Goal: Contribute content: Contribute content

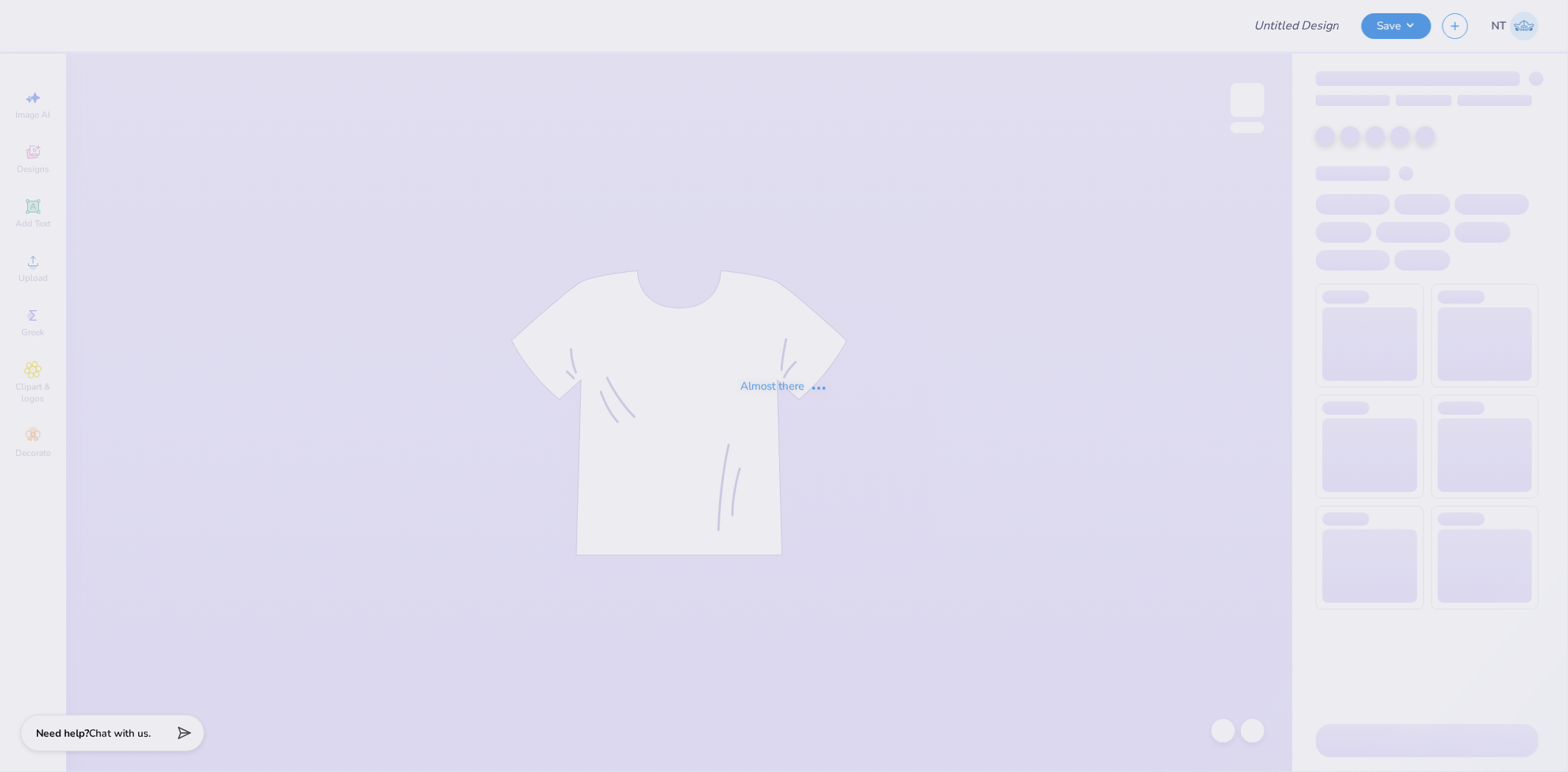
type input "BRTS new caps"
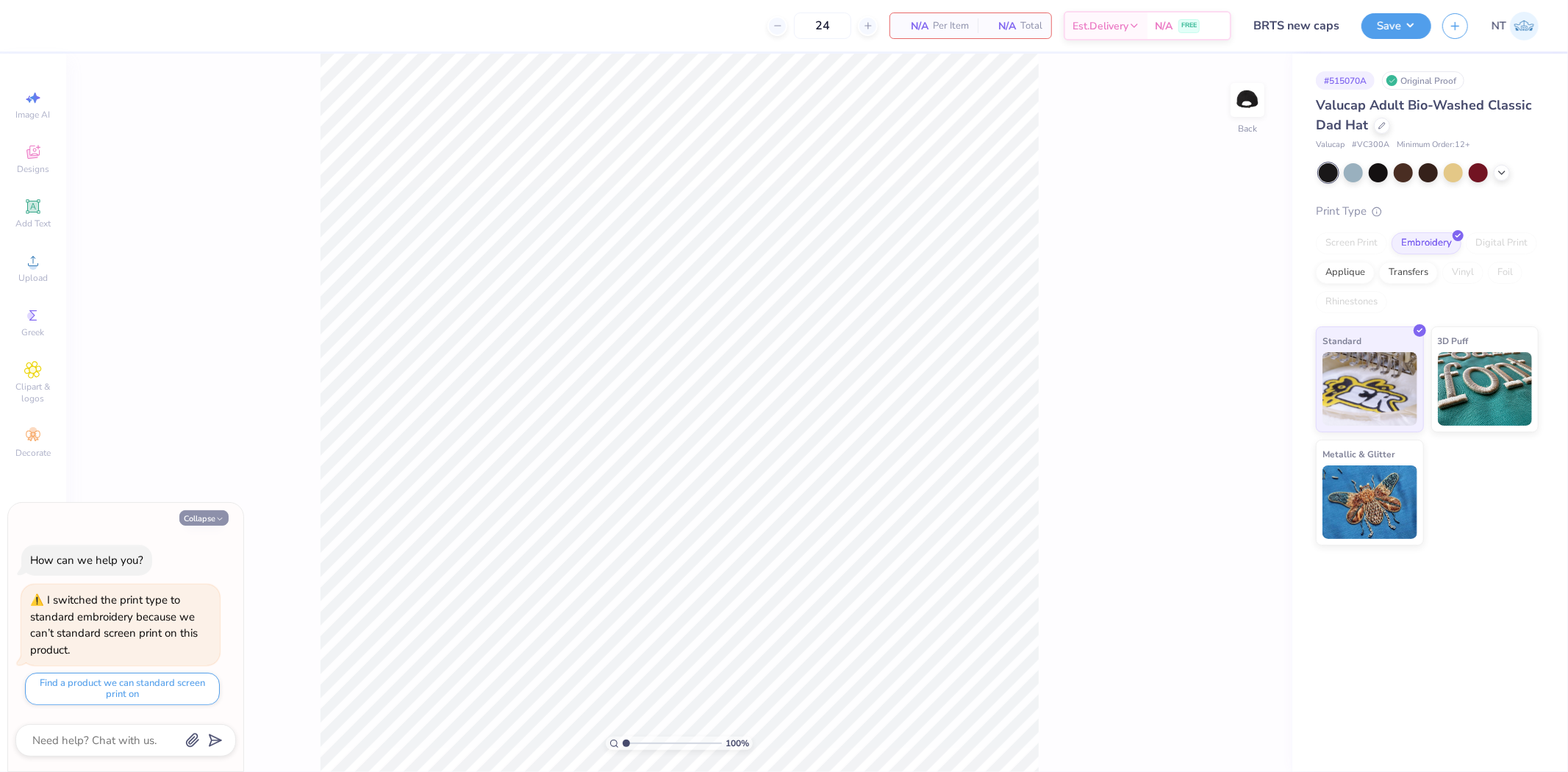
click at [217, 518] on icon "button" at bounding box center [220, 519] width 9 height 9
type textarea "x"
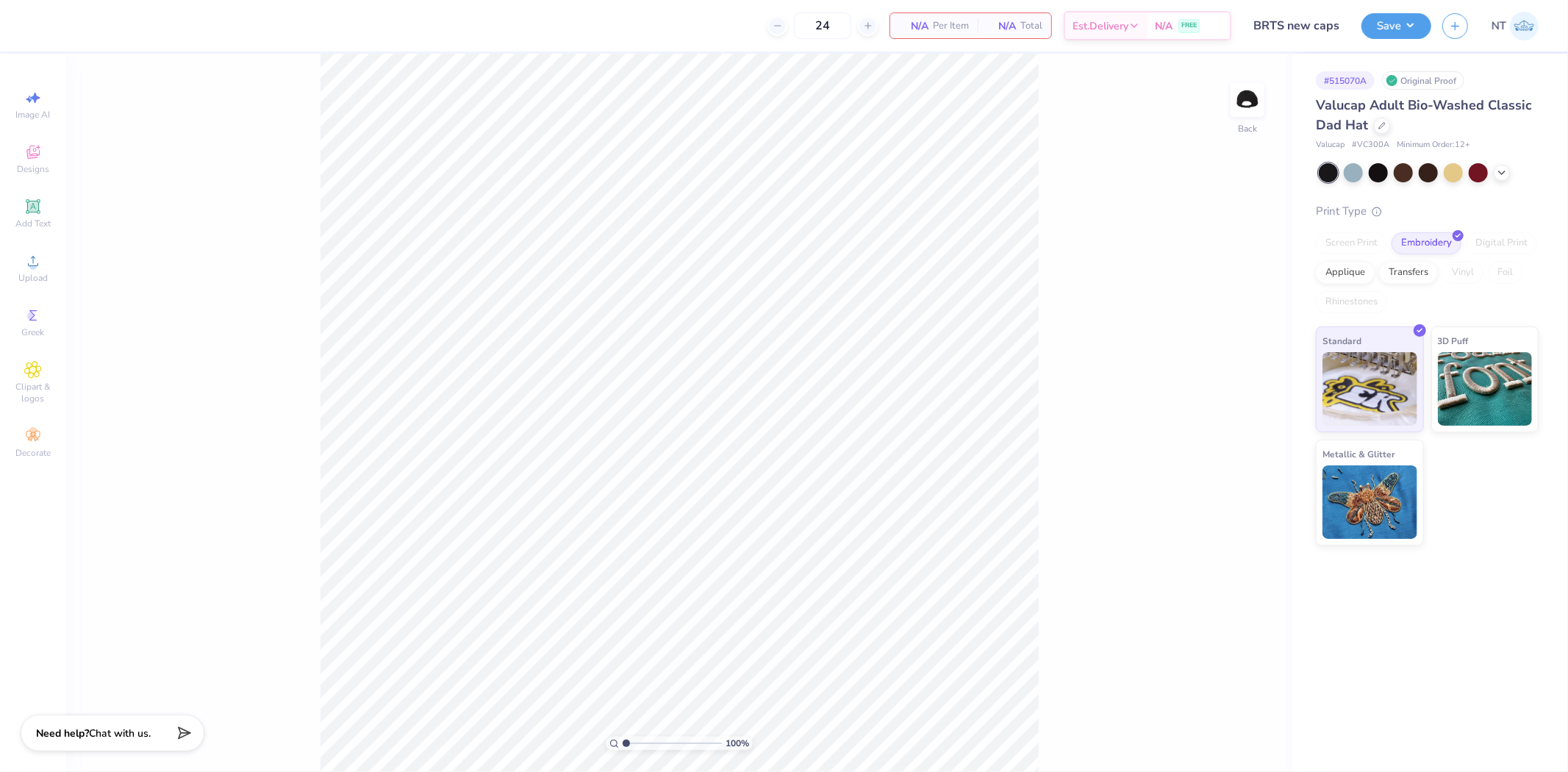
click at [1270, 106] on div "100 % Back" at bounding box center [679, 412] width 1226 height 718
click at [1252, 97] on img at bounding box center [1247, 100] width 59 height 59
click at [29, 203] on icon at bounding box center [33, 207] width 11 height 11
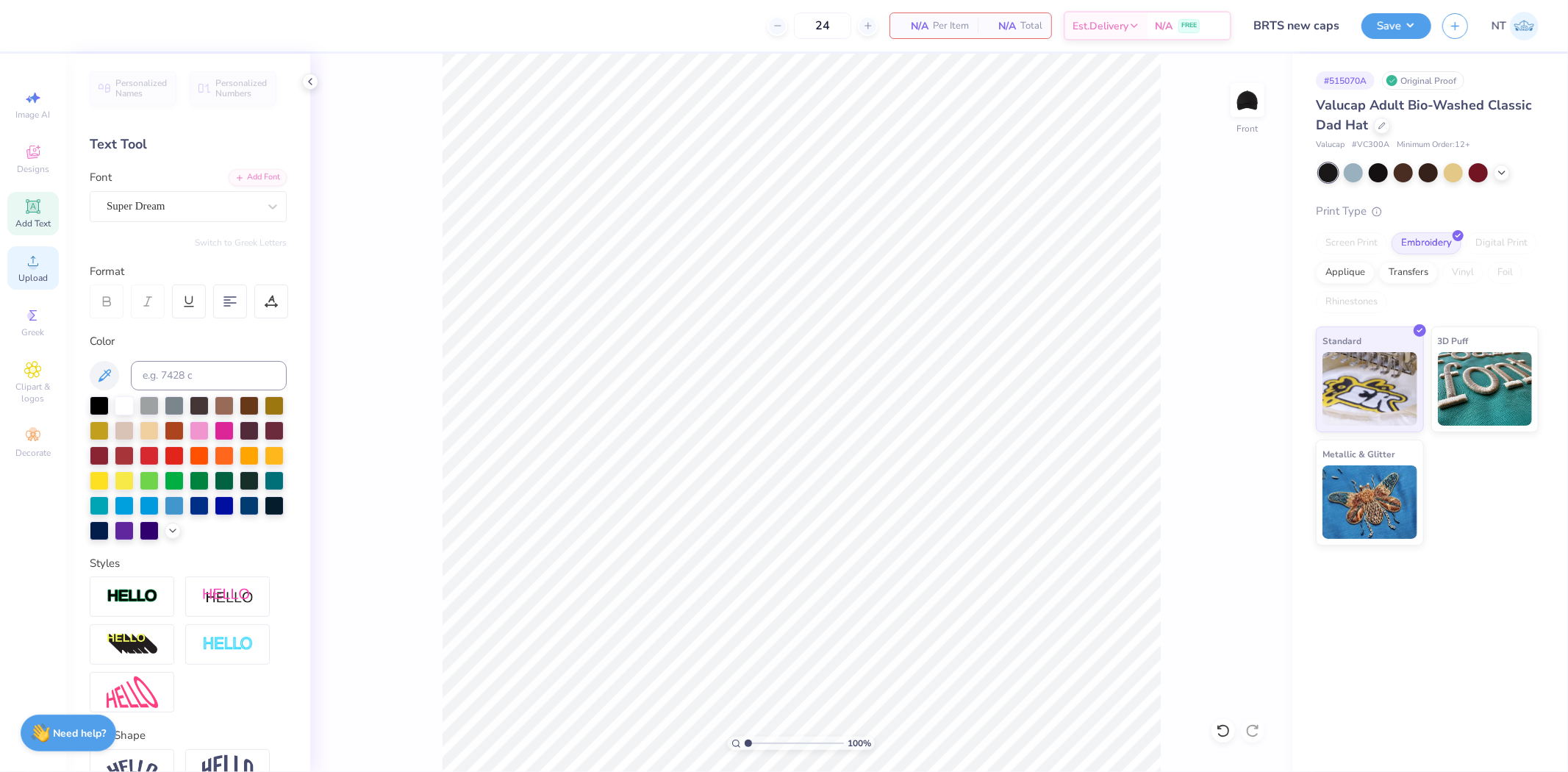
click at [23, 277] on span "Upload" at bounding box center [33, 278] width 29 height 12
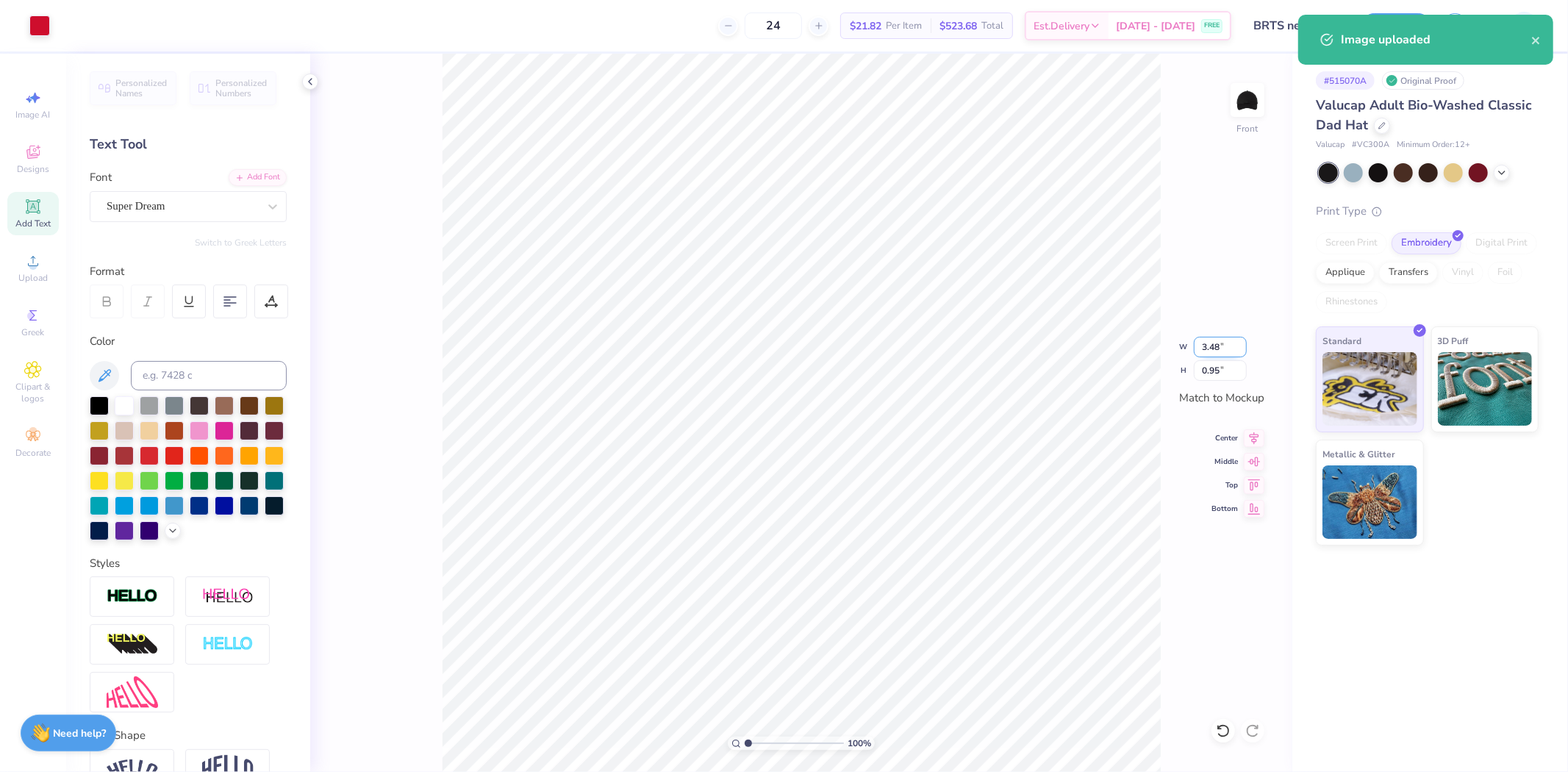
click at [1207, 346] on input "3.48" at bounding box center [1220, 347] width 53 height 21
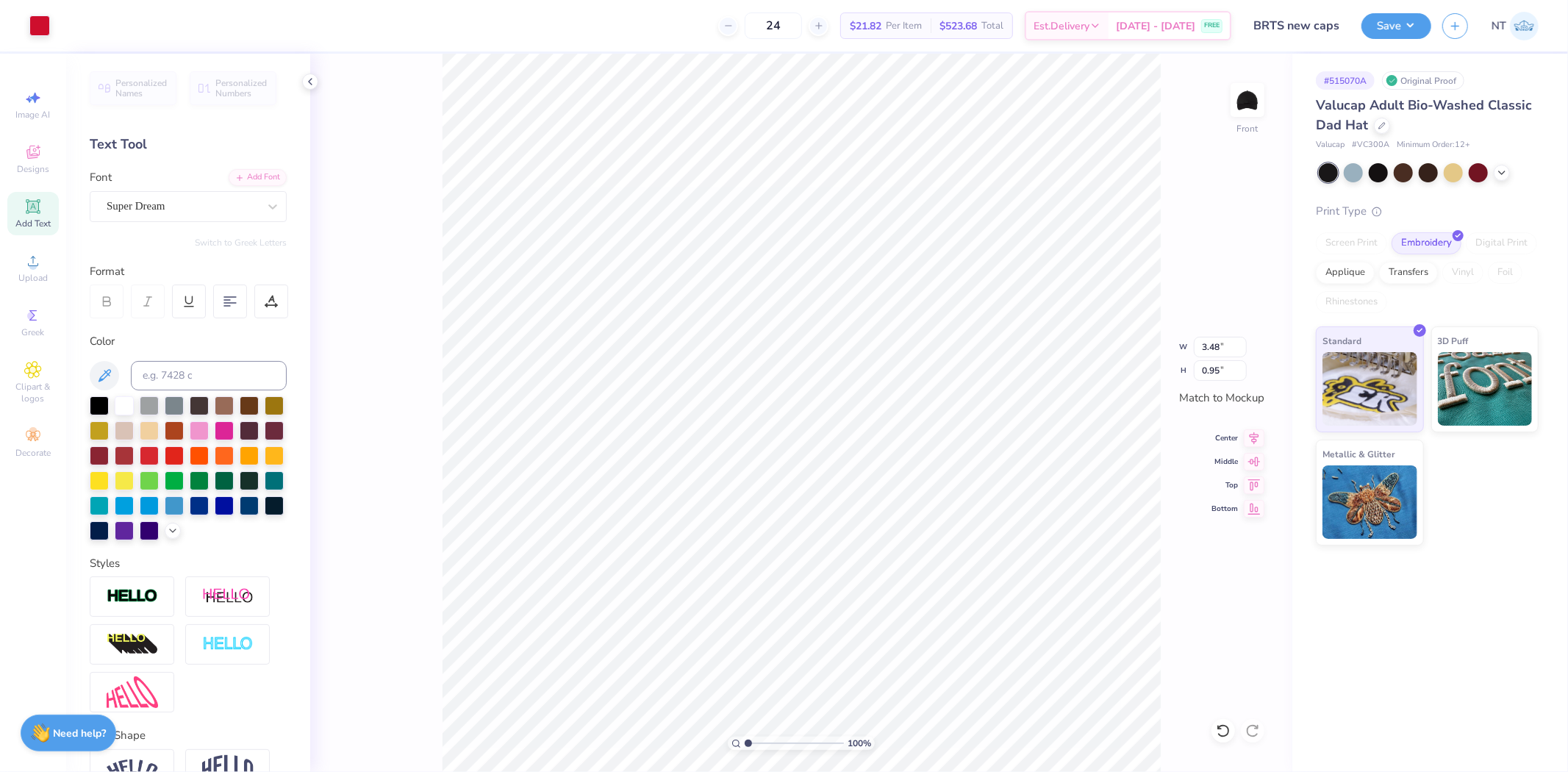
type input "1.98"
type input "0.54"
click at [1218, 346] on input "1.98" at bounding box center [1220, 347] width 53 height 21
click at [1201, 342] on input "1.98" at bounding box center [1220, 347] width 53 height 21
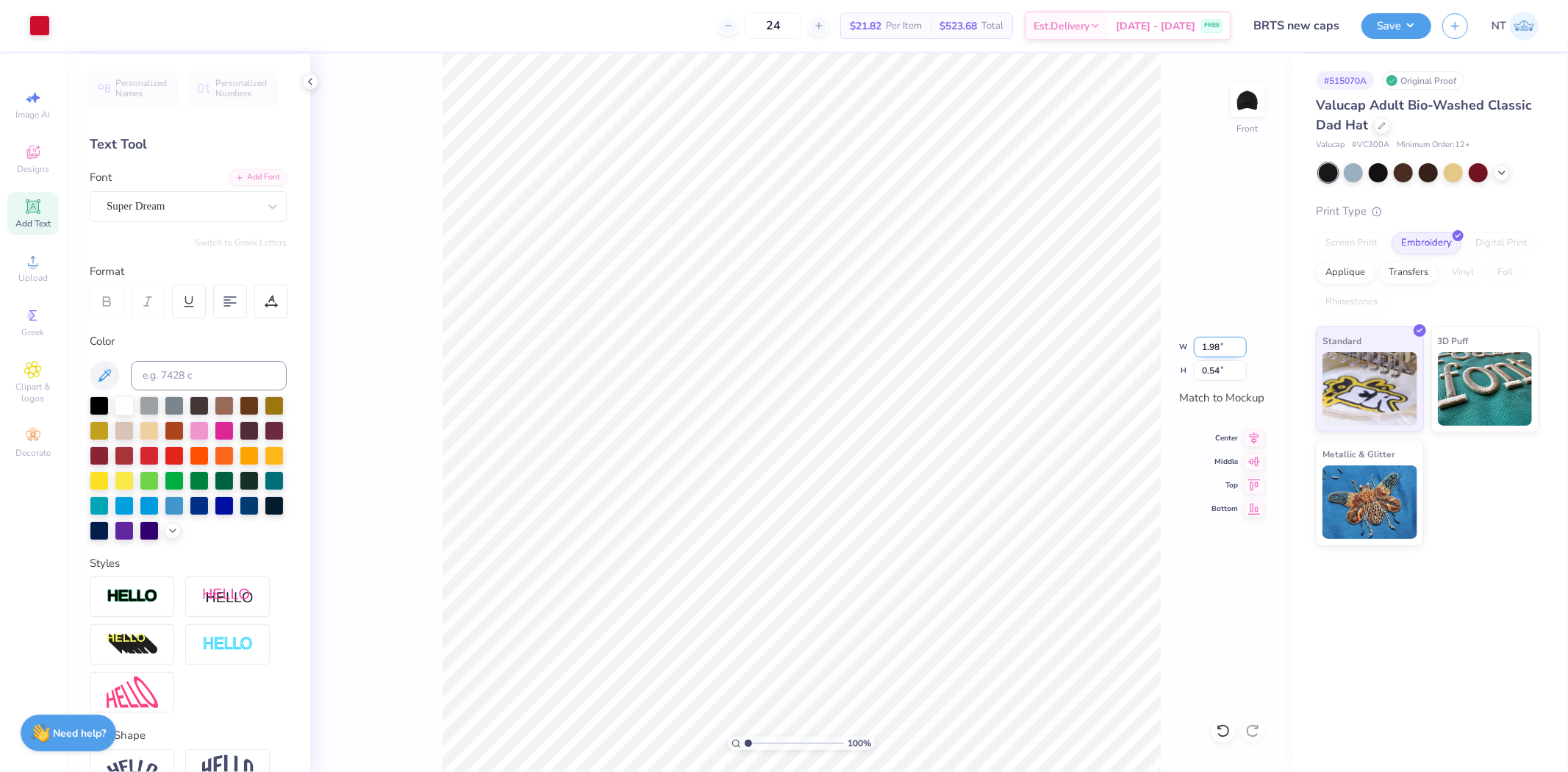
click at [1201, 342] on input "1.98" at bounding box center [1220, 347] width 53 height 21
type input "2.00"
type input "0.55"
click at [25, 285] on div "Upload" at bounding box center [33, 269] width 52 height 44
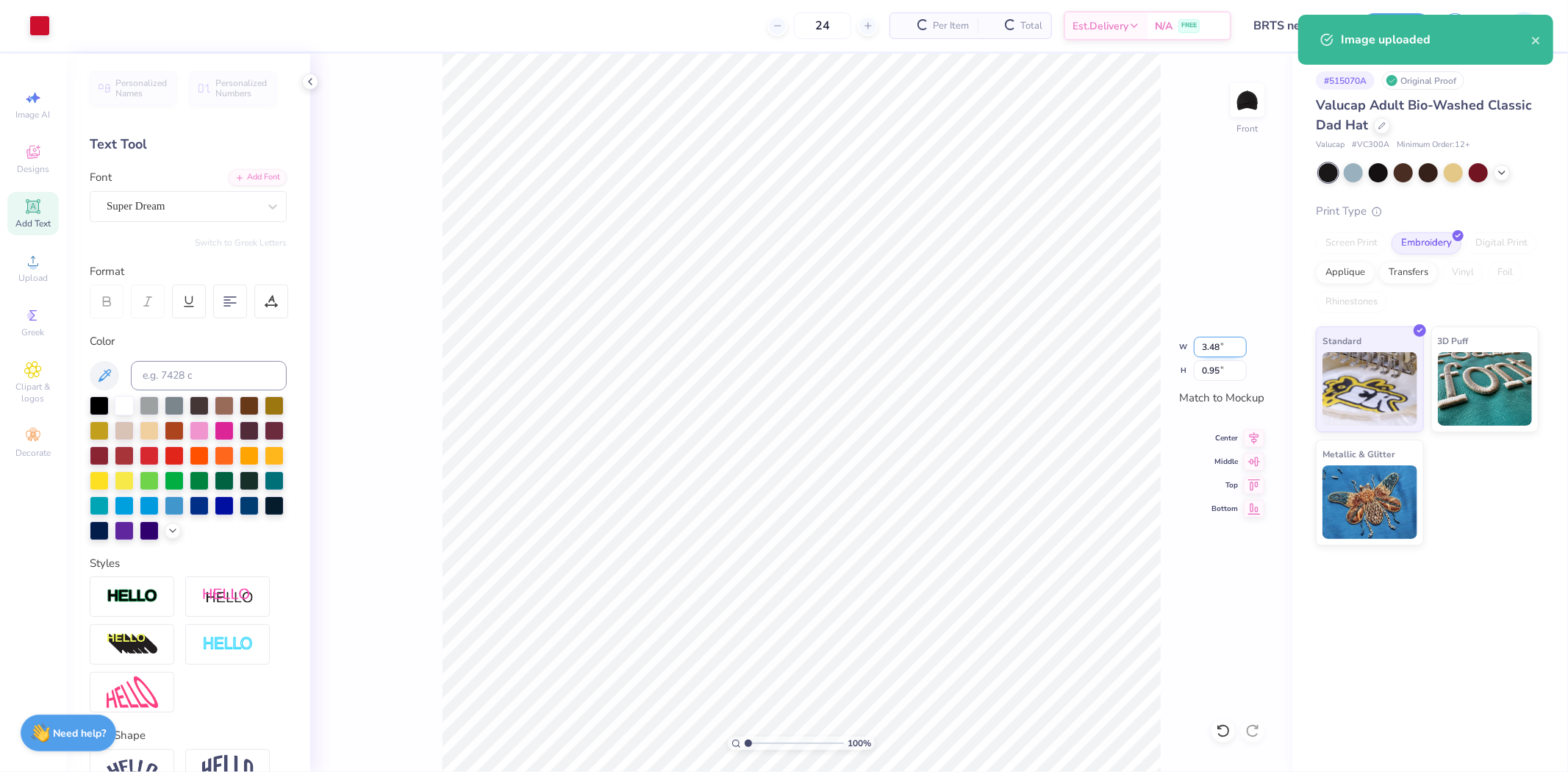
click at [1209, 342] on input "3.48" at bounding box center [1220, 347] width 53 height 21
click at [1210, 346] on input "3248" at bounding box center [1220, 347] width 53 height 21
type input "2.00"
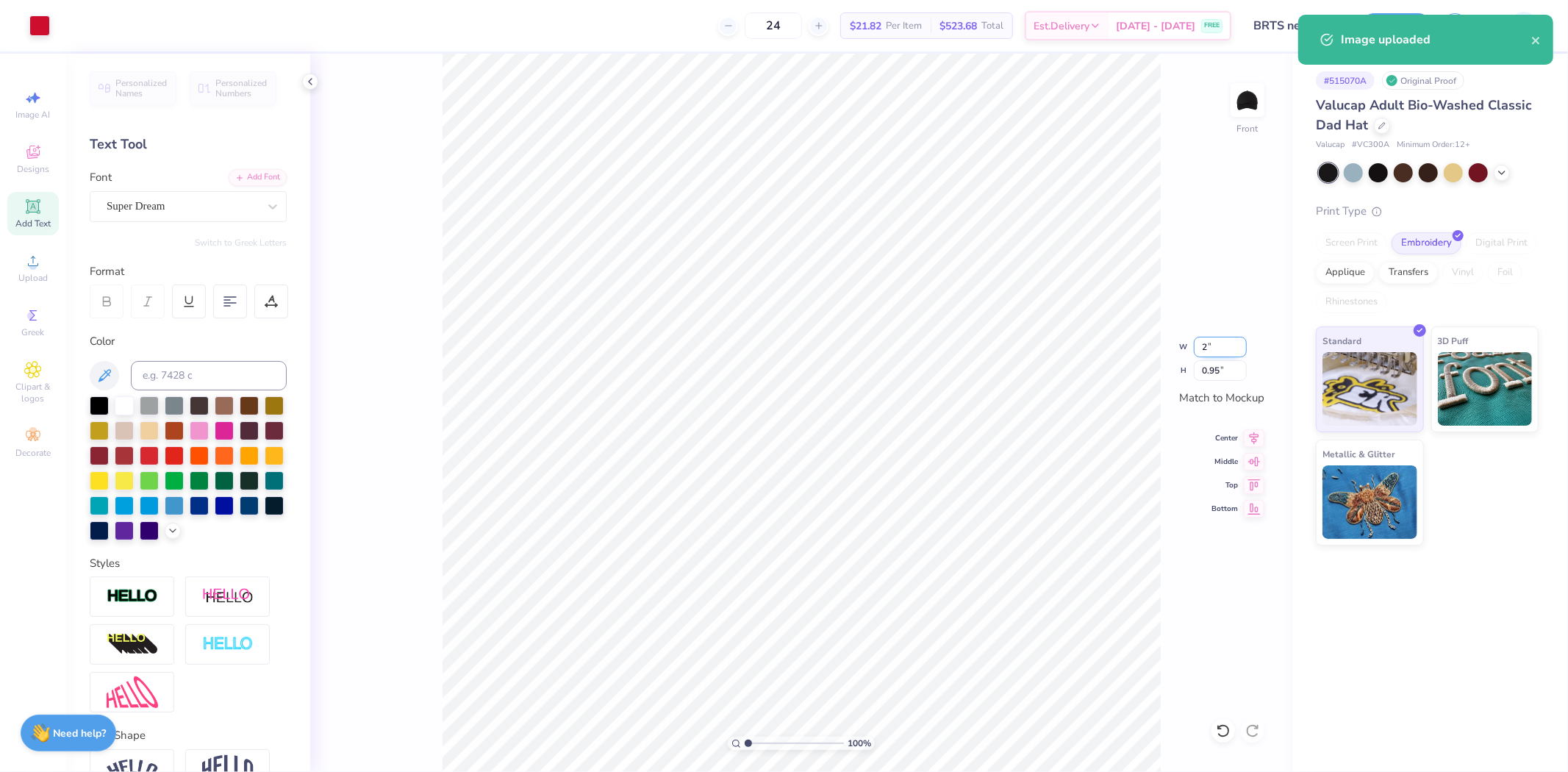
type input "0.55"
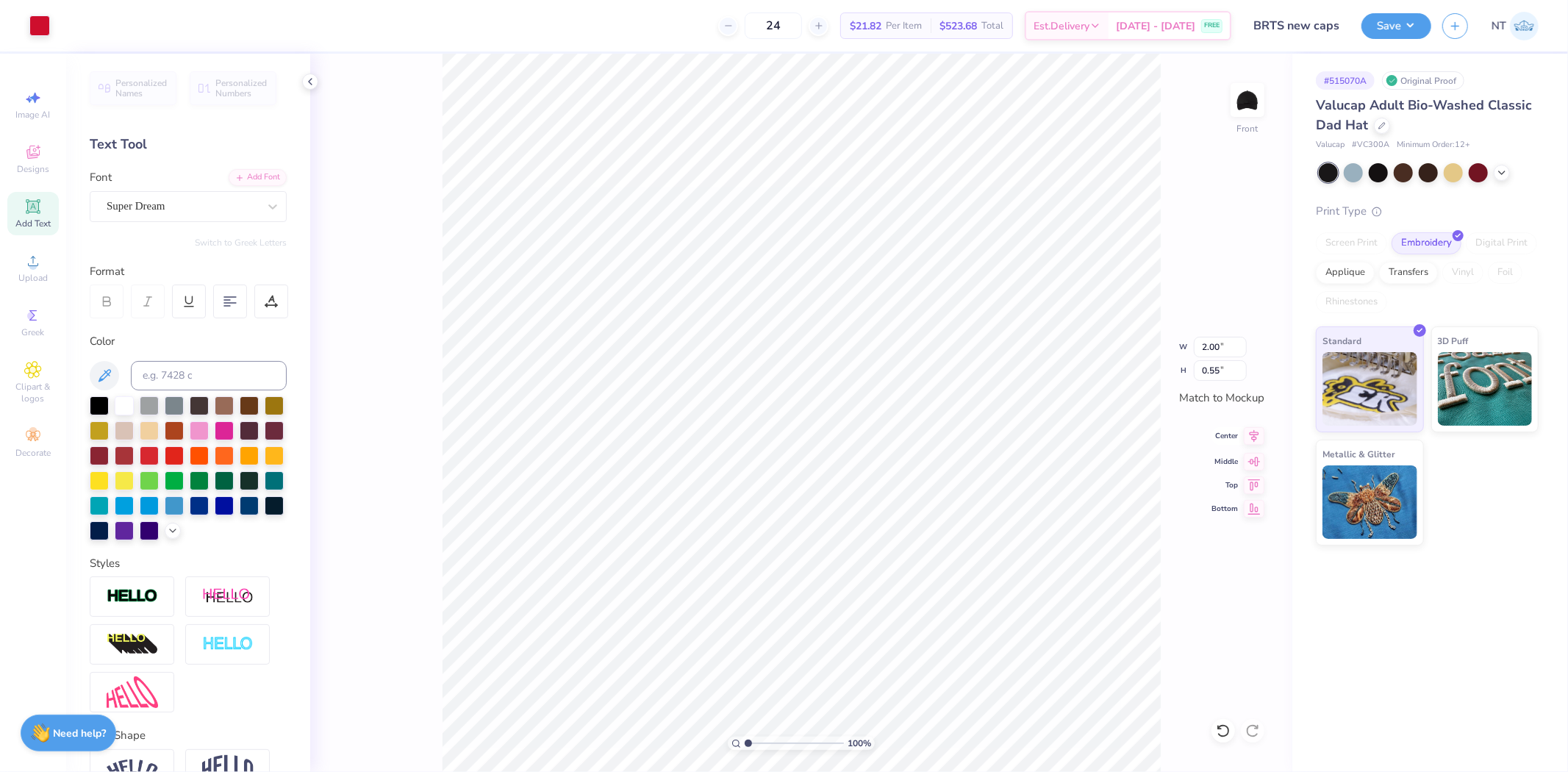
click at [1254, 438] on icon at bounding box center [1254, 435] width 21 height 17
click at [1254, 104] on img at bounding box center [1247, 100] width 59 height 59
click at [29, 270] on div "Upload" at bounding box center [33, 269] width 52 height 44
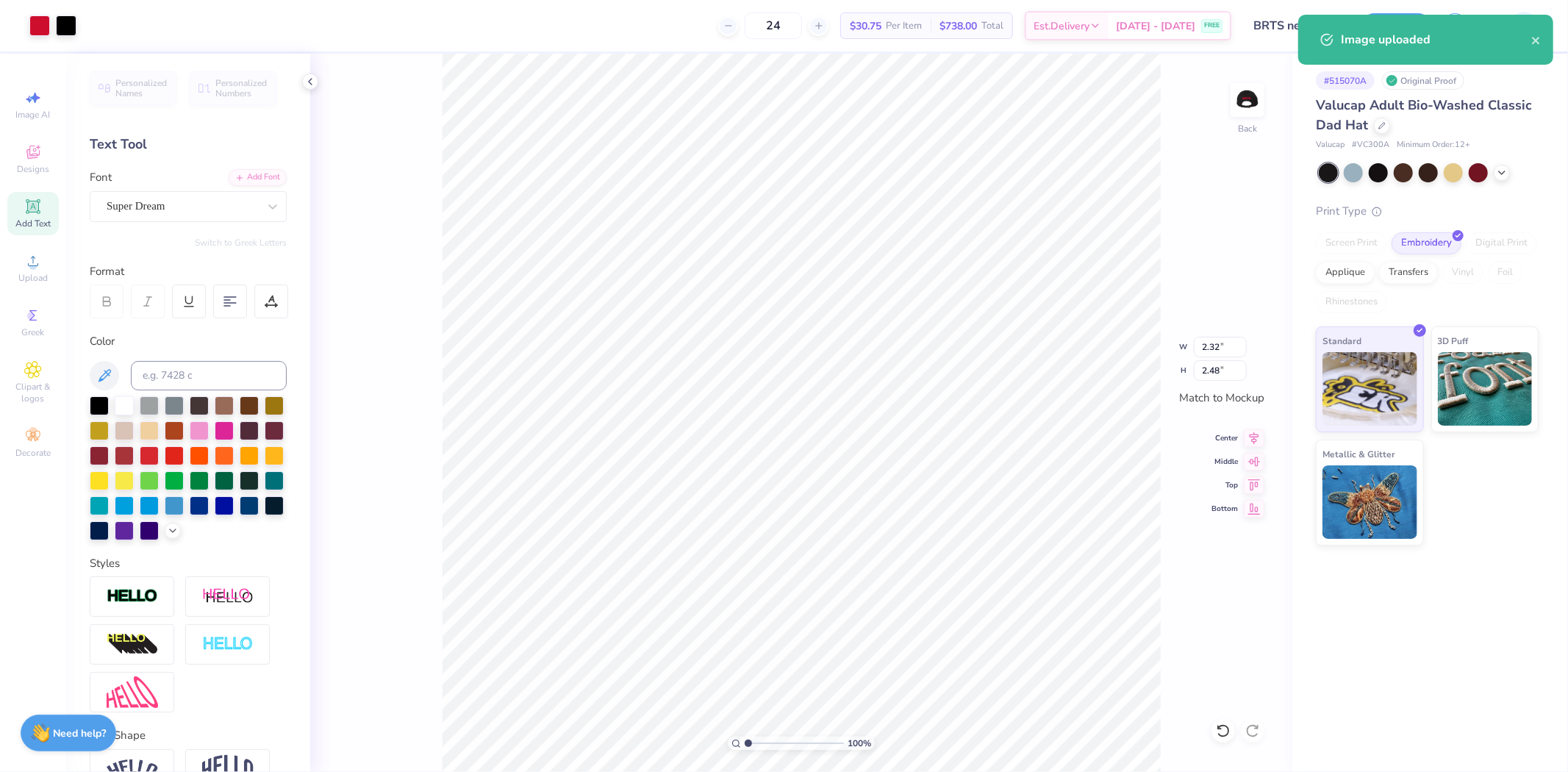
type input "1.24"
type input "1.33"
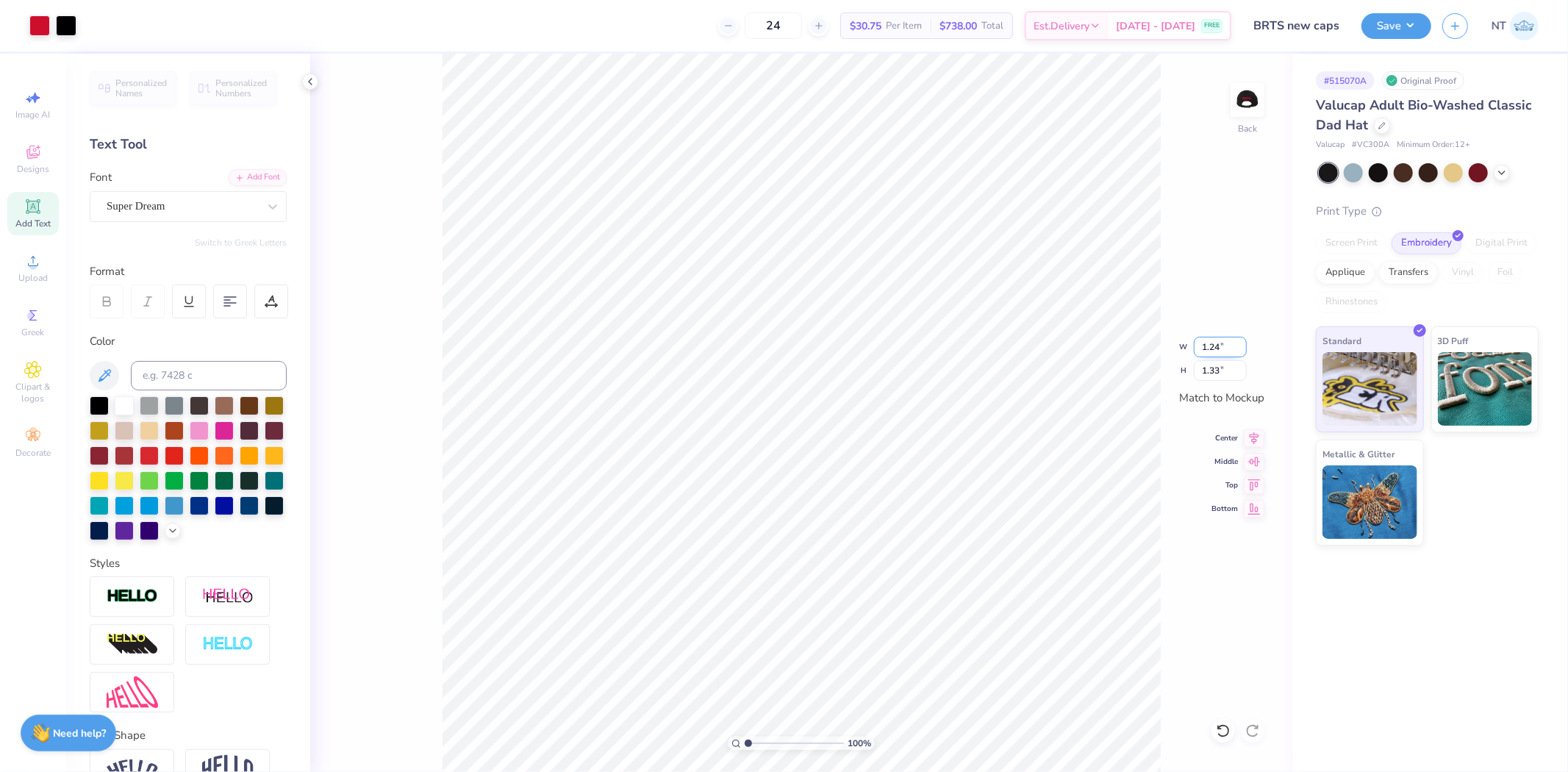
click at [1203, 346] on input "1.24" at bounding box center [1220, 347] width 53 height 21
type input "1.50"
type input "1.60"
click at [1199, 342] on input "1.50" at bounding box center [1220, 347] width 53 height 21
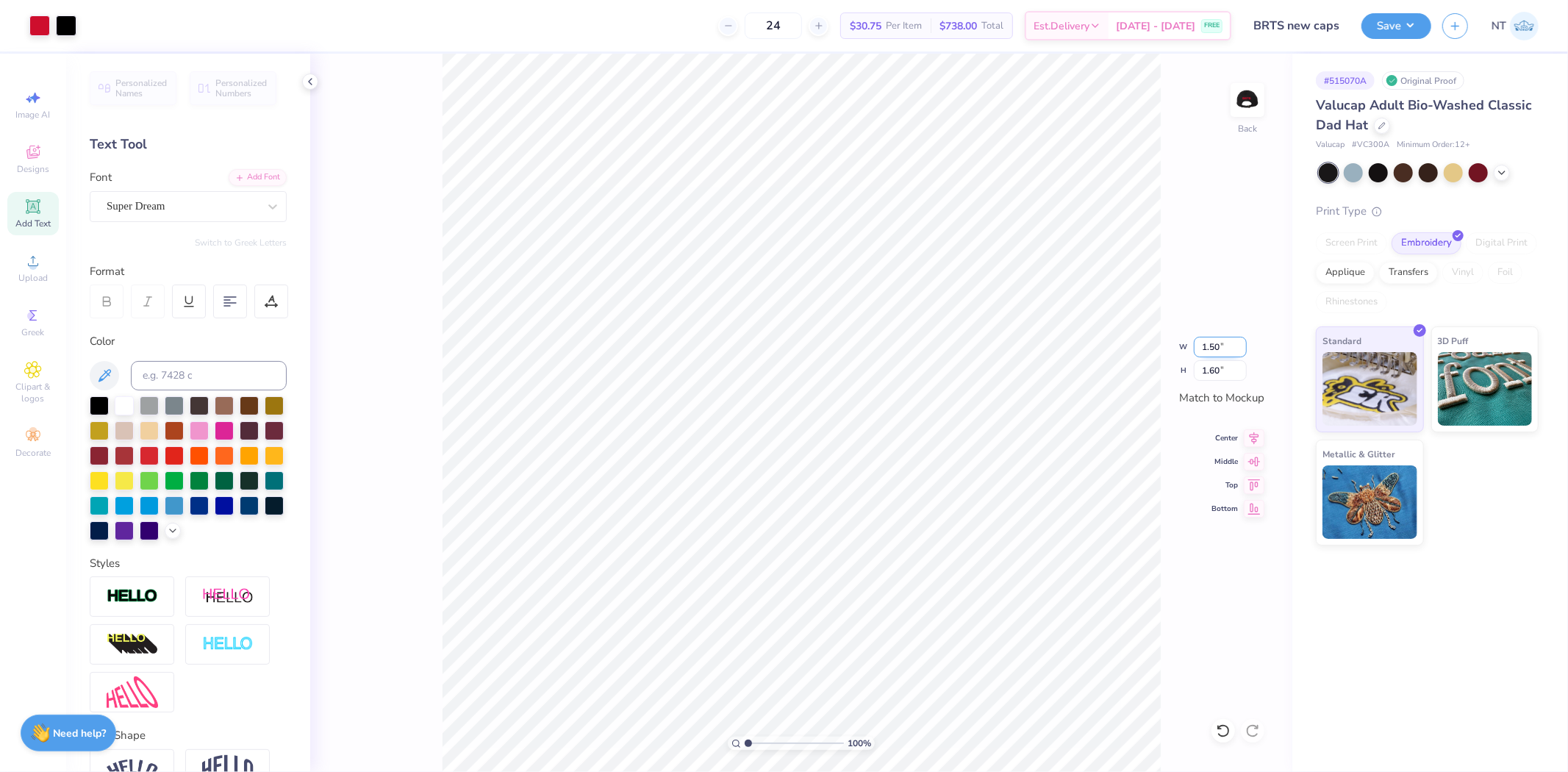
click at [1199, 342] on input "1.50" at bounding box center [1220, 347] width 53 height 21
type input "1.25"
type input "1.34"
type input "1"
click at [36, 35] on div at bounding box center [39, 24] width 21 height 21
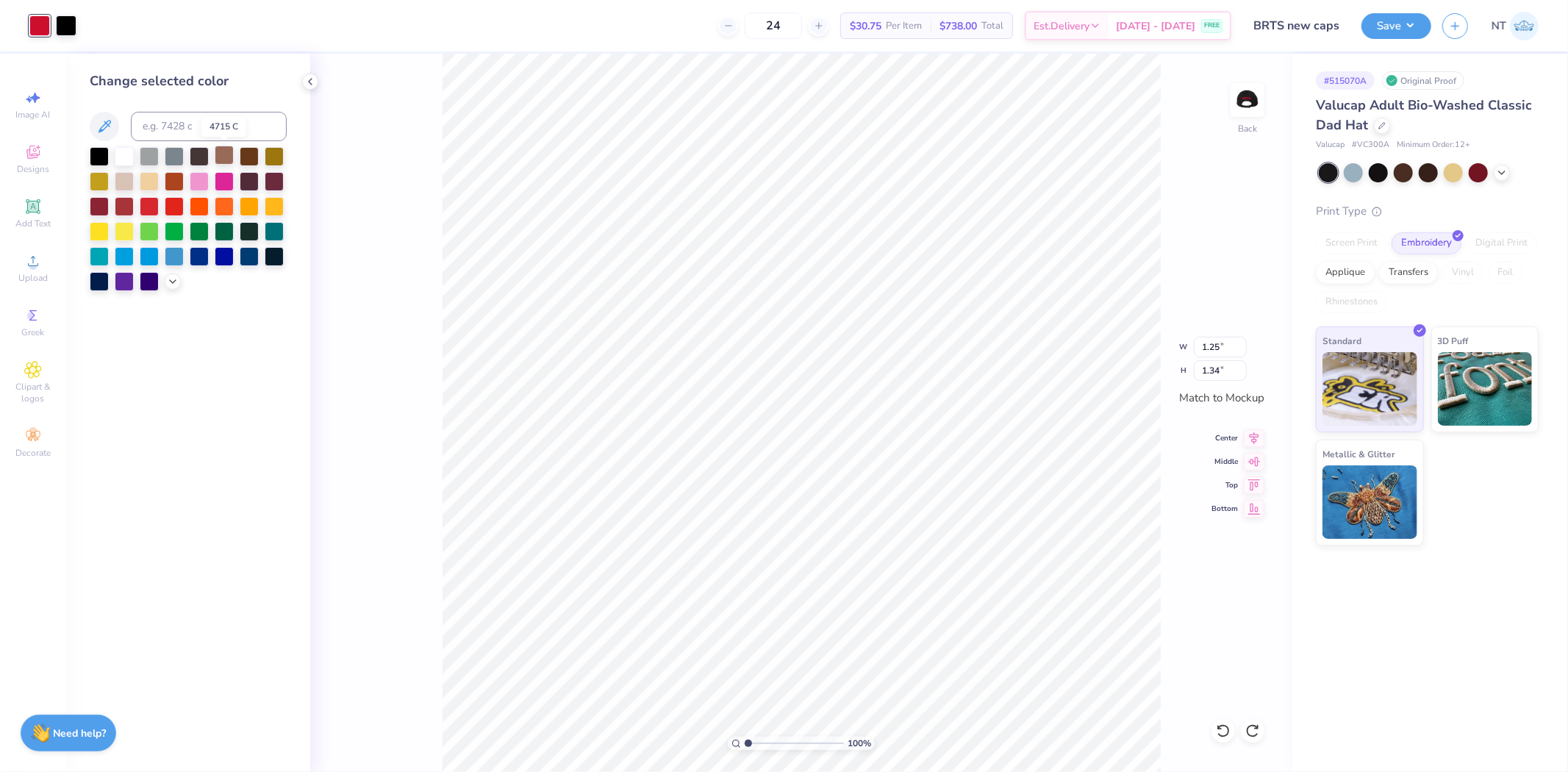
click at [220, 160] on div at bounding box center [224, 155] width 19 height 19
click at [66, 29] on div at bounding box center [66, 24] width 21 height 21
click at [219, 132] on input at bounding box center [208, 127] width 156 height 29
type input "186"
click at [43, 21] on div at bounding box center [39, 24] width 21 height 21
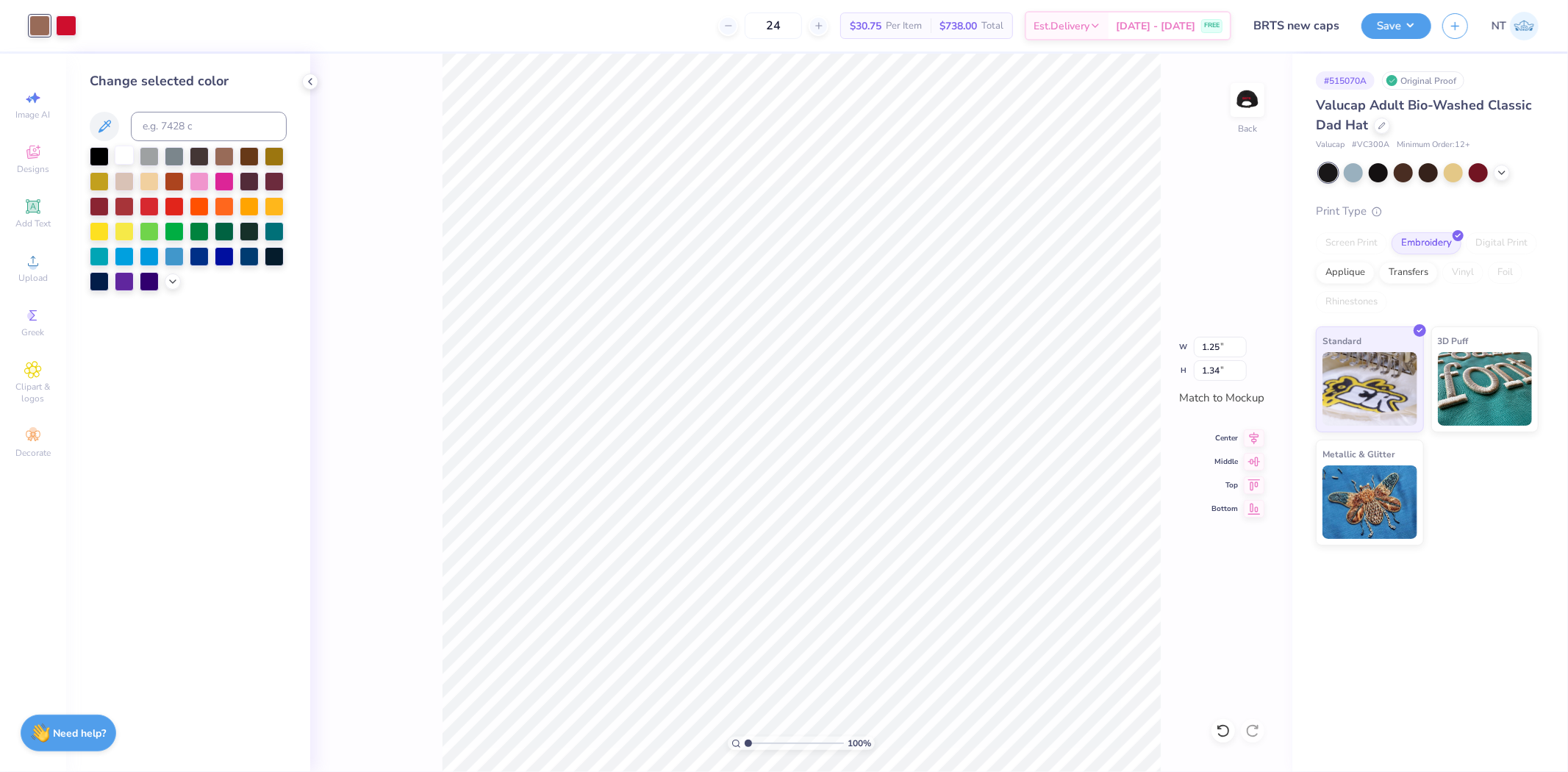
click at [104, 152] on div at bounding box center [99, 157] width 19 height 19
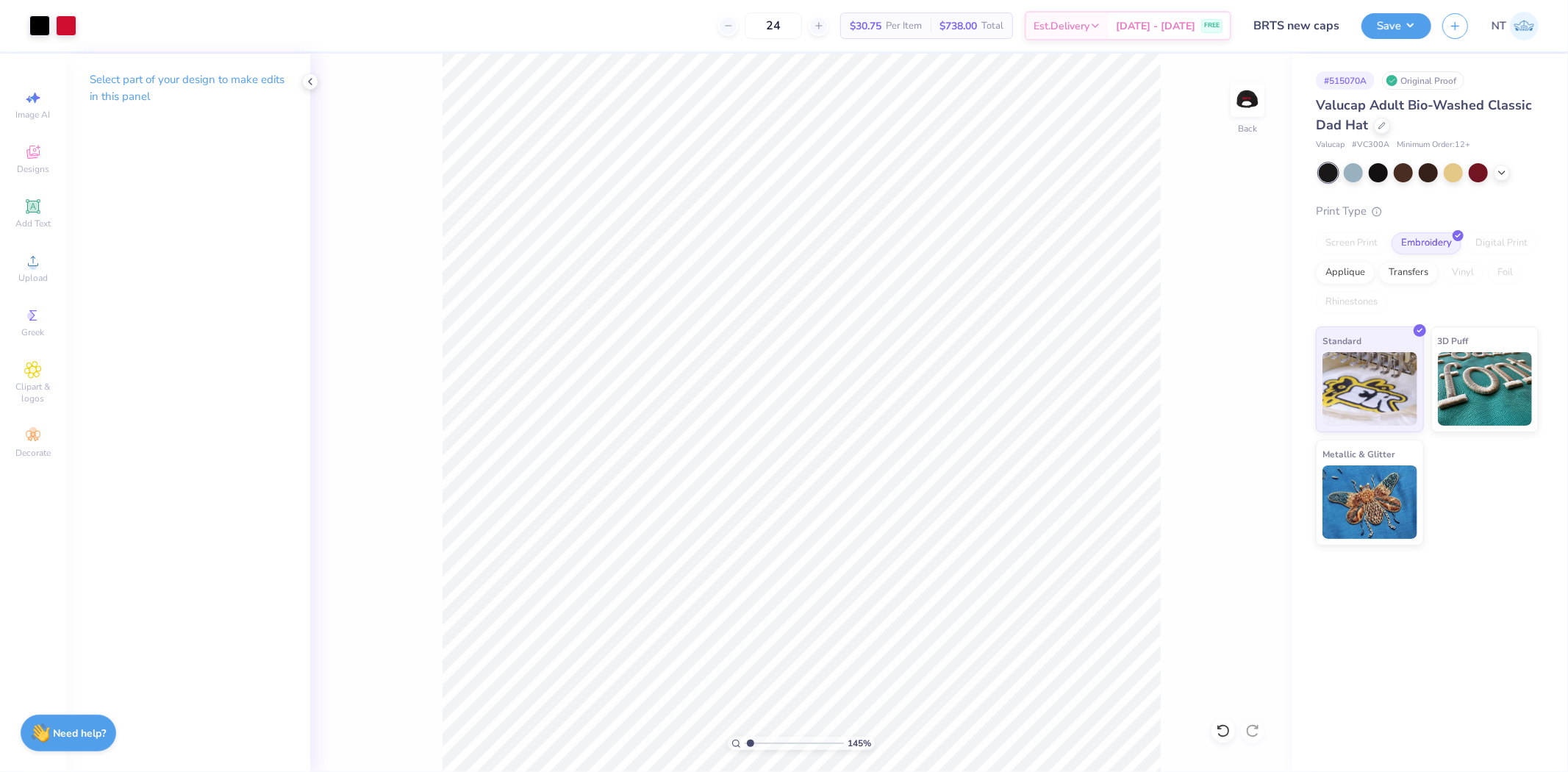
type input "1"
click at [305, 81] on icon at bounding box center [309, 81] width 12 height 12
click at [47, 314] on div "Greek" at bounding box center [33, 322] width 52 height 44
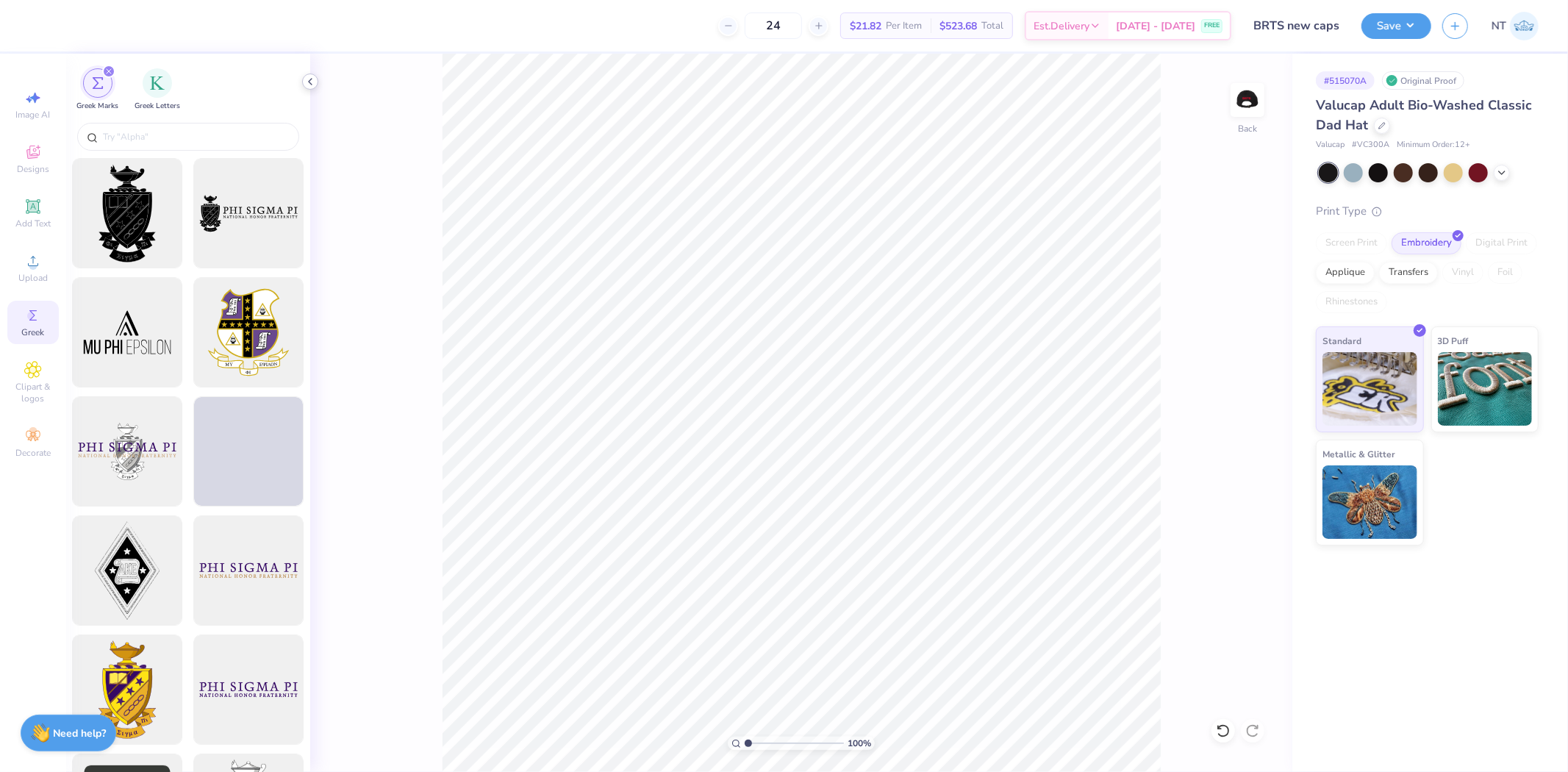
click at [314, 84] on icon at bounding box center [309, 81] width 12 height 12
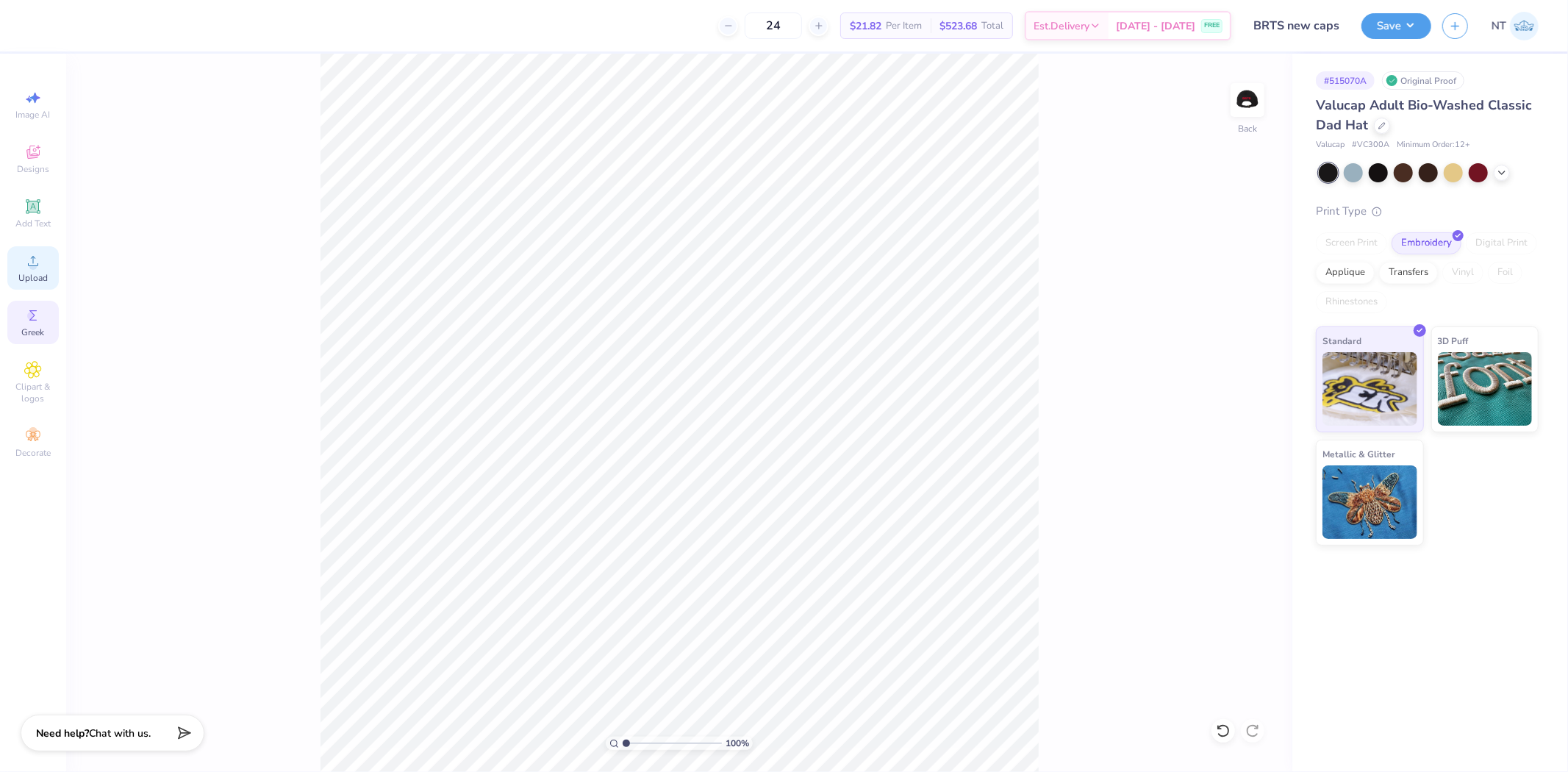
click at [47, 268] on div "Upload" at bounding box center [33, 269] width 52 height 44
type input "1.22"
type input "1.30"
click at [1206, 343] on input "1.22" at bounding box center [1220, 347] width 53 height 21
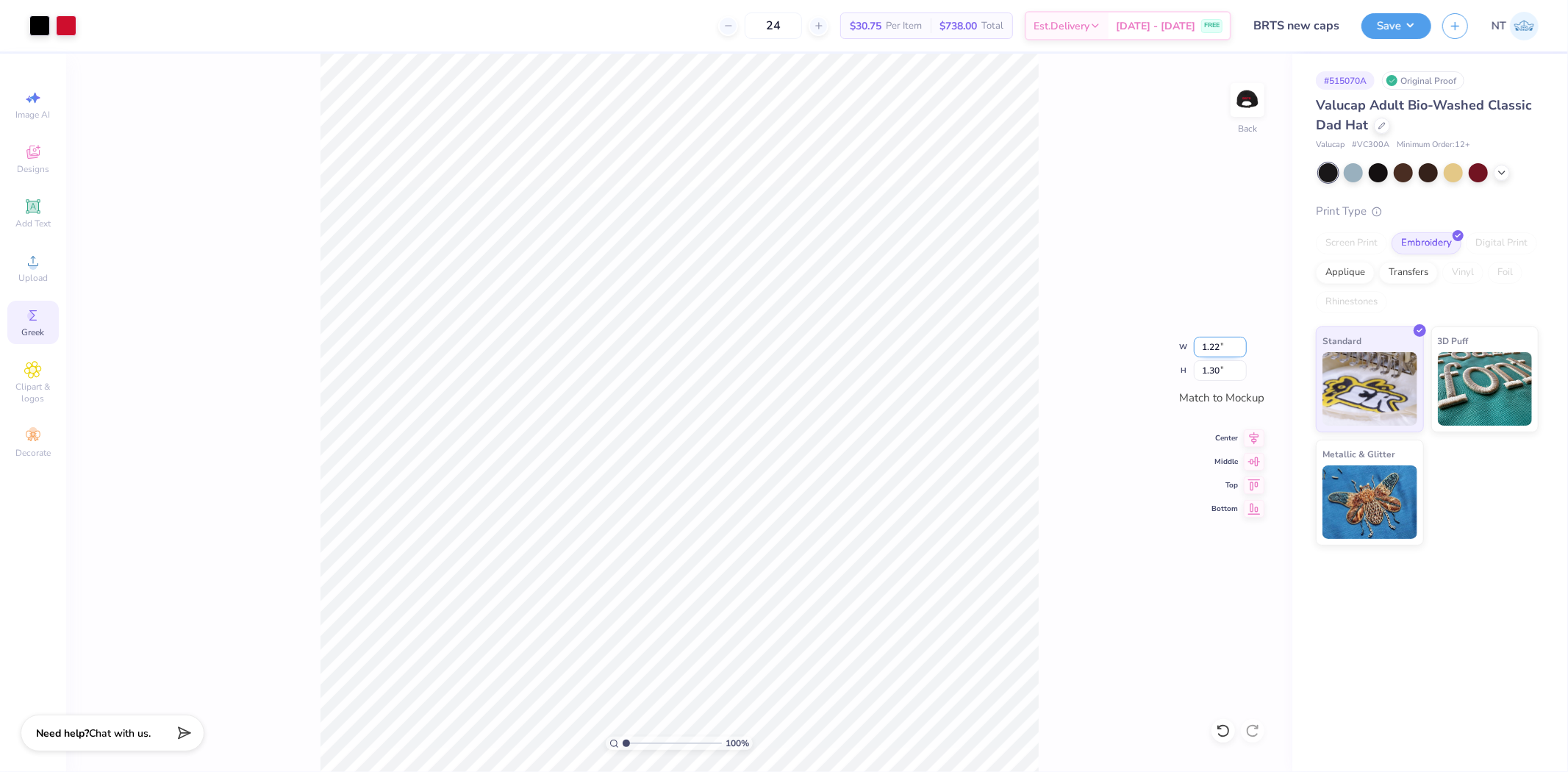
click at [1206, 343] on input "1.22" at bounding box center [1220, 347] width 53 height 21
click at [1214, 368] on input "1.30" at bounding box center [1220, 371] width 53 height 21
type input "1.5"
type input "1.40"
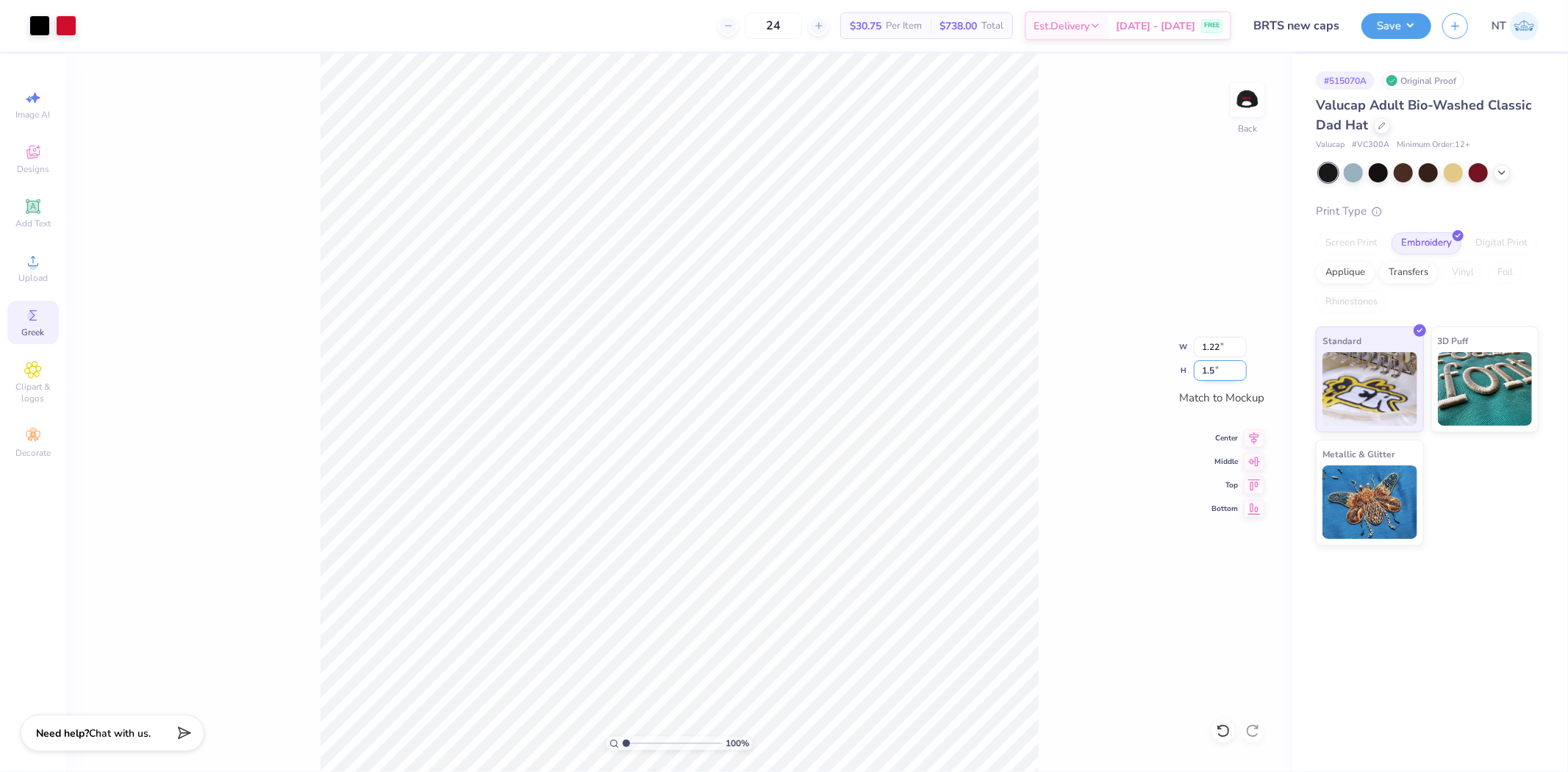
type input "1.50"
click at [1121, 501] on div "100 % Back W 1.40 1.40 " H 1.50 1.50 " Match to Mockup Center Middle Top Bottom" at bounding box center [679, 412] width 1226 height 718
click at [1206, 377] on input "1.50" at bounding box center [1220, 371] width 53 height 21
type input "1.25"
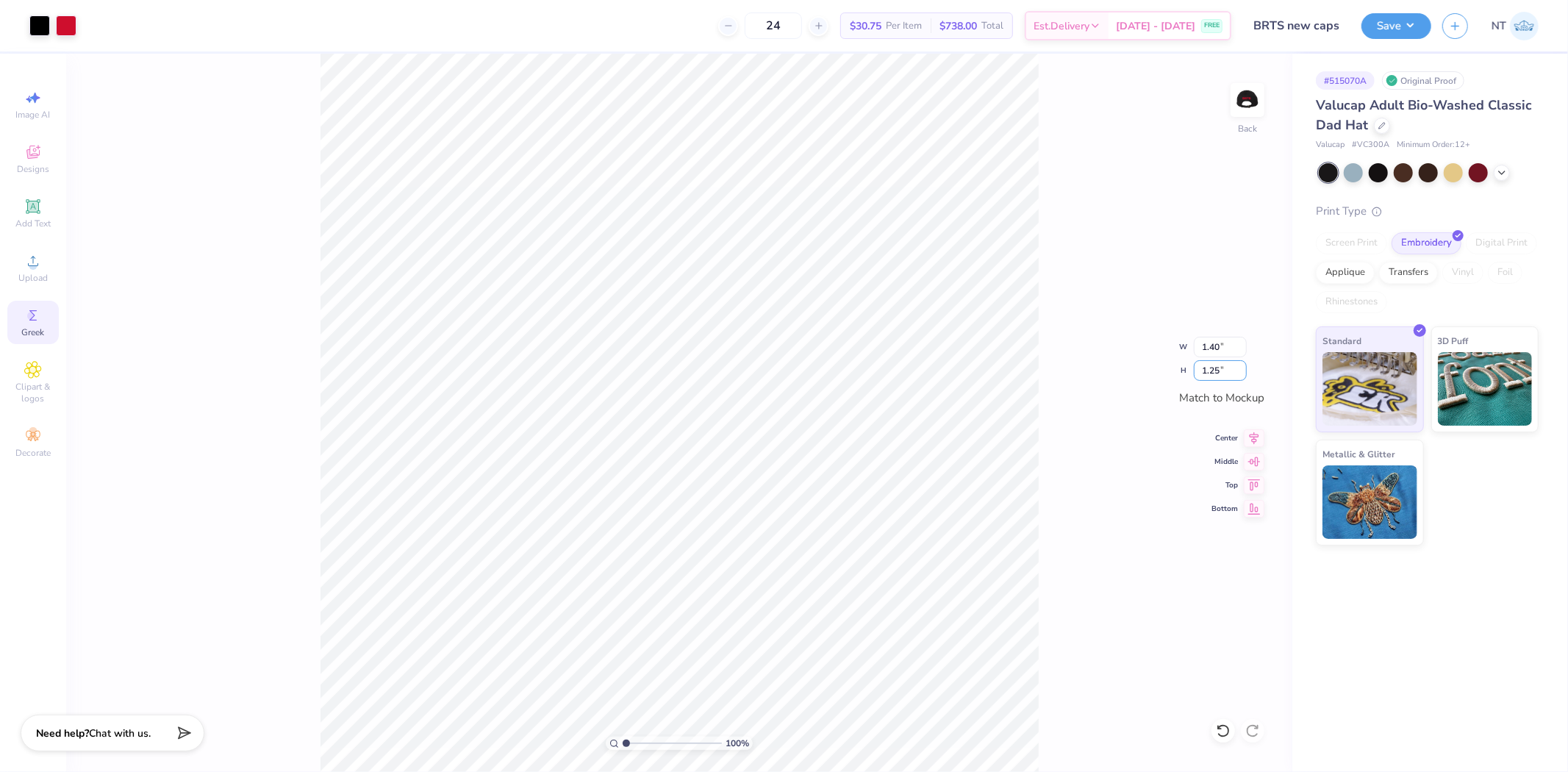
type input "1.17"
click at [1088, 385] on div "100 % Back W 1.17 1.17 " H 1.25 1.25 " Match to [GEOGRAPHIC_DATA] Middle Top Bo…" at bounding box center [679, 412] width 1226 height 718
click at [1247, 107] on img at bounding box center [1247, 100] width 59 height 59
click at [1391, 11] on button "Save" at bounding box center [1396, 24] width 70 height 25
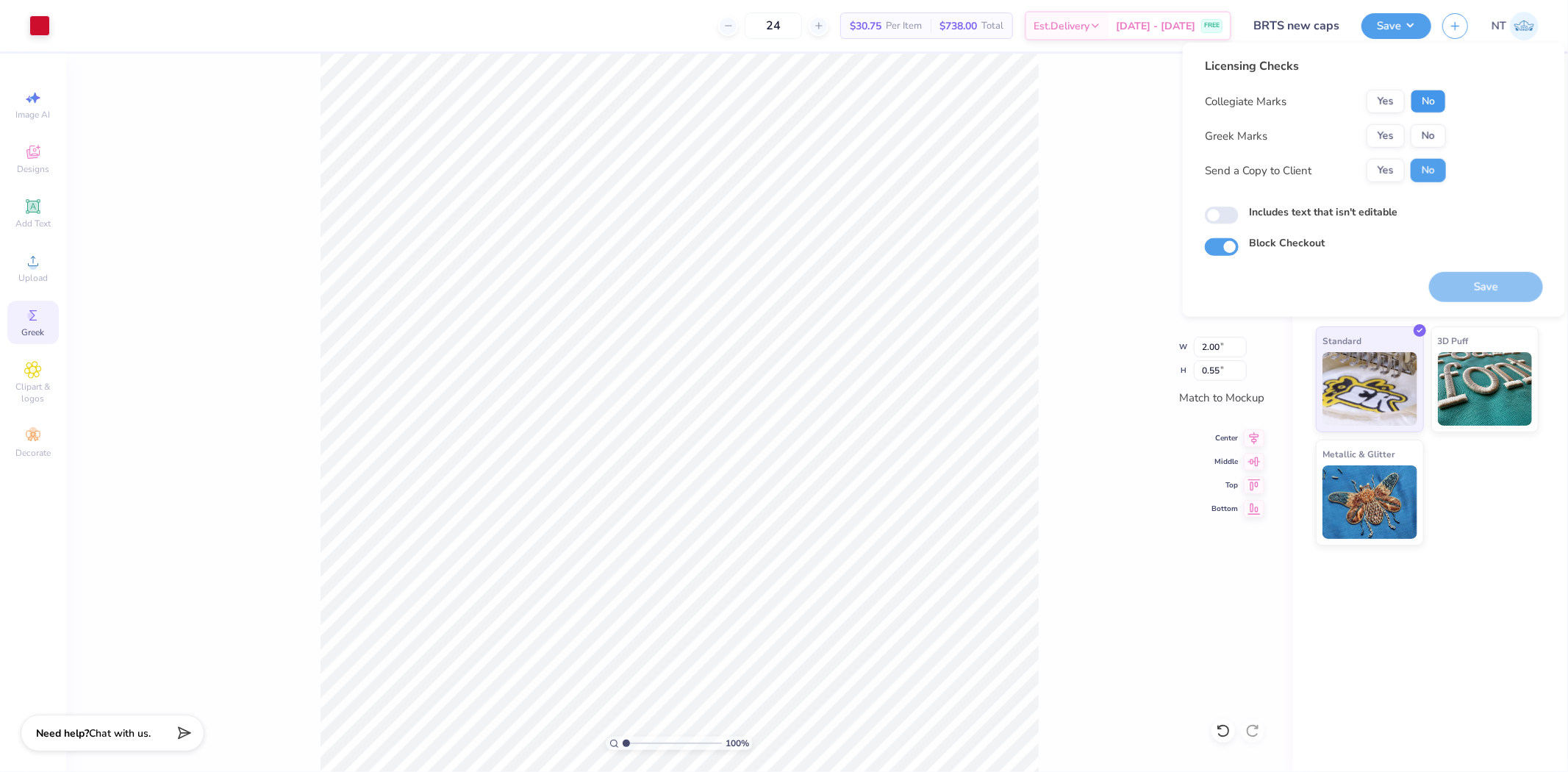
click at [1420, 94] on button "No" at bounding box center [1428, 102] width 35 height 24
click at [1410, 137] on div "Yes No" at bounding box center [1406, 137] width 79 height 24
click at [1430, 145] on button "No" at bounding box center [1428, 137] width 35 height 24
click at [1284, 222] on div "Includes text that isn't editable" at bounding box center [1374, 215] width 339 height 20
click at [1296, 212] on label "Includes text that isn't editable" at bounding box center [1322, 212] width 148 height 15
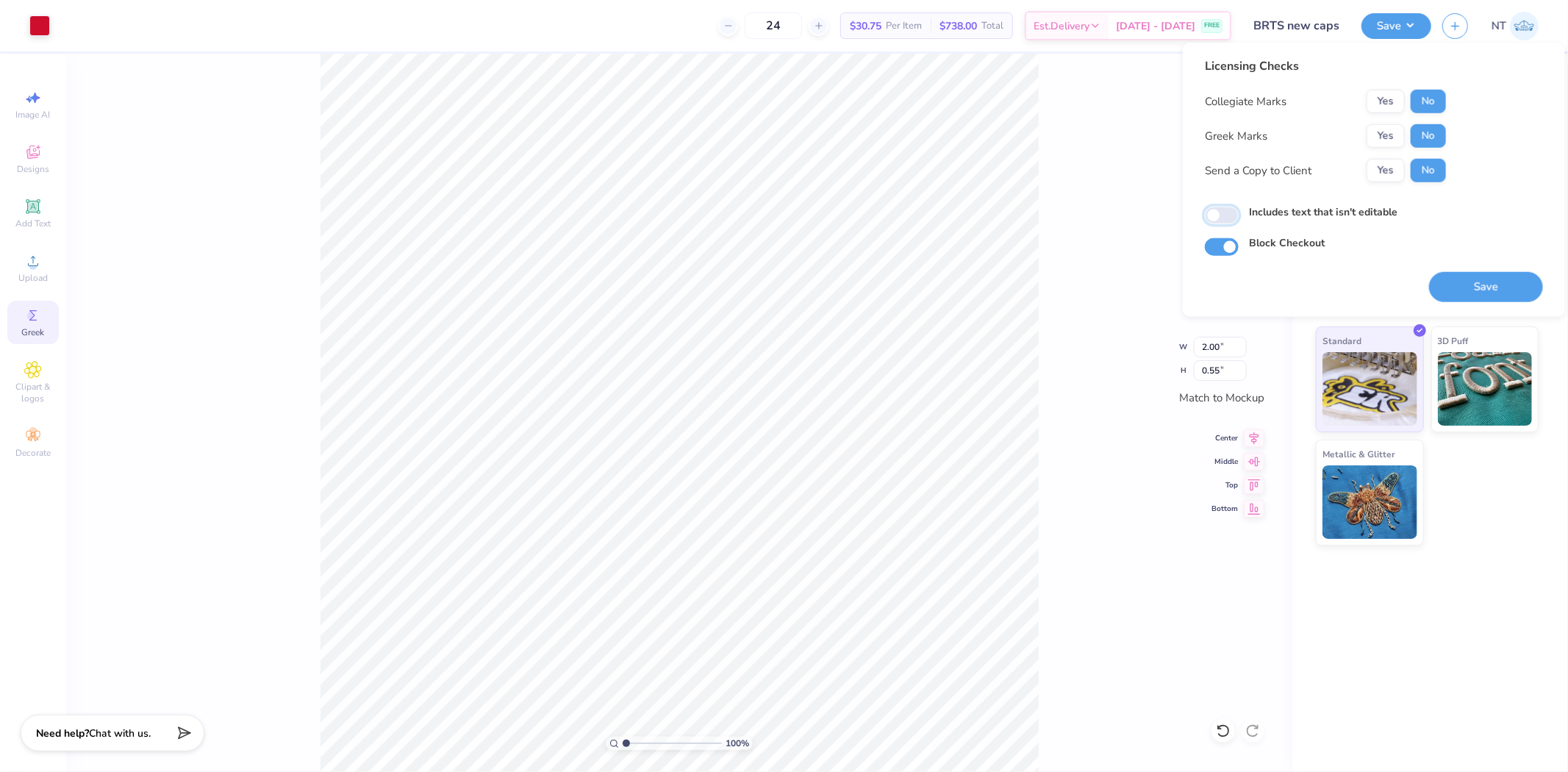
click at [1239, 212] on input "Includes text that isn't editable" at bounding box center [1221, 215] width 34 height 17
checkbox input "true"
click at [1455, 284] on button "Save" at bounding box center [1485, 287] width 114 height 30
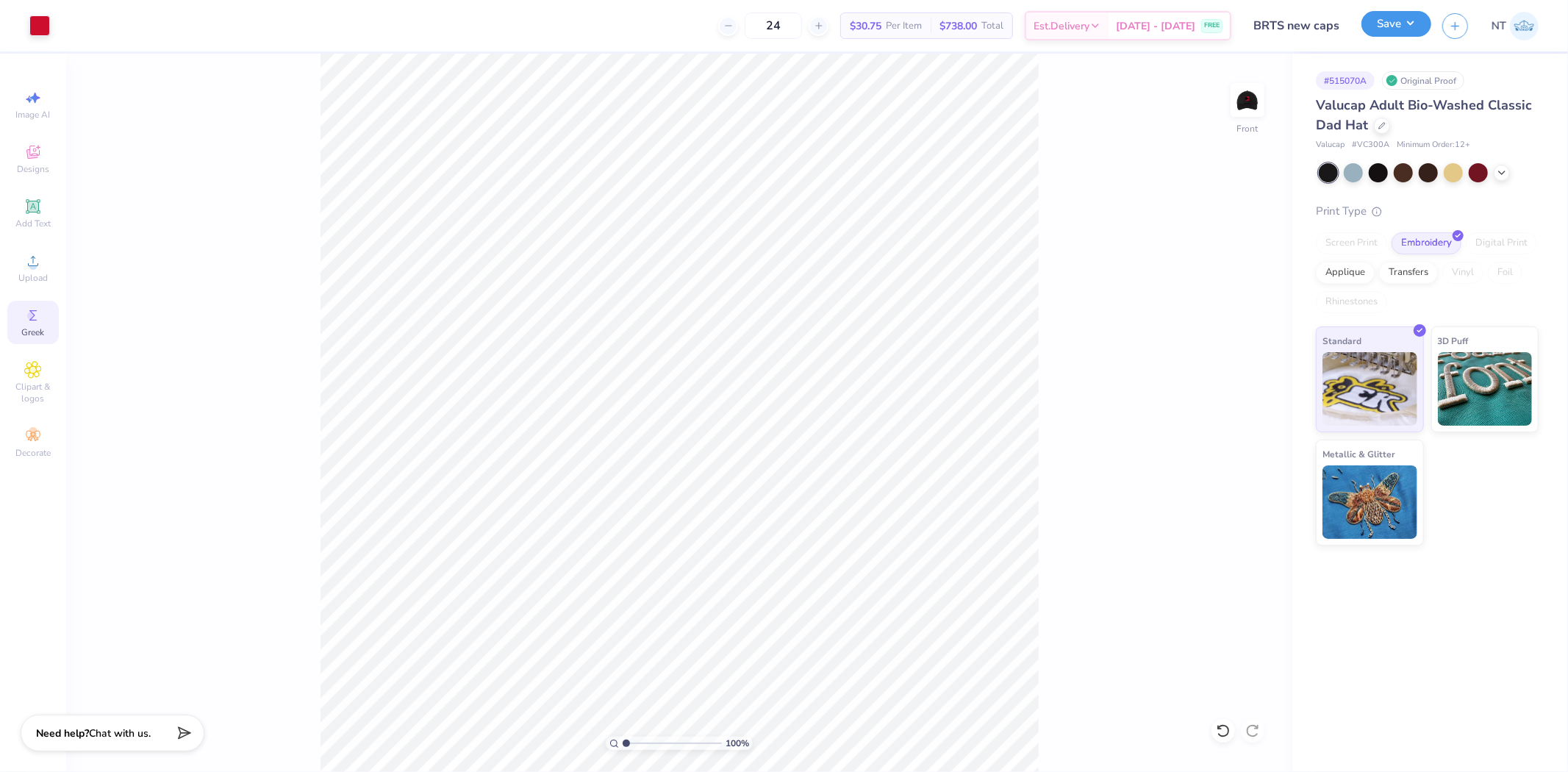
click at [1405, 25] on button "Save" at bounding box center [1396, 24] width 70 height 25
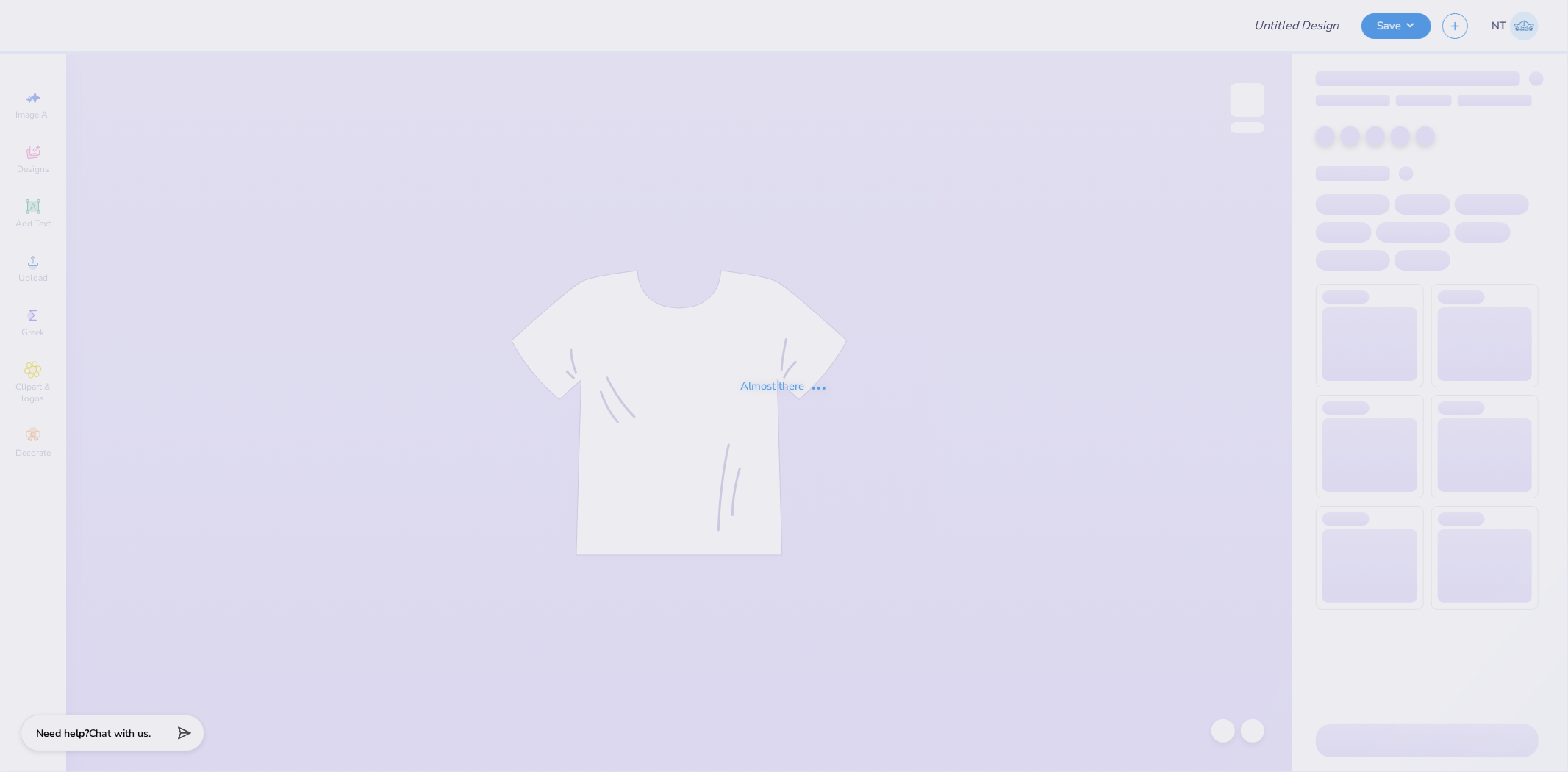
type input "BRTS new caps"
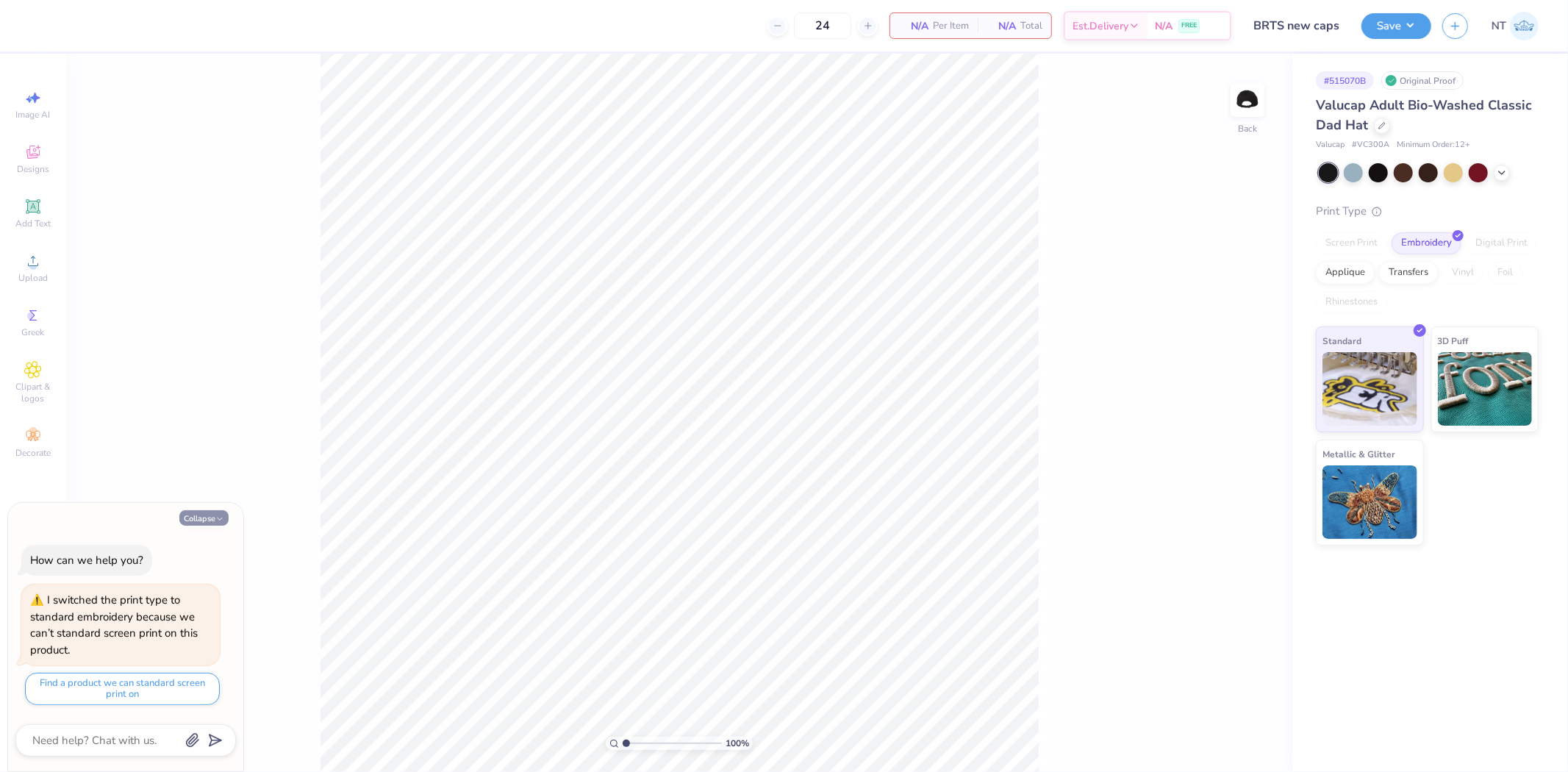
click at [216, 515] on icon "button" at bounding box center [220, 519] width 9 height 9
type textarea "x"
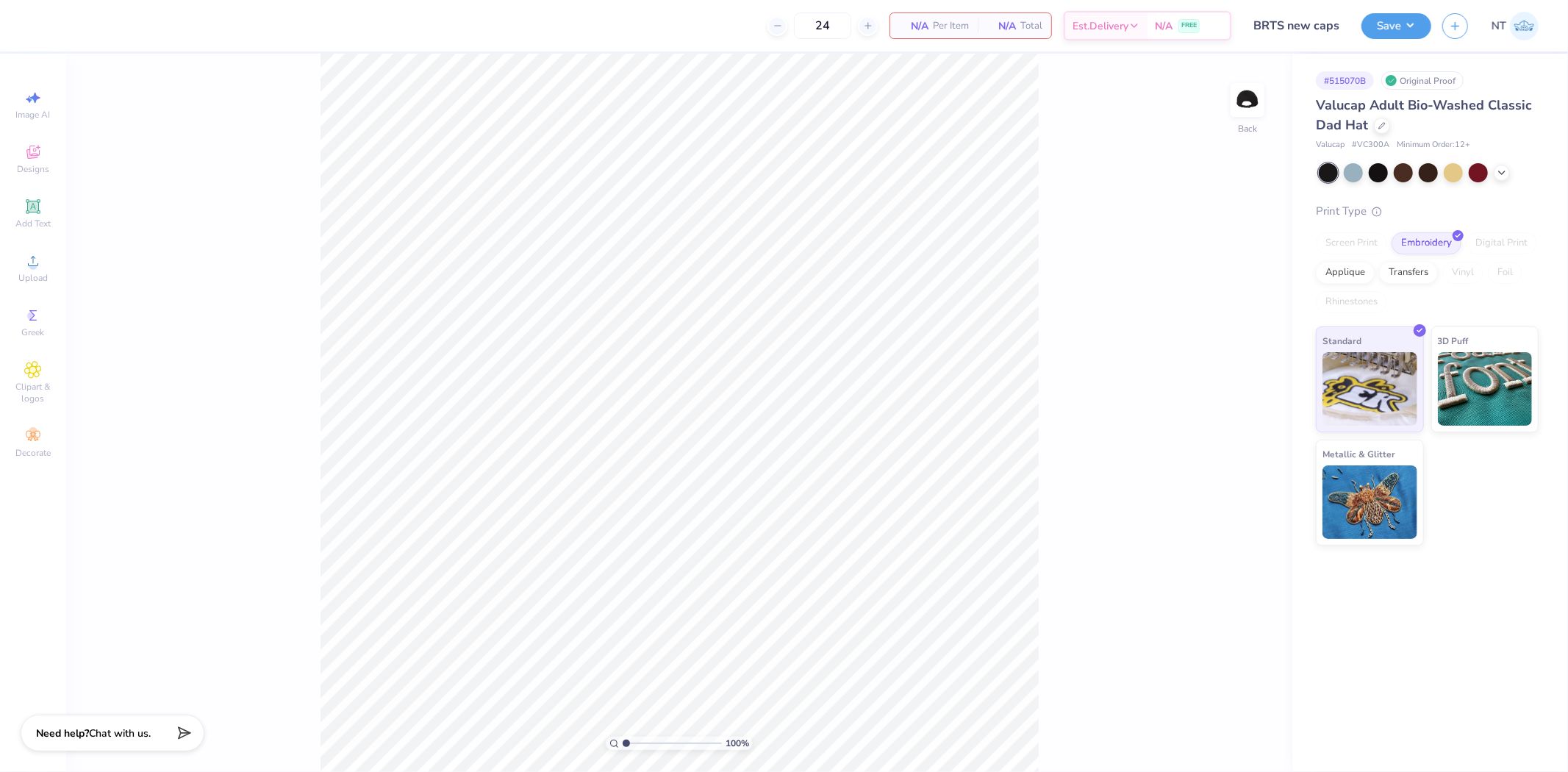
click at [1225, 98] on div "100 % Back" at bounding box center [679, 412] width 1226 height 718
click at [1239, 104] on img at bounding box center [1247, 100] width 59 height 59
click at [1239, 104] on img at bounding box center [1248, 100] width 29 height 29
click at [35, 272] on div "Upload" at bounding box center [33, 269] width 52 height 44
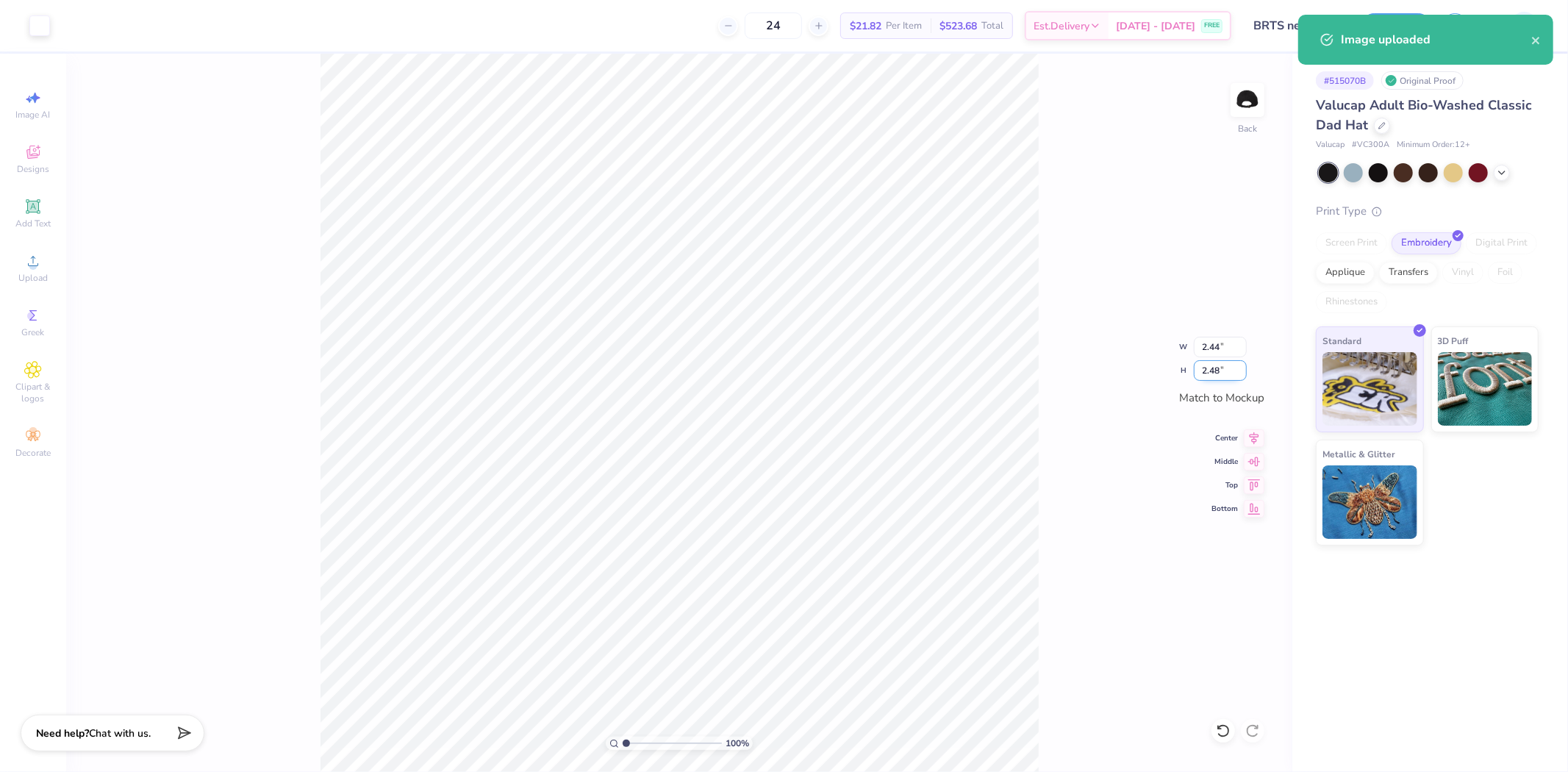
click at [1225, 370] on input "2.48" at bounding box center [1220, 371] width 53 height 21
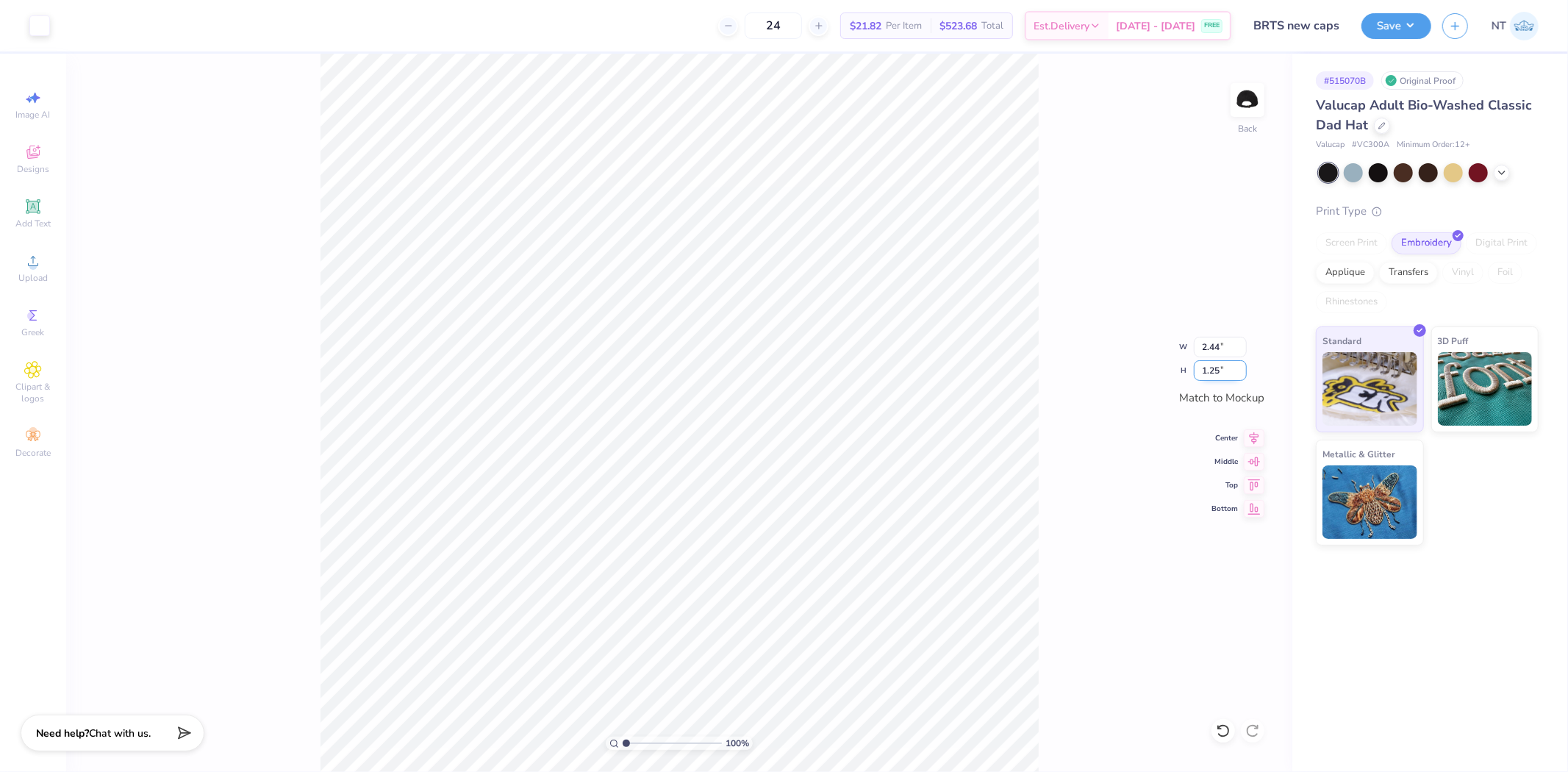
type input "1.25"
type input "1.23"
type input "1"
click at [1255, 101] on img at bounding box center [1247, 100] width 59 height 59
click at [41, 273] on span "Upload" at bounding box center [33, 278] width 29 height 12
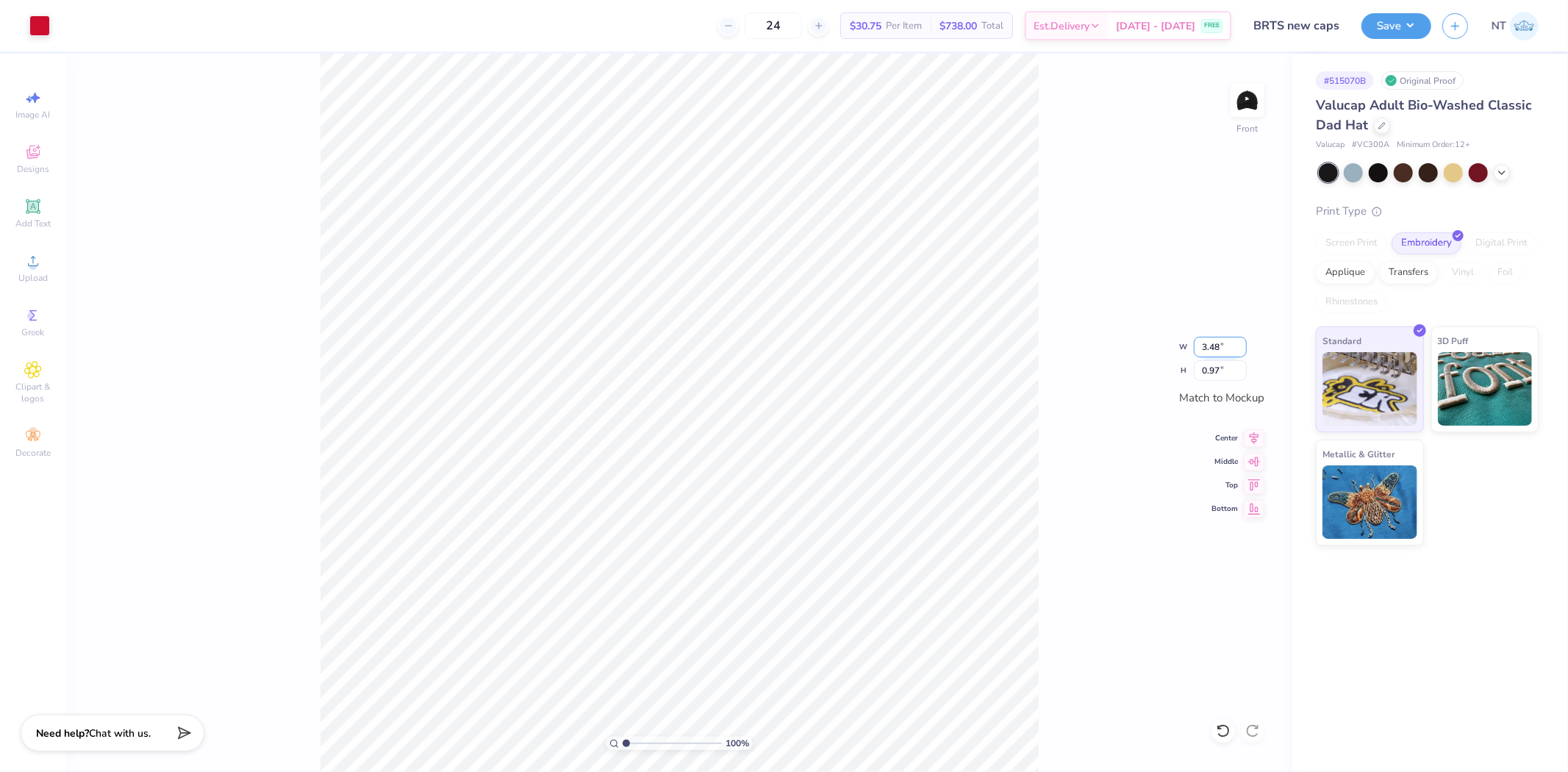
click at [1209, 340] on input "3.48" at bounding box center [1220, 347] width 53 height 21
type input "3.49"
type input "0.98"
click at [1050, 591] on div "100 % Front W 3.49 3.49 " H 0.98 0.98 " Match to Mockup Center Middle Top Bottom" at bounding box center [679, 412] width 1226 height 718
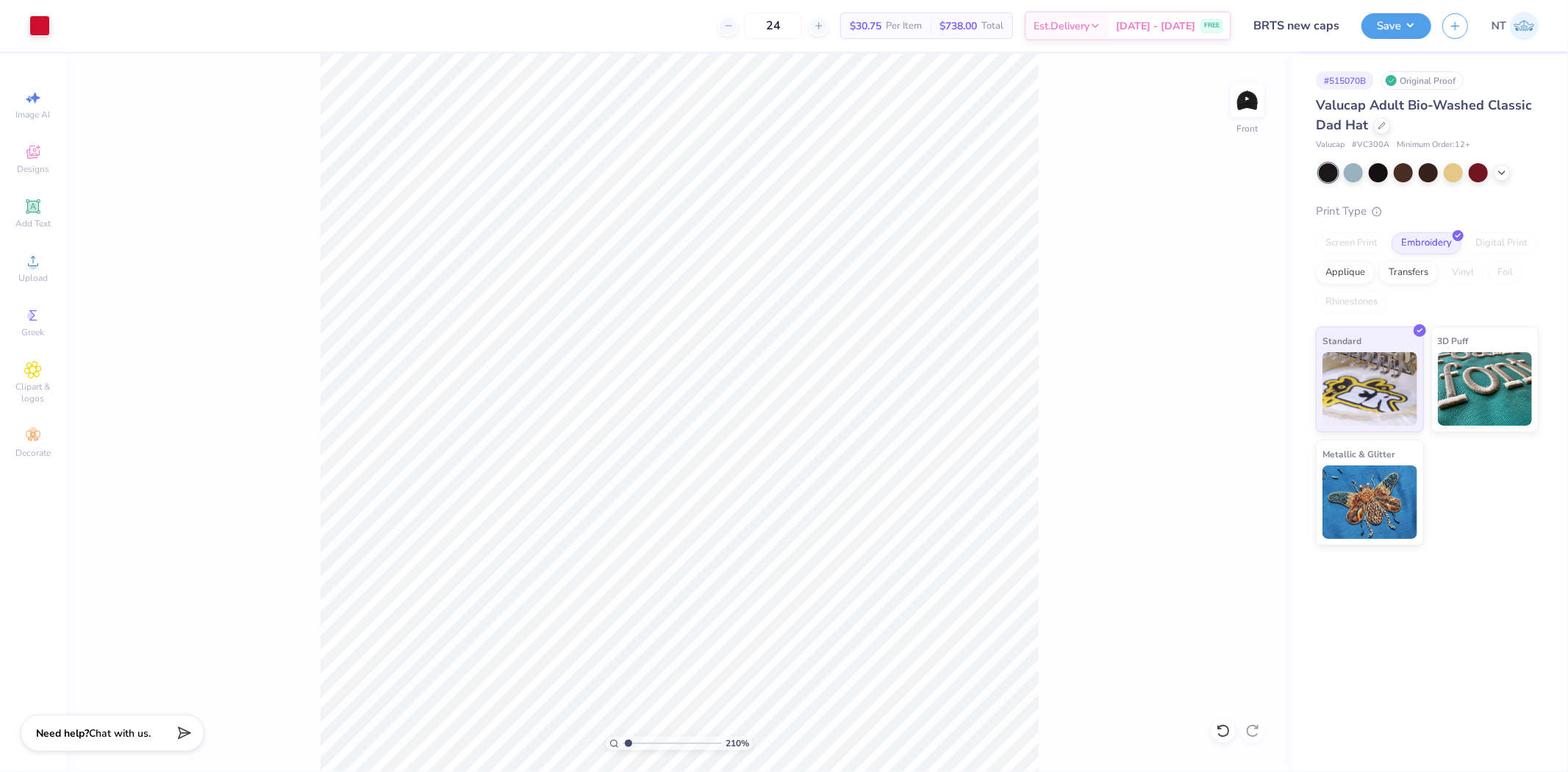
type input "1"
click at [1229, 89] on img at bounding box center [1247, 100] width 59 height 59
click at [1242, 112] on img at bounding box center [1247, 100] width 59 height 59
click at [1404, 37] on div "Save" at bounding box center [1396, 26] width 70 height 25
click at [1406, 38] on div "Save" at bounding box center [1396, 26] width 70 height 25
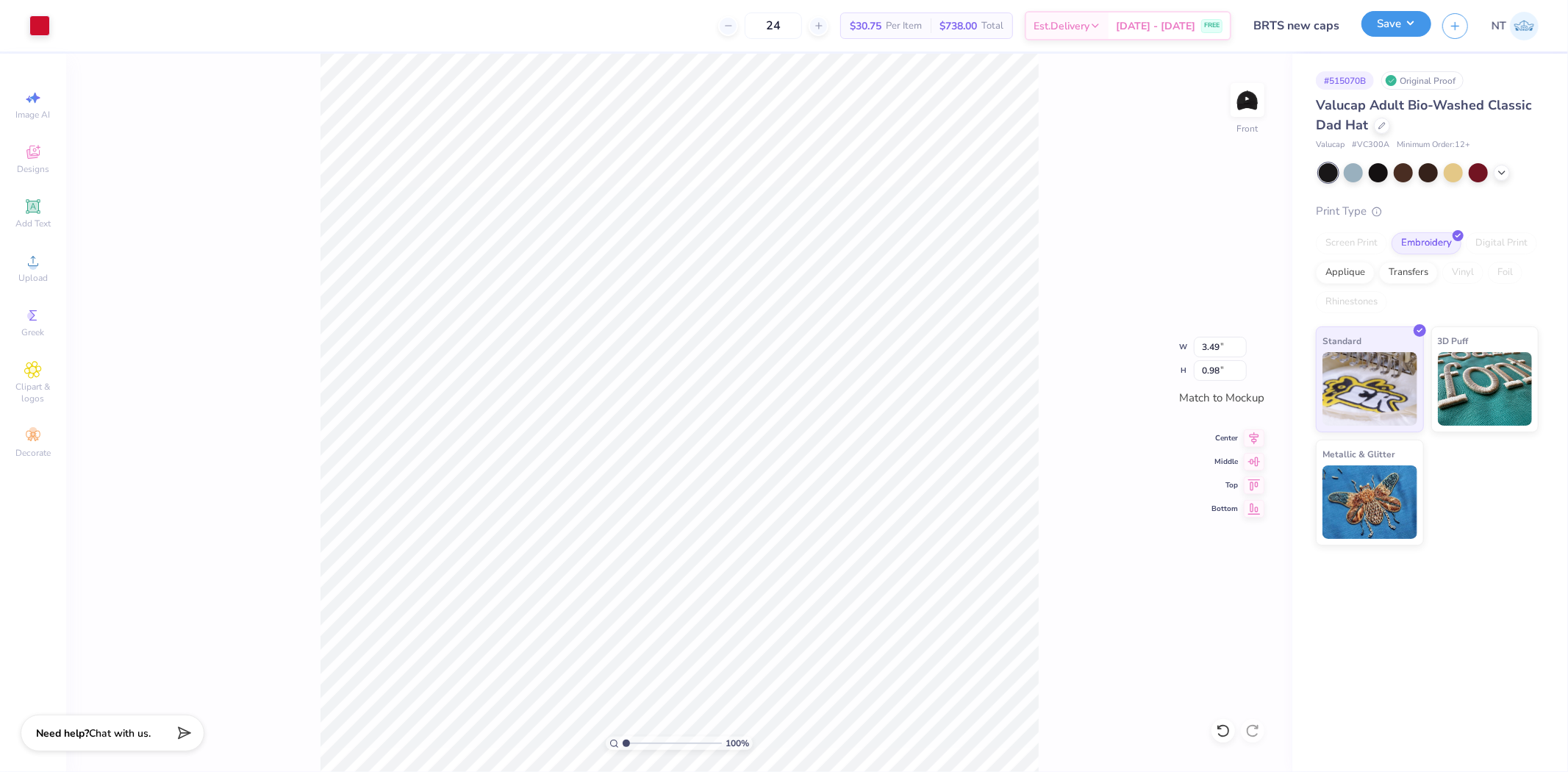
click at [1424, 17] on button "Save" at bounding box center [1396, 24] width 70 height 25
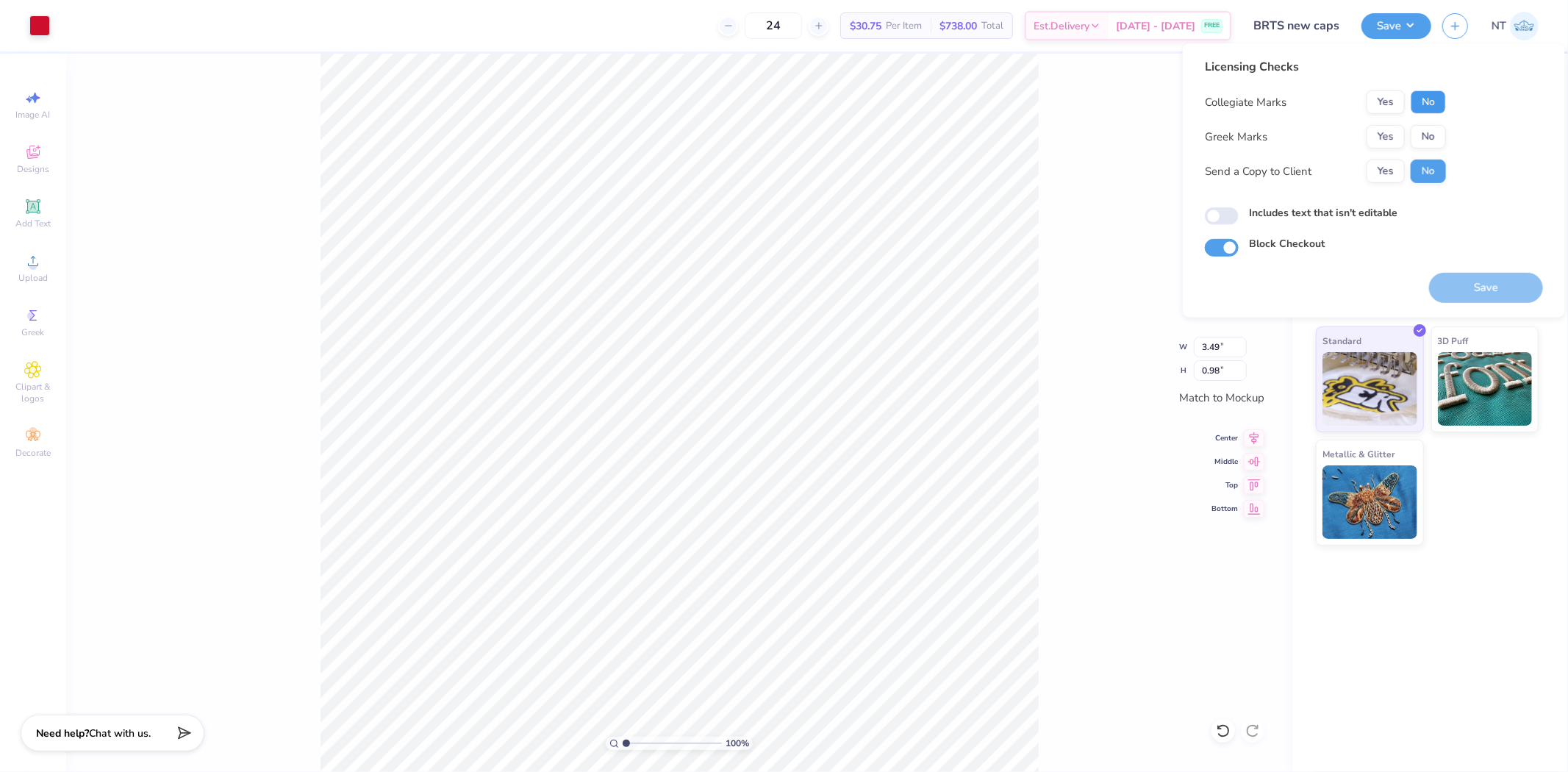
click at [1421, 103] on button "No" at bounding box center [1428, 102] width 35 height 24
click at [1347, 228] on div "Licensing Checks Collegiate Marks Yes No Greek Marks Yes No Send a Copy to Clie…" at bounding box center [1374, 157] width 339 height 198
click at [1352, 216] on label "Includes text that isn't editable" at bounding box center [1322, 212] width 148 height 15
click at [1239, 216] on input "Includes text that isn't editable" at bounding box center [1221, 216] width 34 height 17
checkbox input "true"
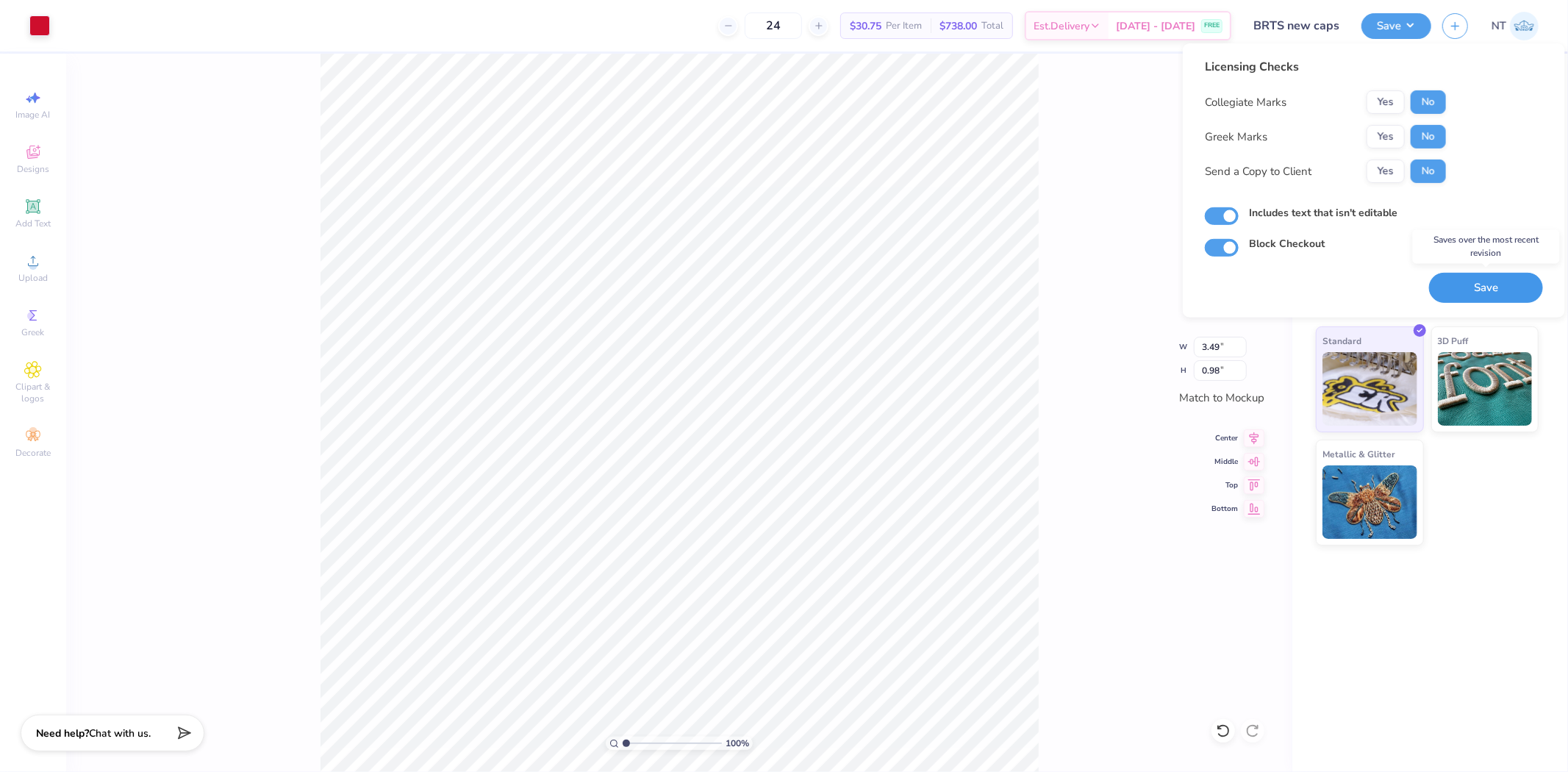
click at [1482, 287] on button "Save" at bounding box center [1485, 288] width 114 height 30
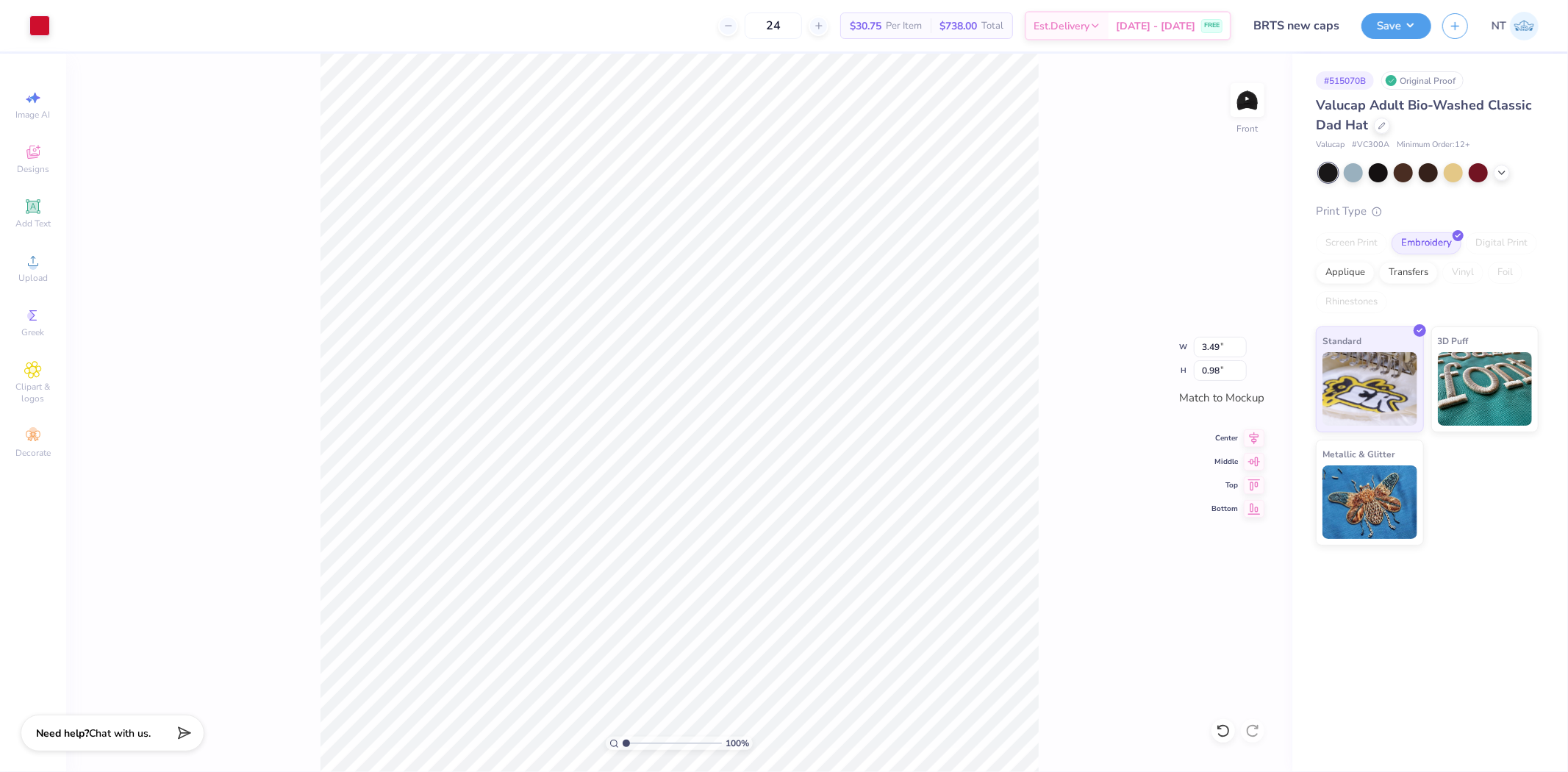
drag, startPoint x: 1072, startPoint y: 238, endPoint x: 1063, endPoint y: 208, distance: 31.3
click at [1072, 238] on div "100 % Front W 3.49 3.49 " H 0.98 0.98 " Match to Mockup Center Middle Top Bottom" at bounding box center [679, 412] width 1226 height 718
click at [1377, 15] on button "Save" at bounding box center [1396, 24] width 70 height 25
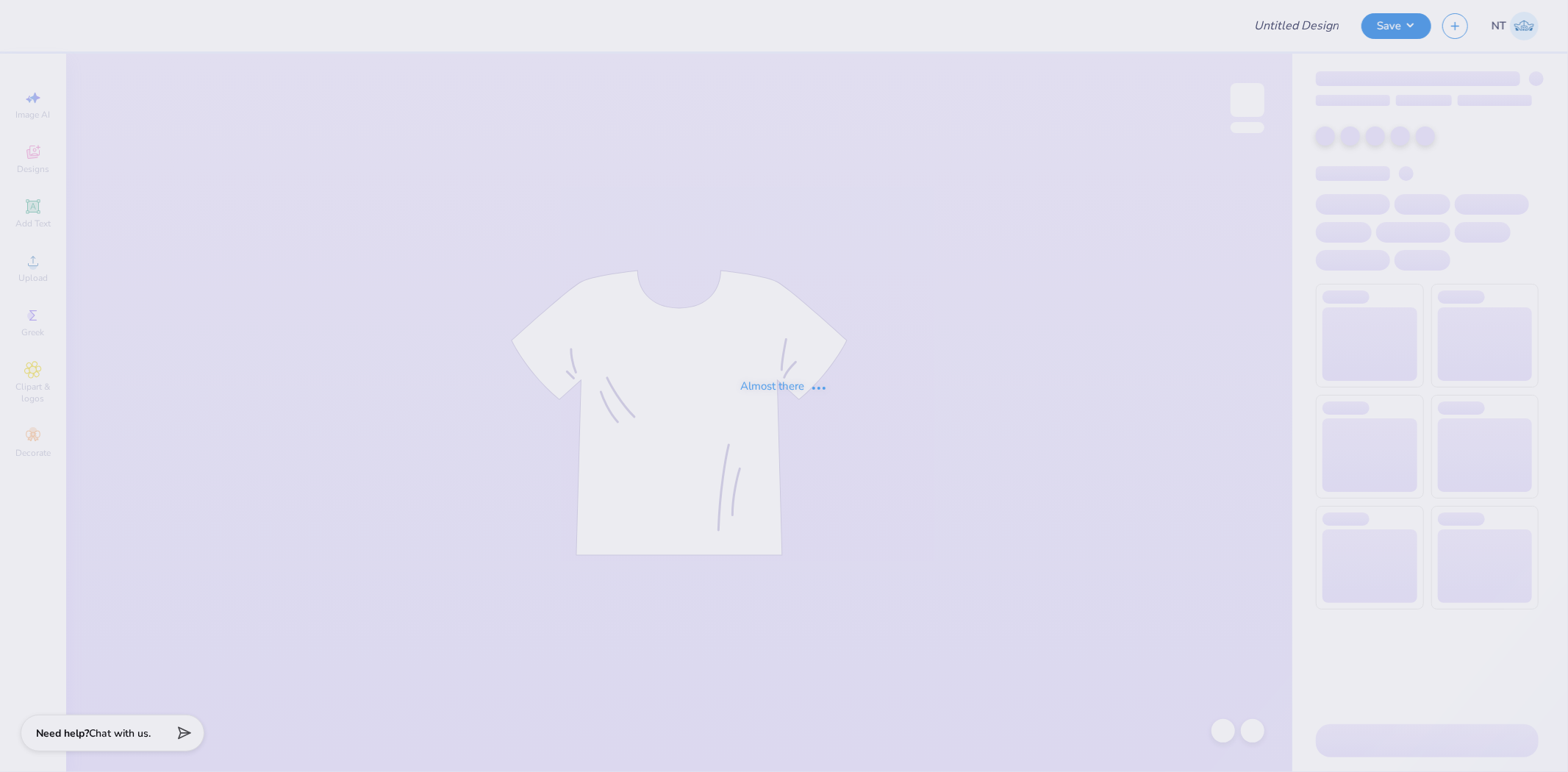
type input "BRTS new caps"
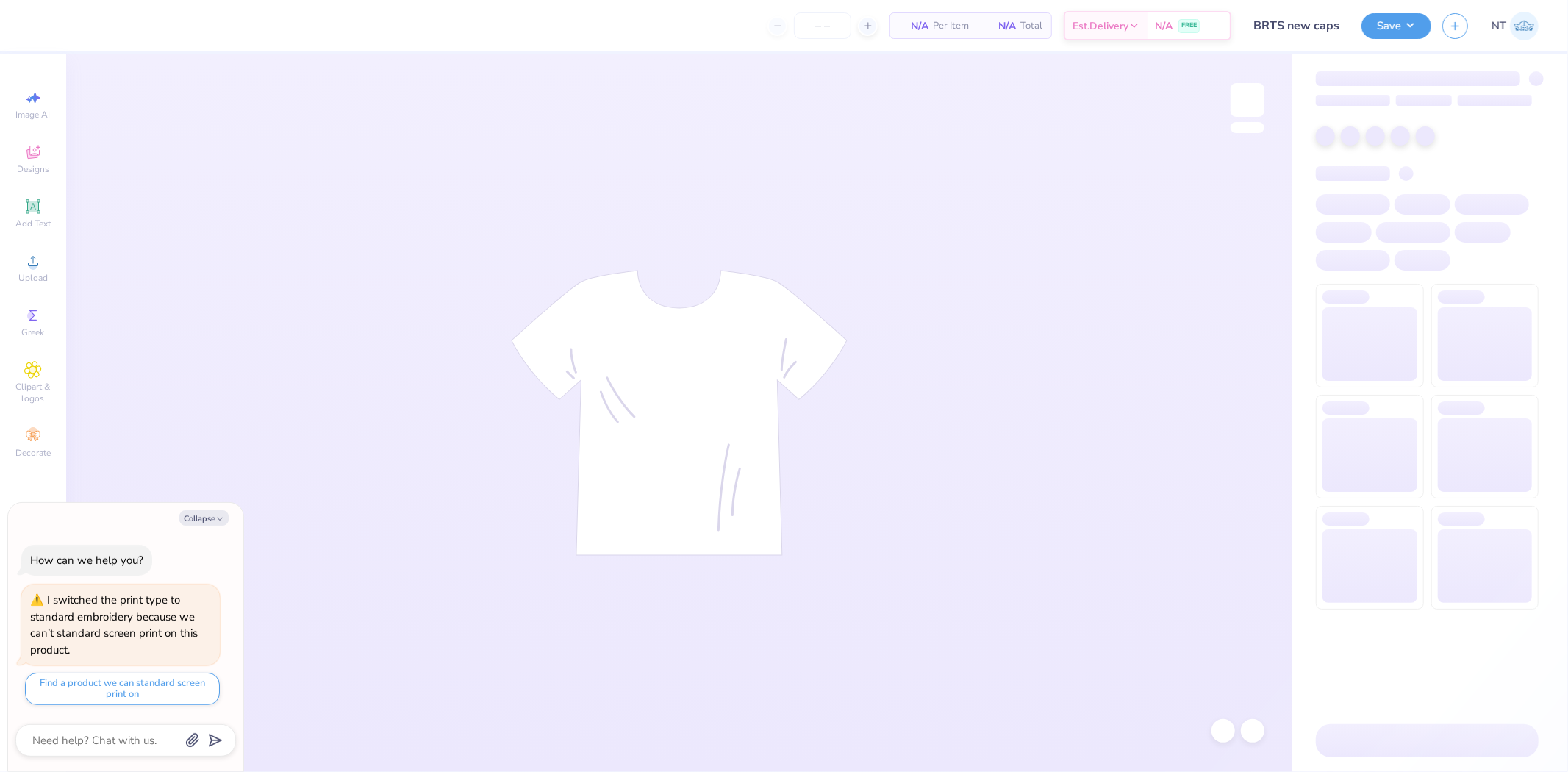
type textarea "x"
type input "24"
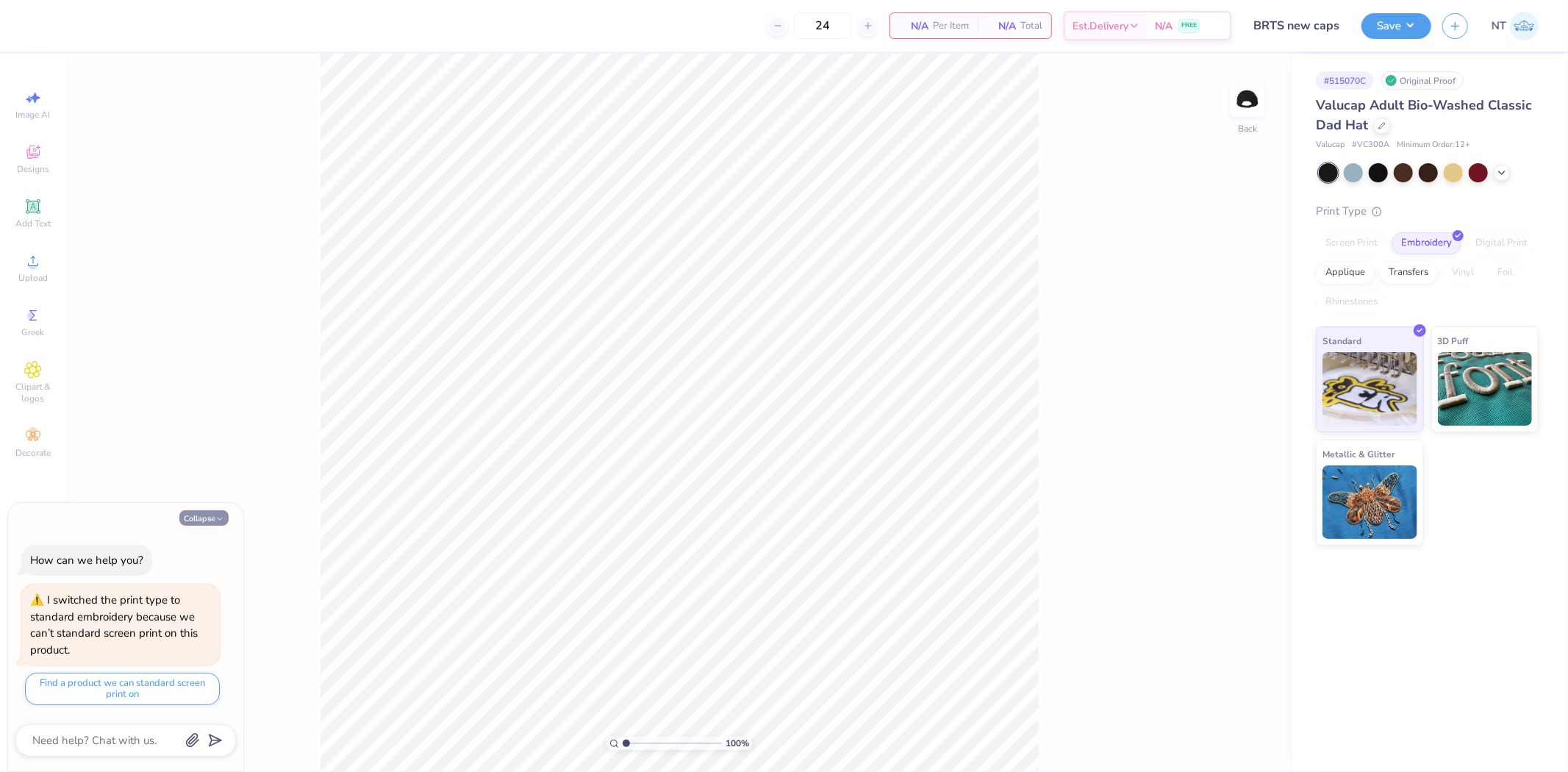
click at [228, 512] on button "Collapse" at bounding box center [204, 518] width 49 height 15
type textarea "x"
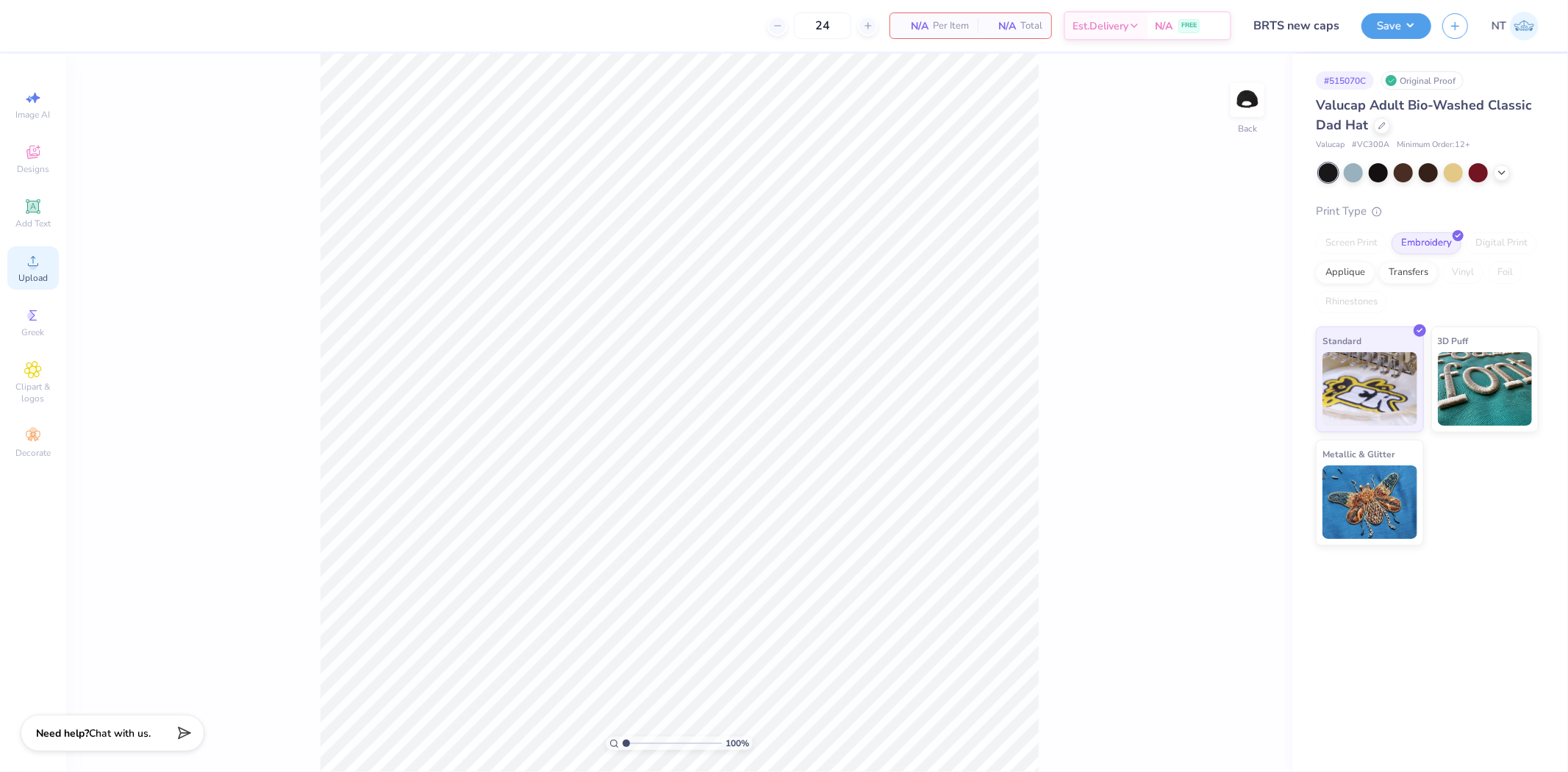
click at [31, 278] on span "Upload" at bounding box center [33, 278] width 29 height 12
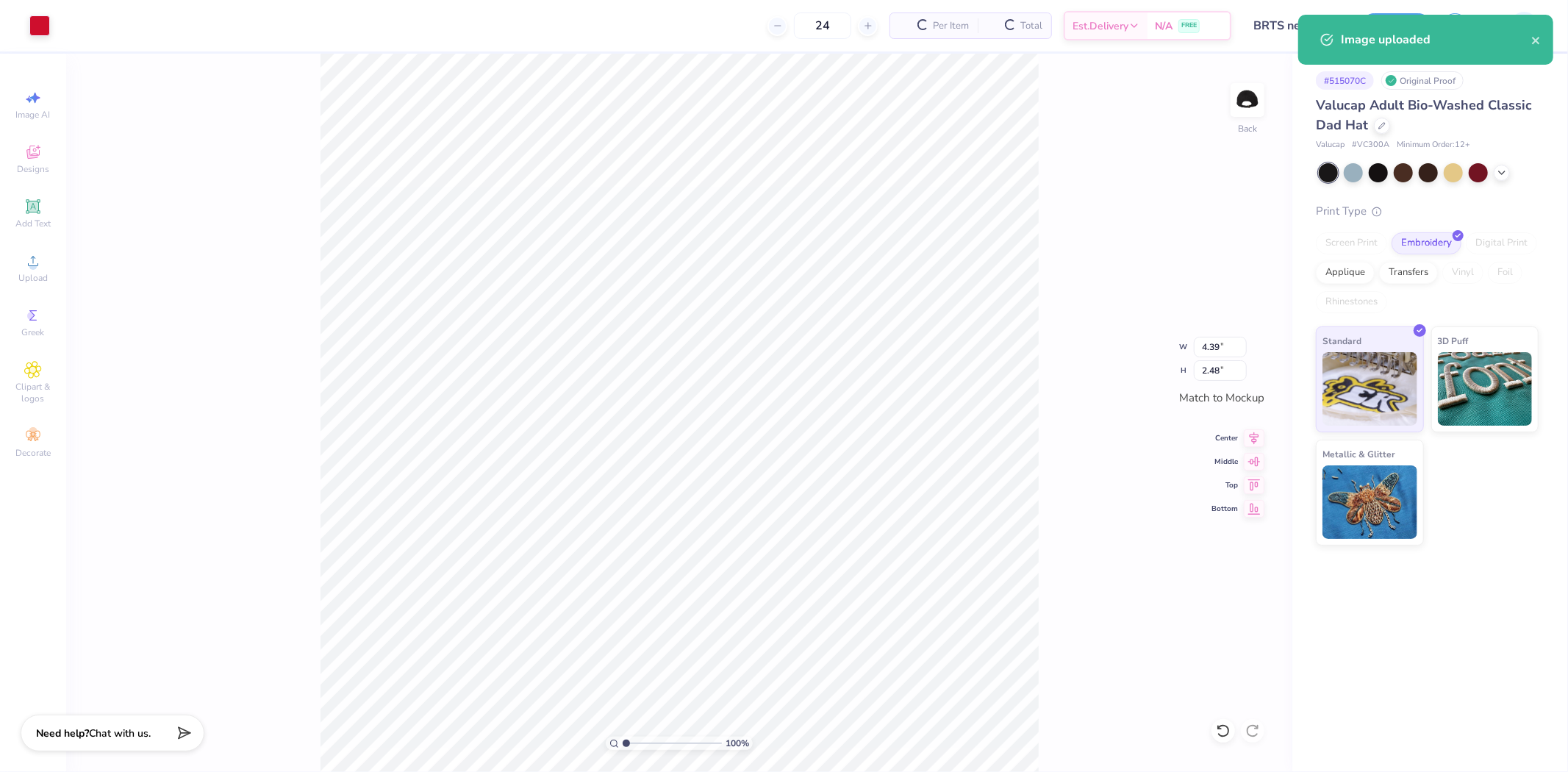
click at [1193, 368] on div "100 % Back W 4.39 4.39 " H 2.48 2.48 " Match to Mockup Center Middle Top Bottom" at bounding box center [679, 412] width 1226 height 718
click at [1206, 364] on input "2.48" at bounding box center [1220, 371] width 53 height 21
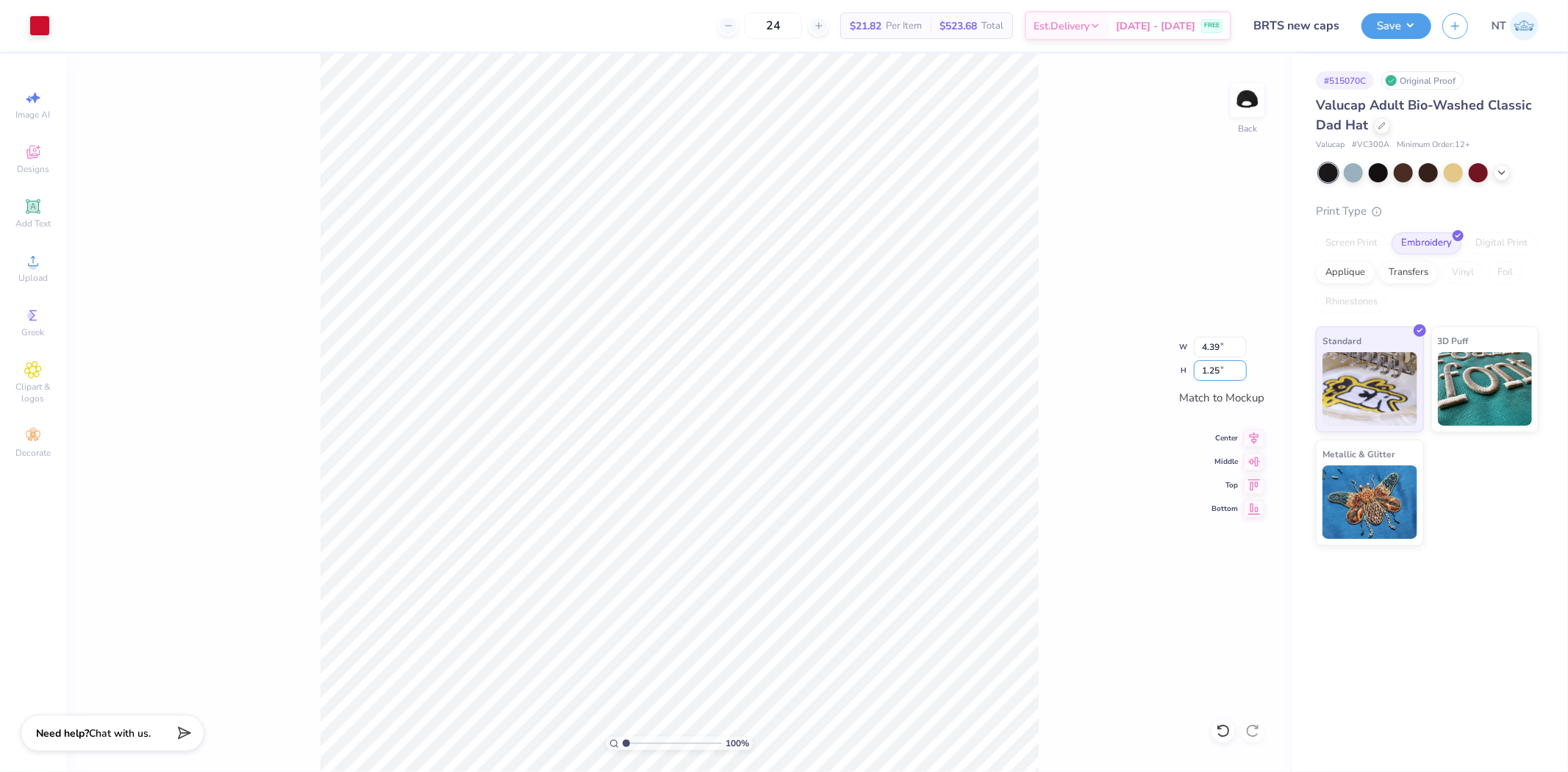
type input "1.25"
type input "2.21"
type input "1"
click at [1257, 89] on img at bounding box center [1247, 100] width 59 height 59
click at [40, 266] on icon at bounding box center [33, 260] width 17 height 17
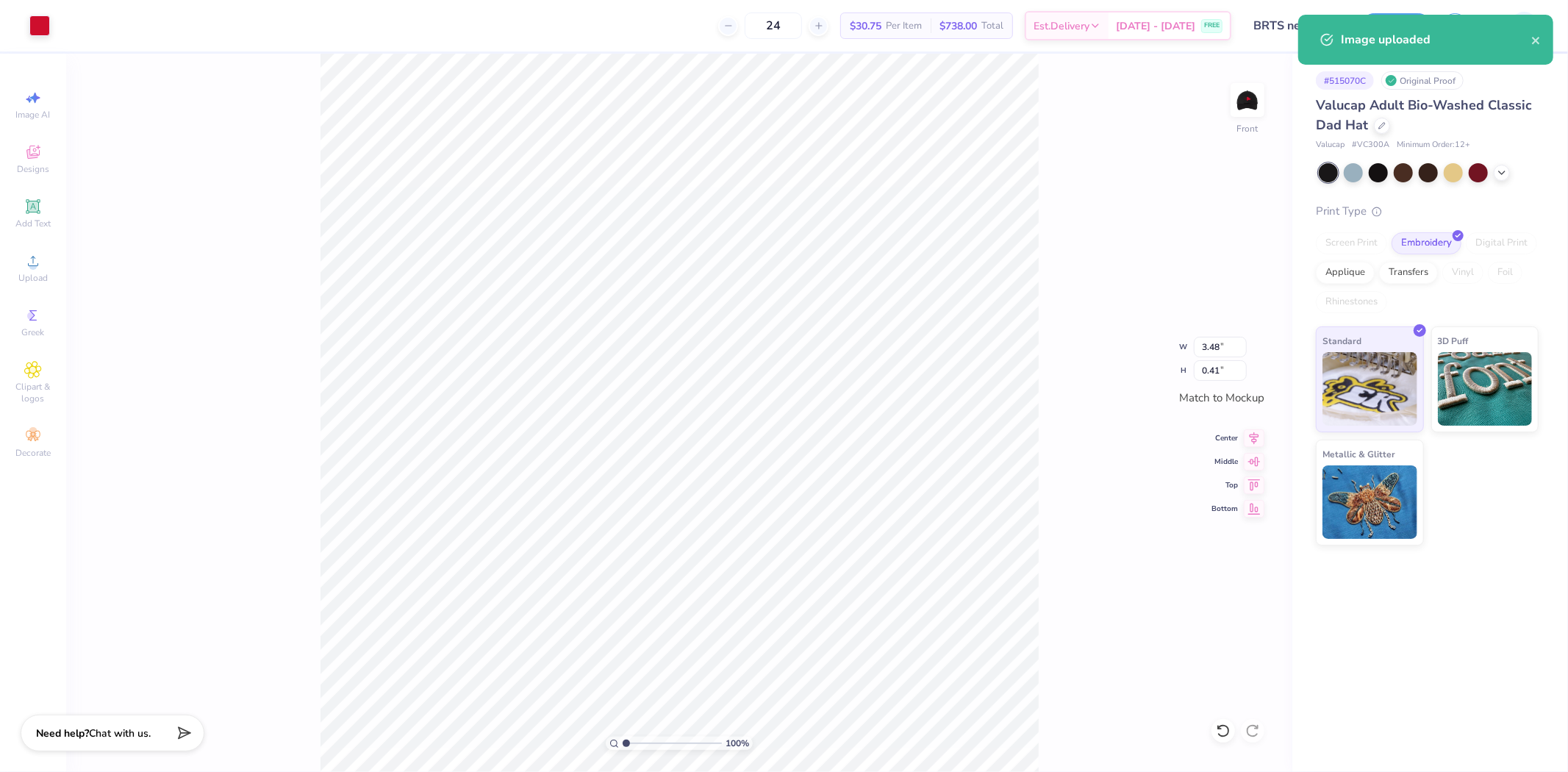
type input "2.04"
type input "0.24"
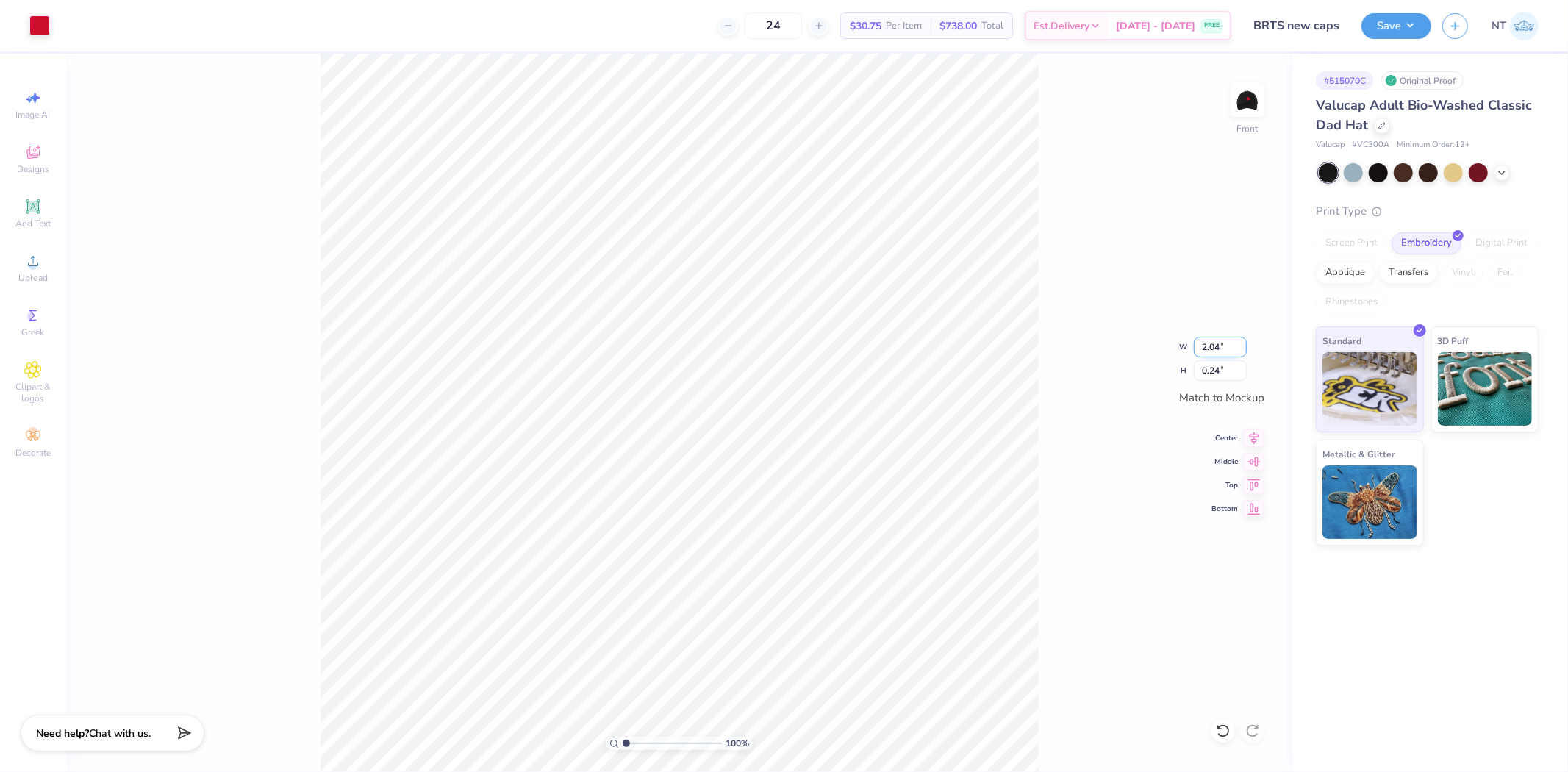
click at [1208, 342] on input "2.04" at bounding box center [1220, 347] width 53 height 21
type input "2.00"
type input "1"
click at [1244, 101] on img at bounding box center [1247, 100] width 59 height 59
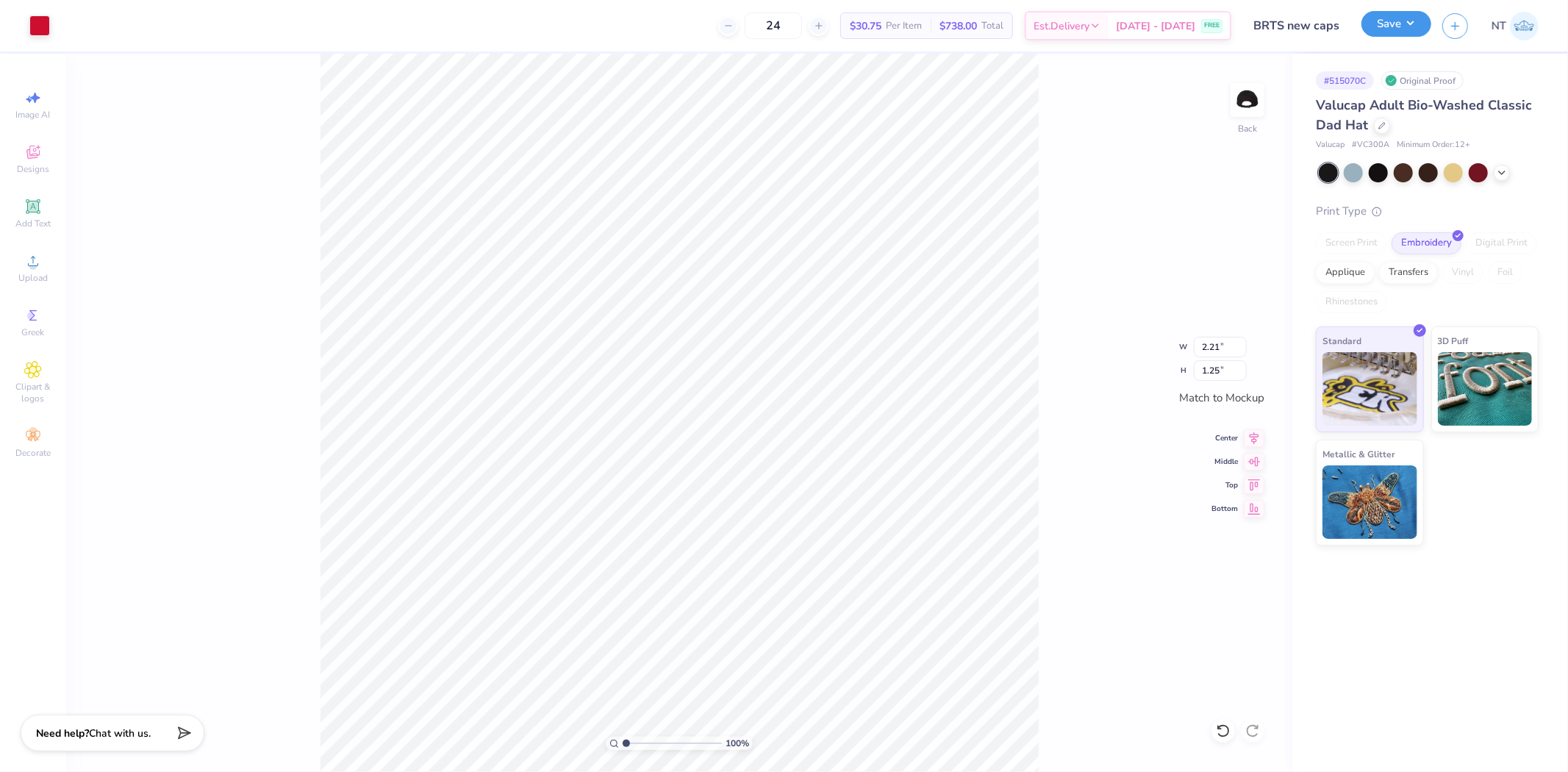
click at [1419, 26] on button "Save" at bounding box center [1396, 24] width 70 height 25
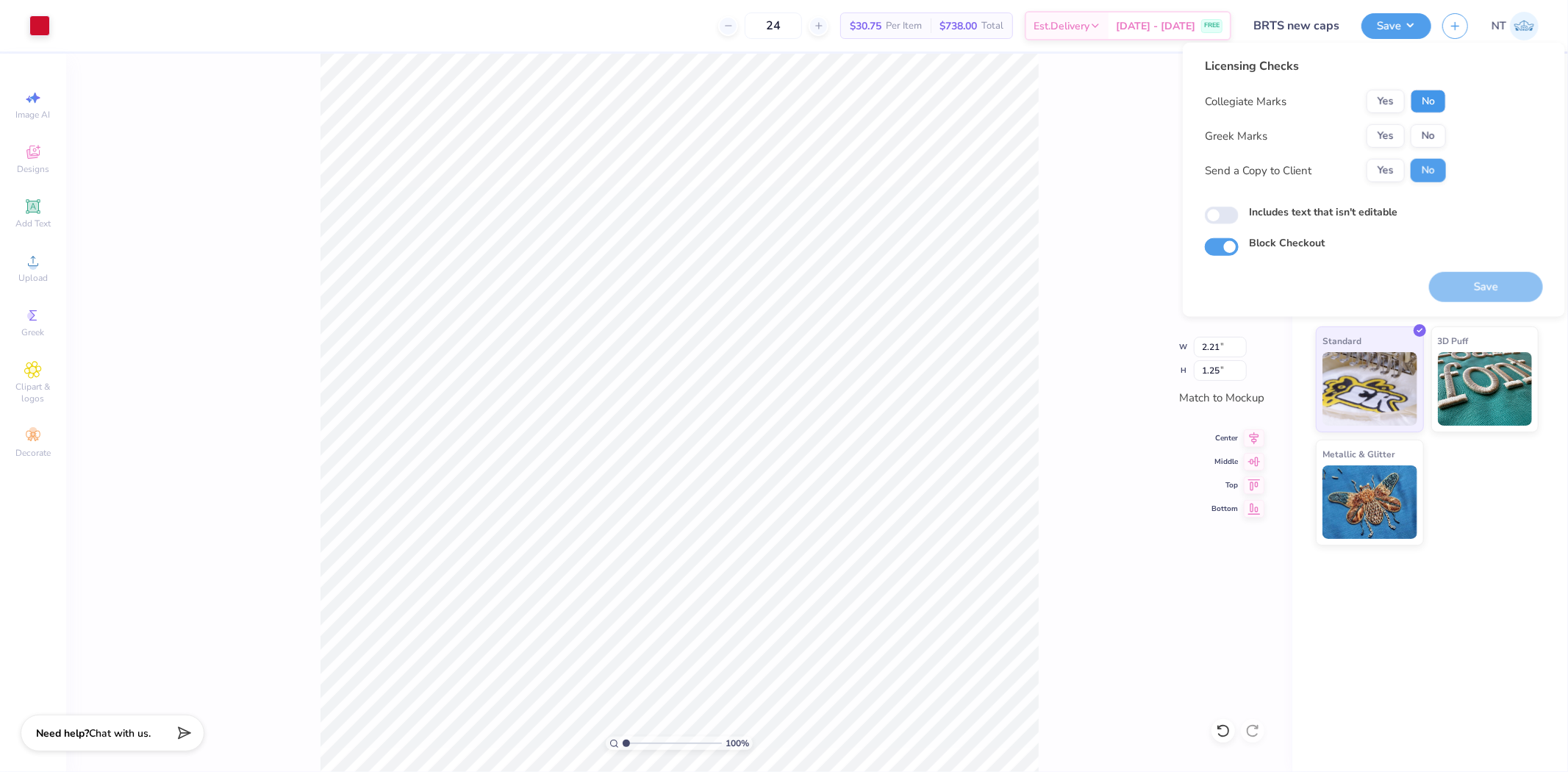
click at [1431, 99] on button "No" at bounding box center [1428, 102] width 35 height 24
click at [1424, 128] on button "No" at bounding box center [1428, 137] width 35 height 24
click at [1481, 290] on button "Save" at bounding box center [1485, 287] width 114 height 30
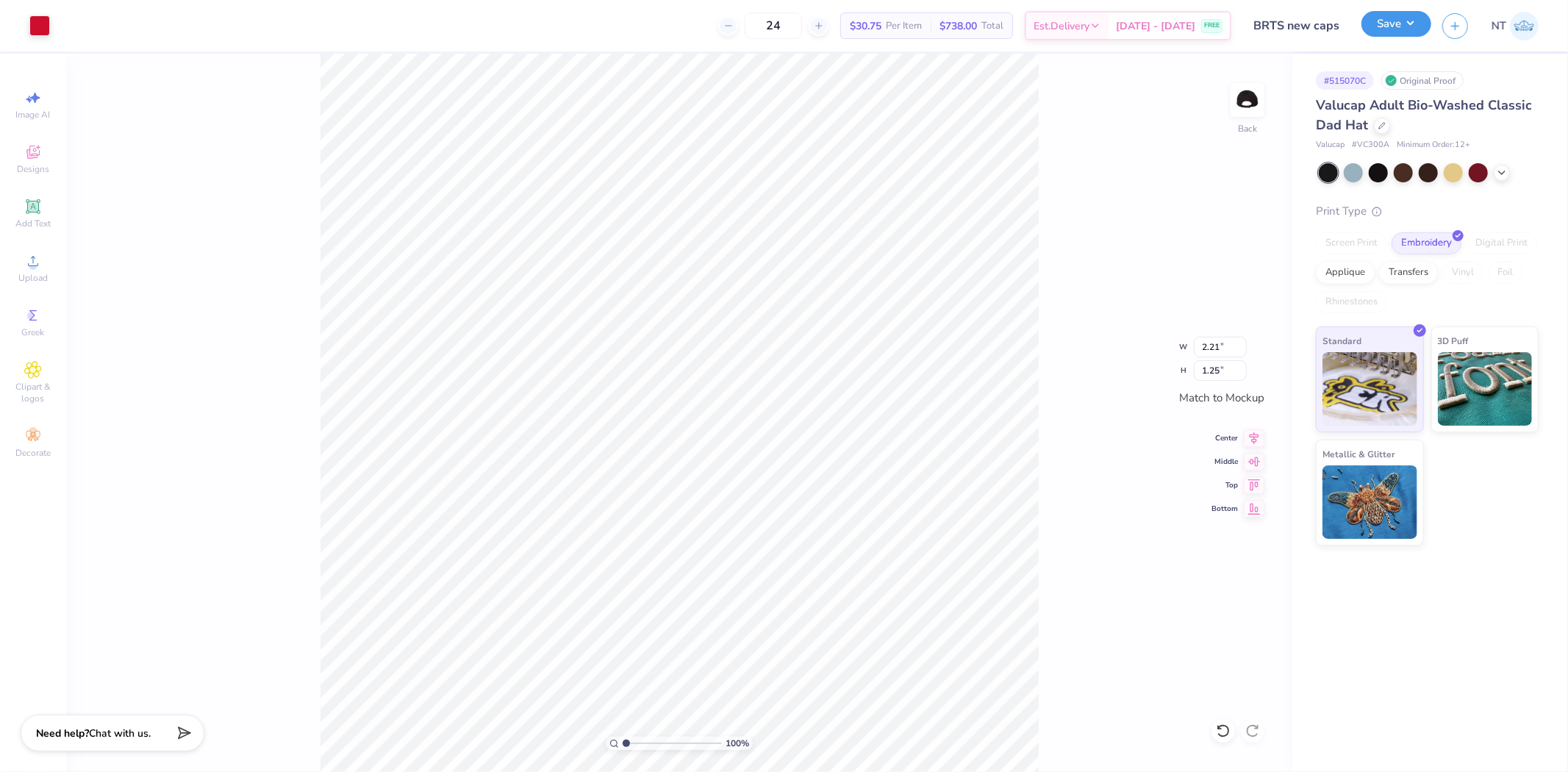
click at [1410, 26] on button "Save" at bounding box center [1396, 24] width 70 height 25
click at [1397, 46] on div "Save NT" at bounding box center [1464, 25] width 207 height 52
click at [1408, 31] on button "Save" at bounding box center [1396, 24] width 70 height 25
click at [1392, 33] on button "Save" at bounding box center [1396, 24] width 70 height 25
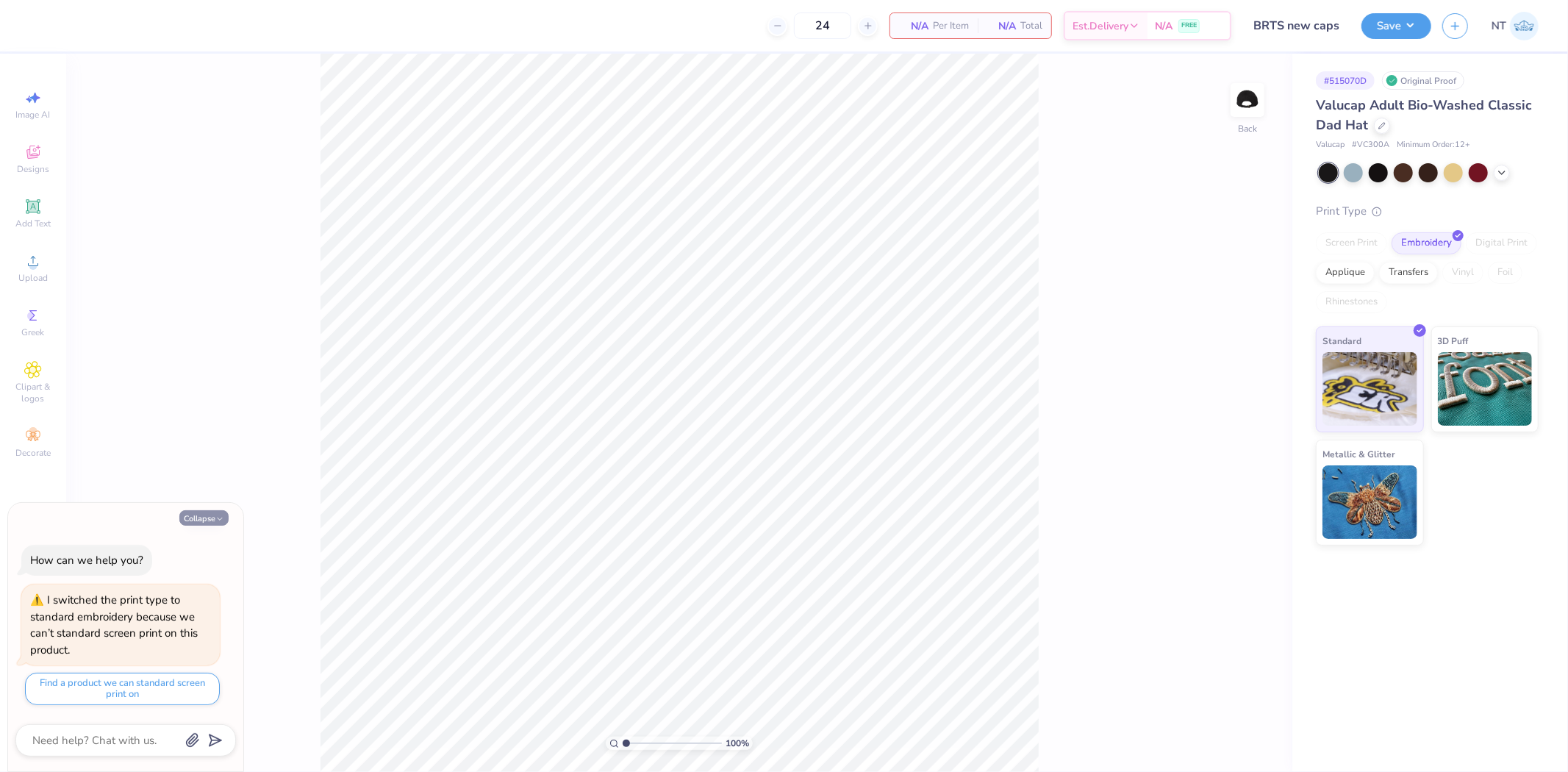
click at [208, 511] on button "Collapse" at bounding box center [204, 518] width 49 height 15
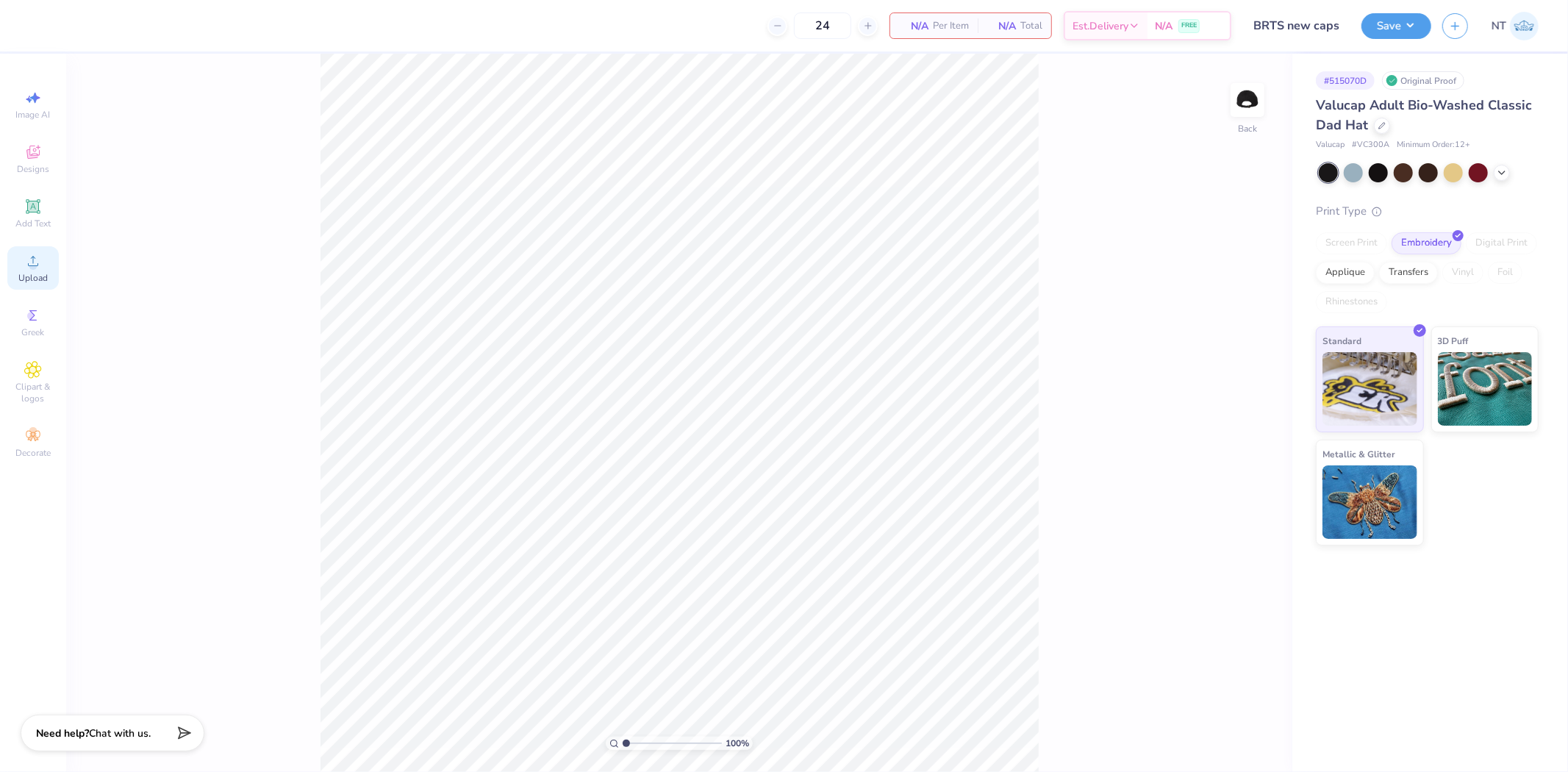
click at [31, 260] on icon at bounding box center [33, 260] width 17 height 17
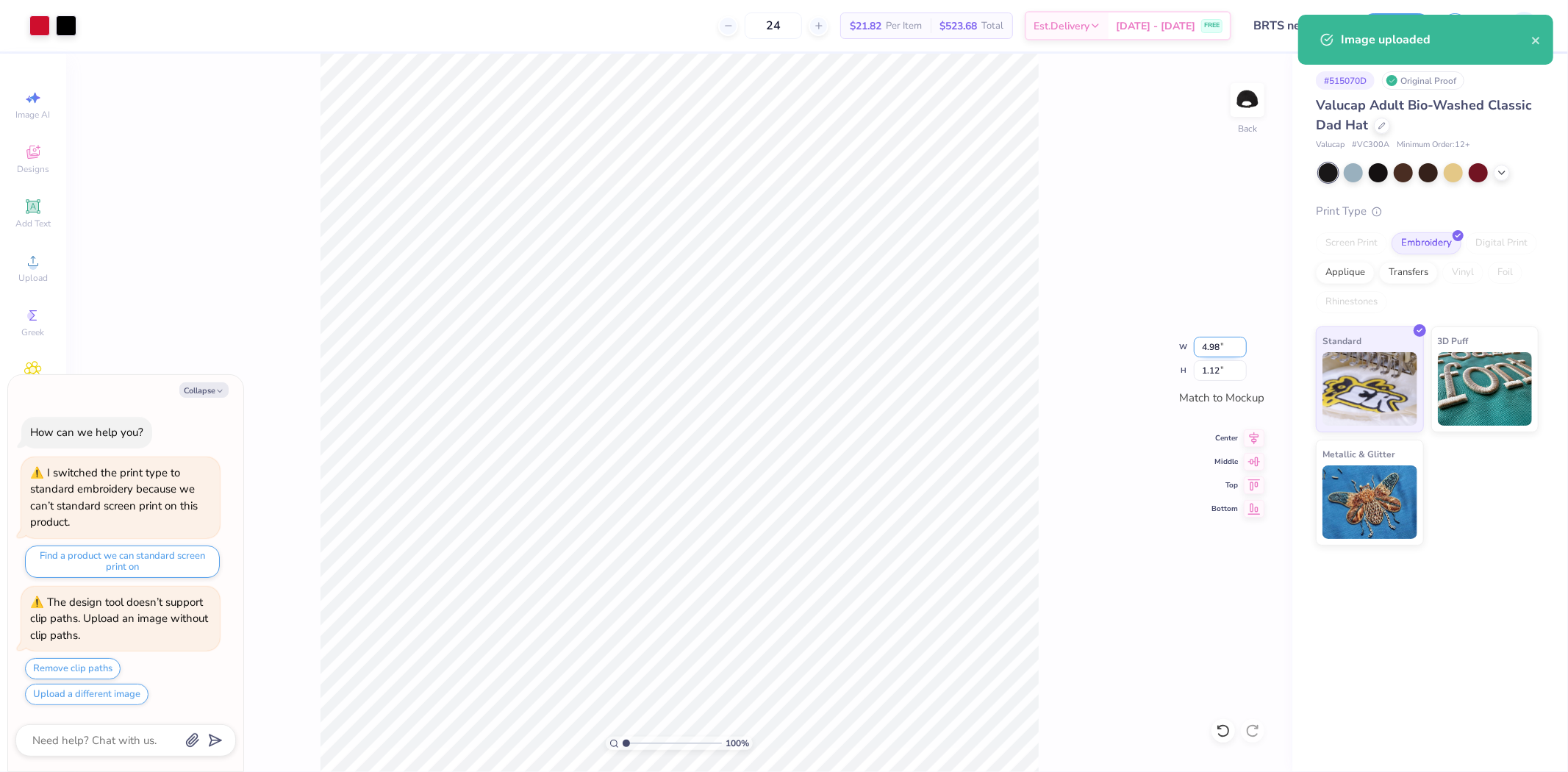
click at [1214, 340] on input "4.98" at bounding box center [1220, 347] width 53 height 21
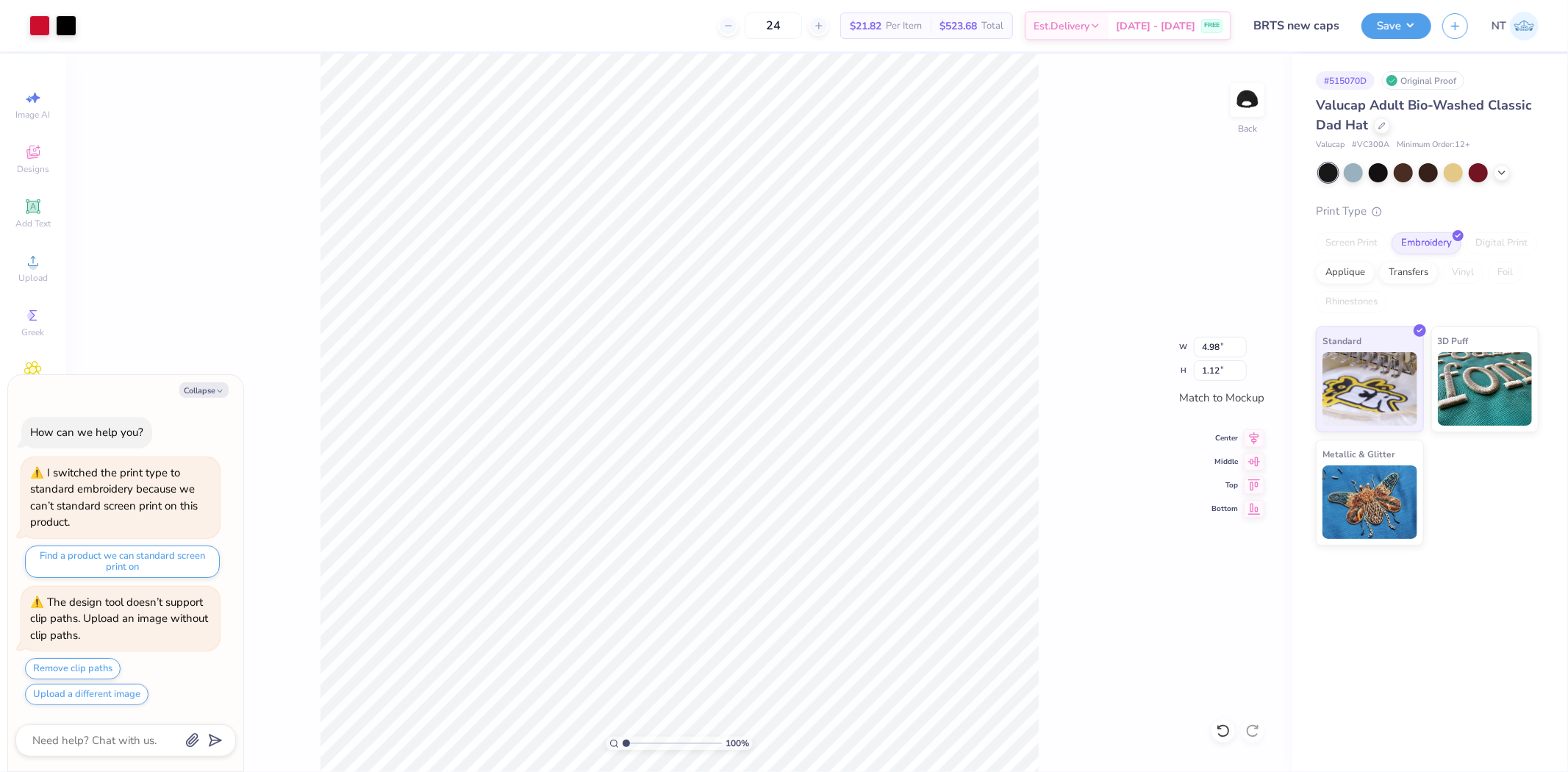
type textarea "x"
click at [1207, 350] on input "4.98" at bounding box center [1220, 347] width 53 height 21
type input "5"
type textarea "x"
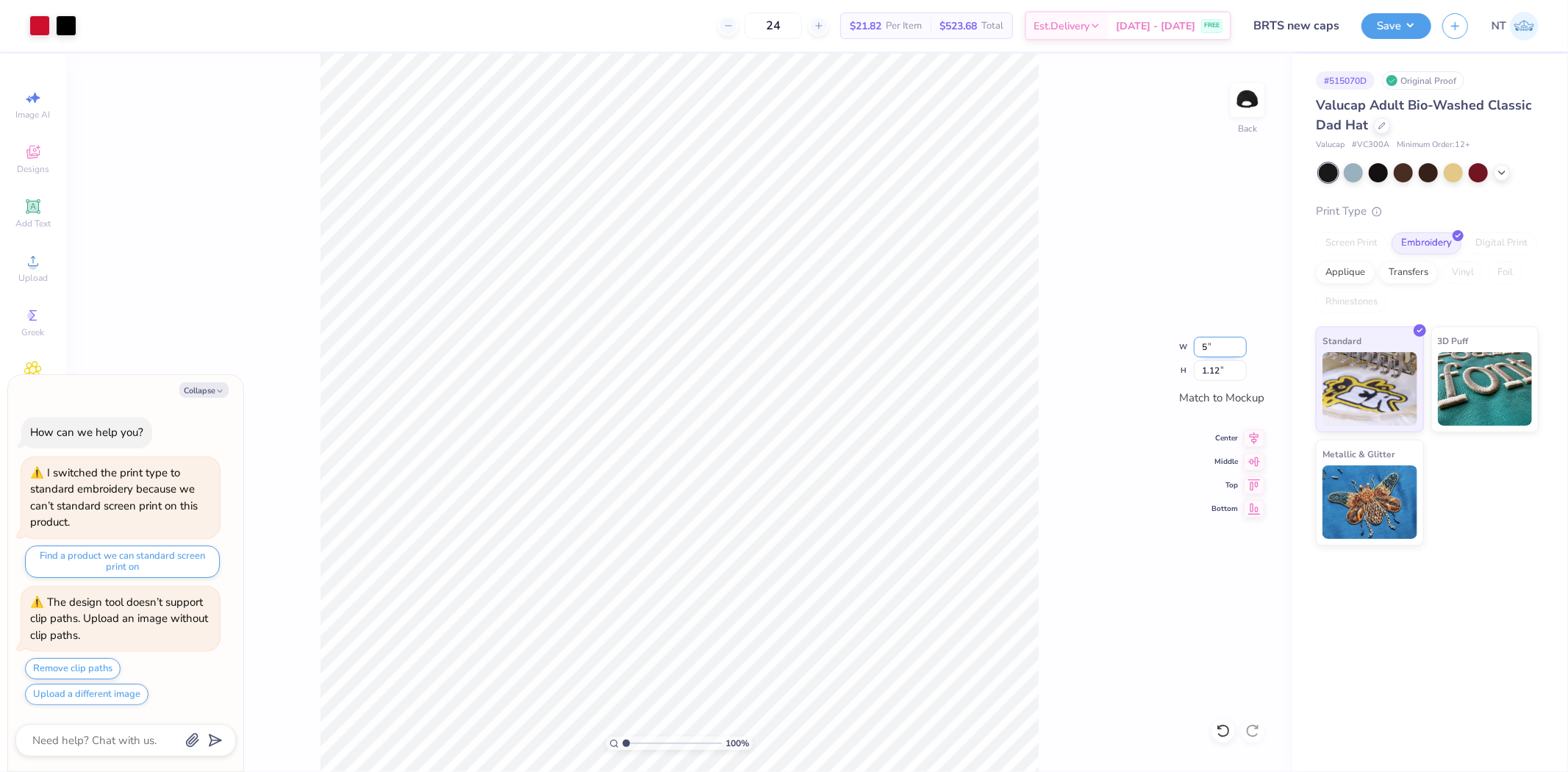
type input "5.00"
type textarea "x"
type input "4.40272058763601"
type textarea "x"
type input "2.09826609076066"
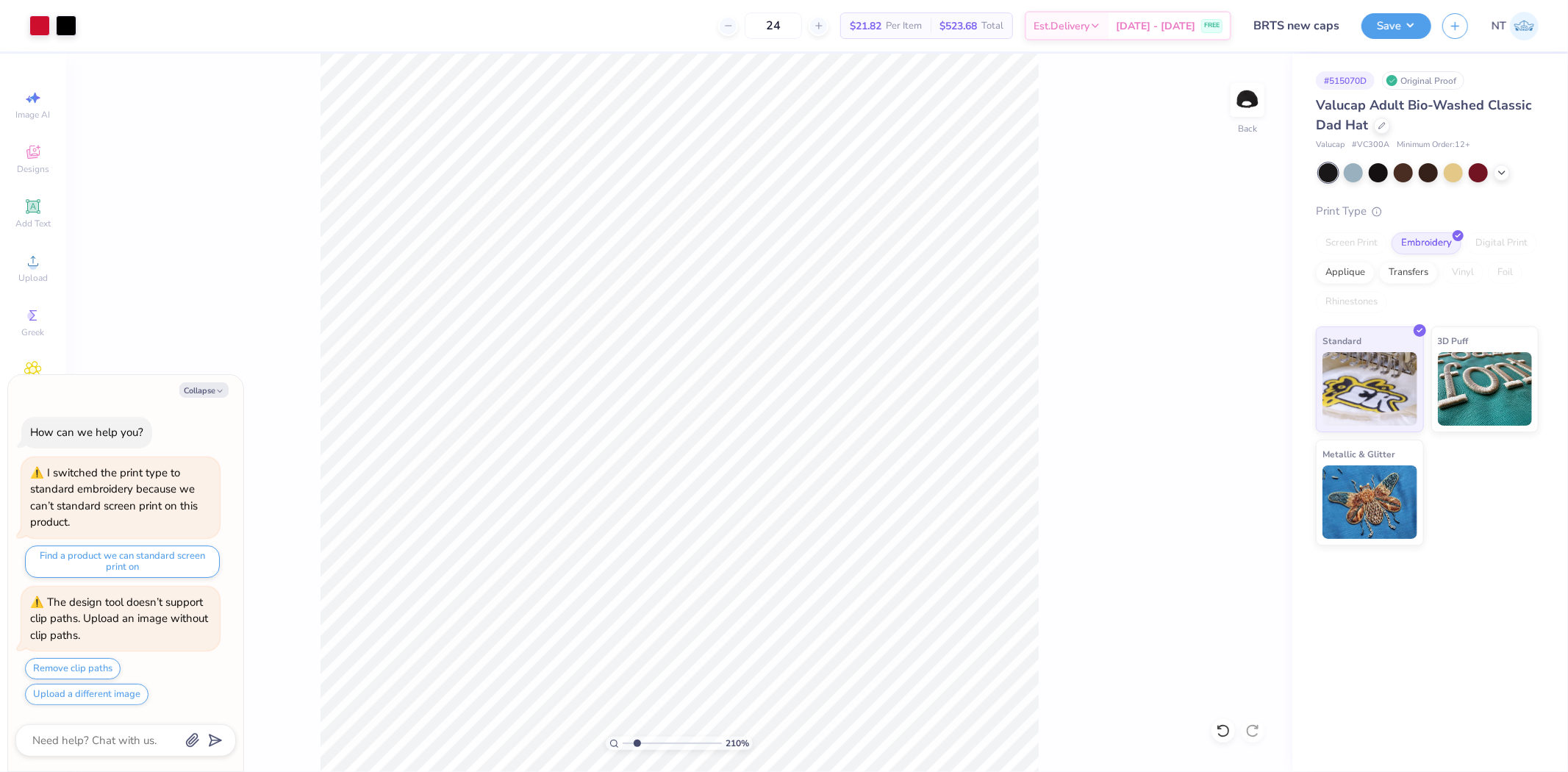
type textarea "x"
type input "2.09826609076066"
type textarea "x"
type input "2.09826609076066"
type textarea "x"
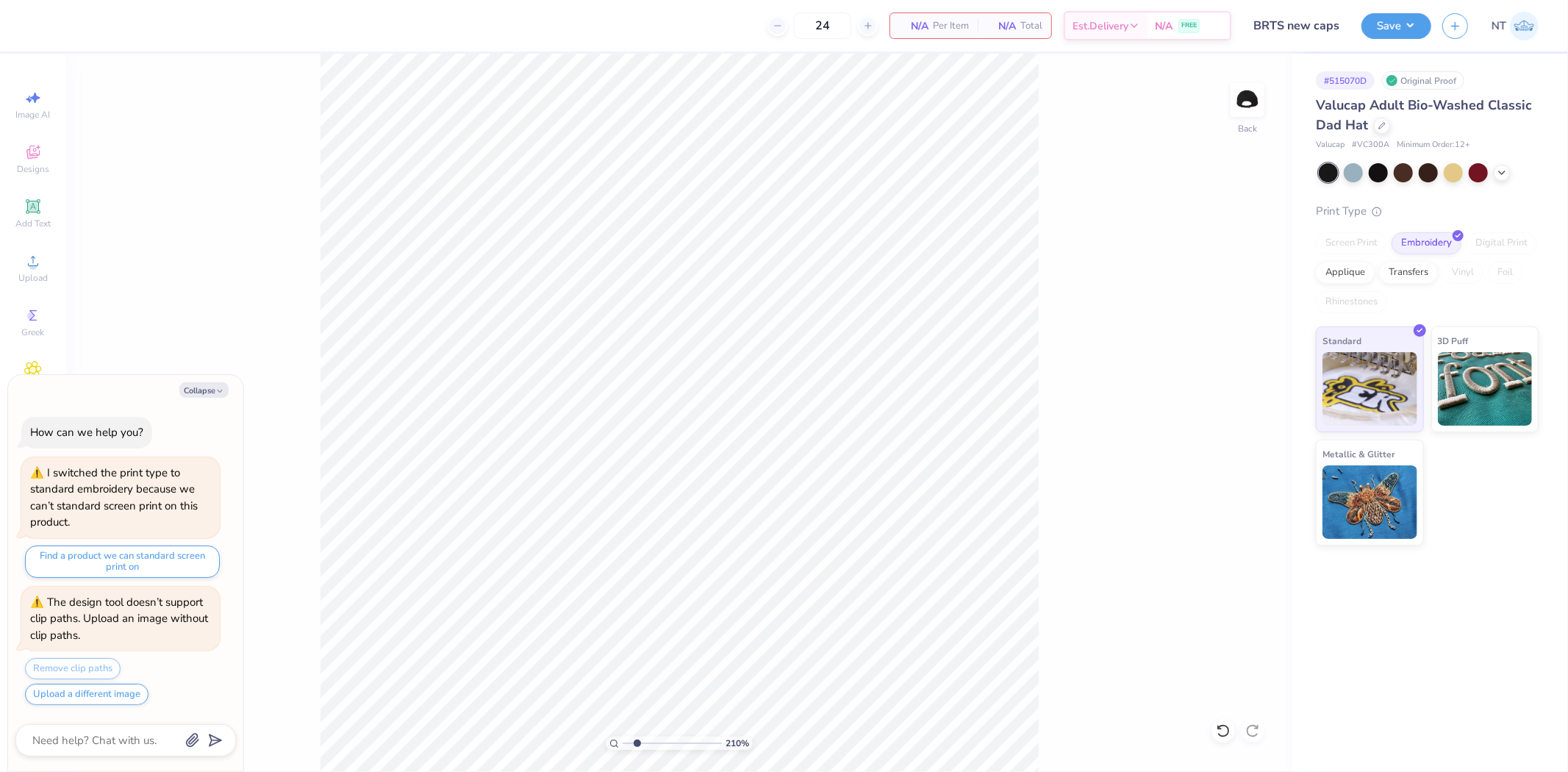
type input "2.09826609076066"
type textarea "x"
type input "2.09826609076066"
type textarea "x"
type input "2.09826609076066"
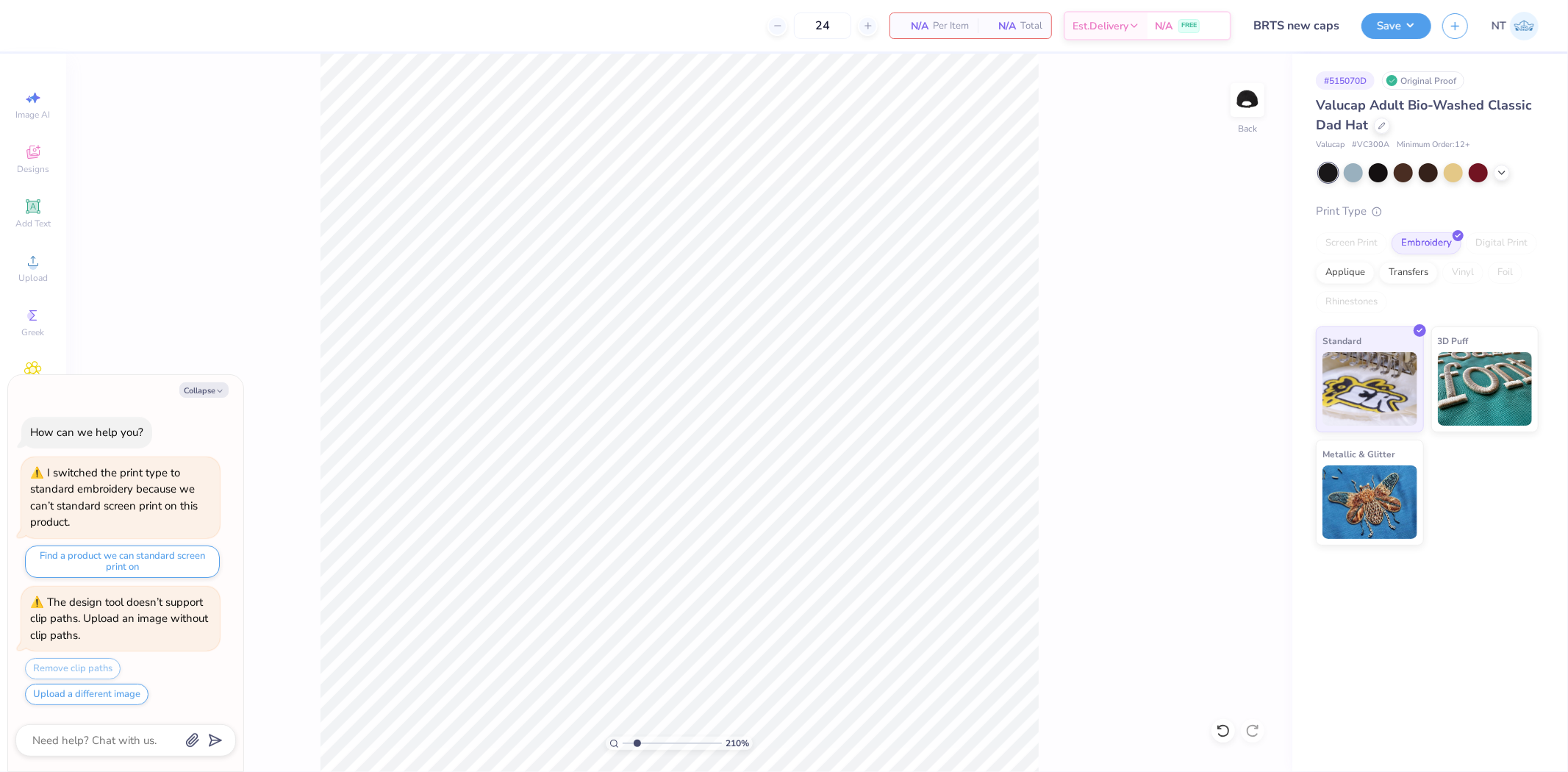
type textarea "x"
type input "1"
click at [197, 392] on button "Collapse" at bounding box center [204, 390] width 49 height 15
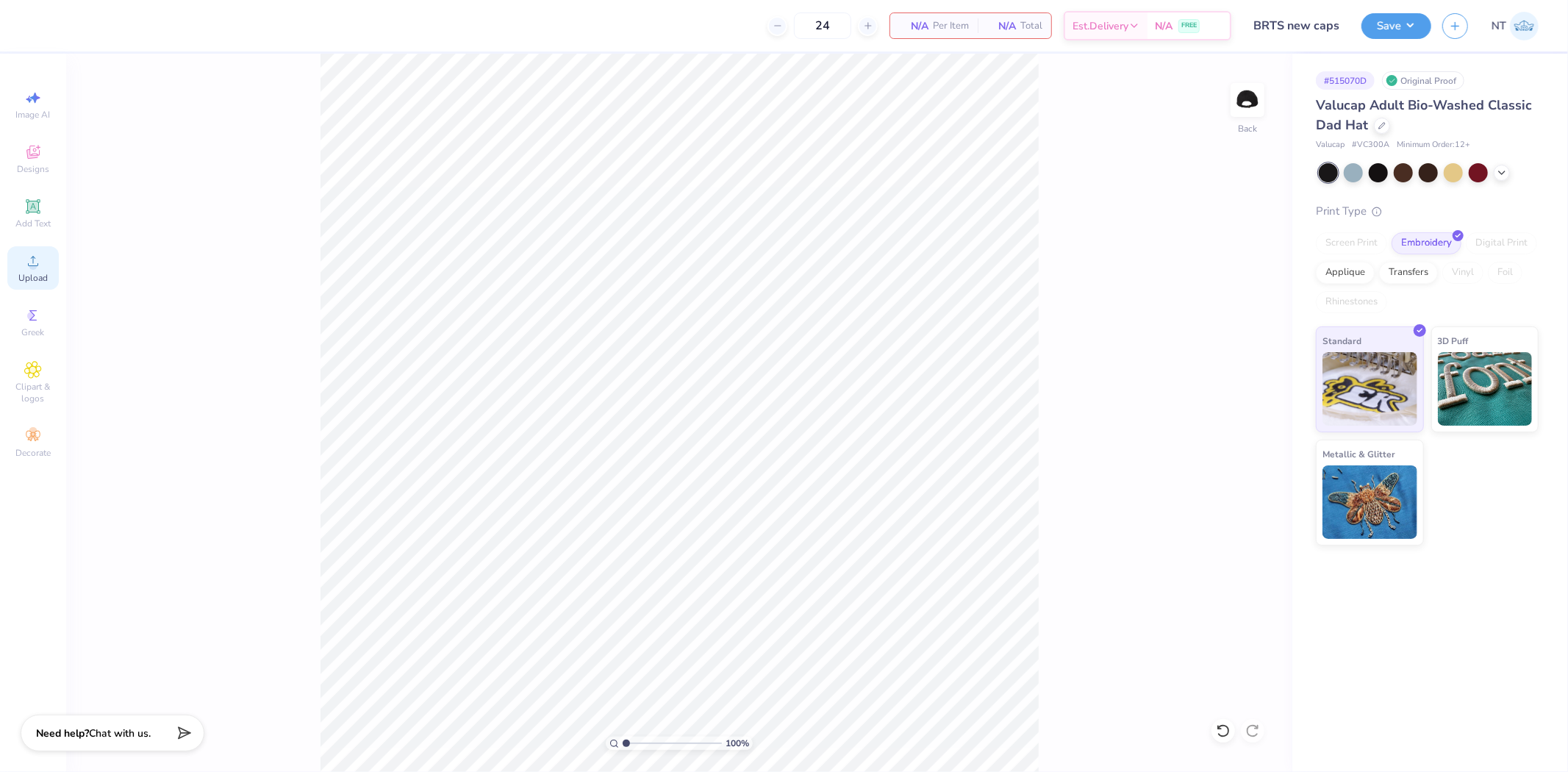
click at [34, 268] on circle at bounding box center [33, 266] width 8 height 8
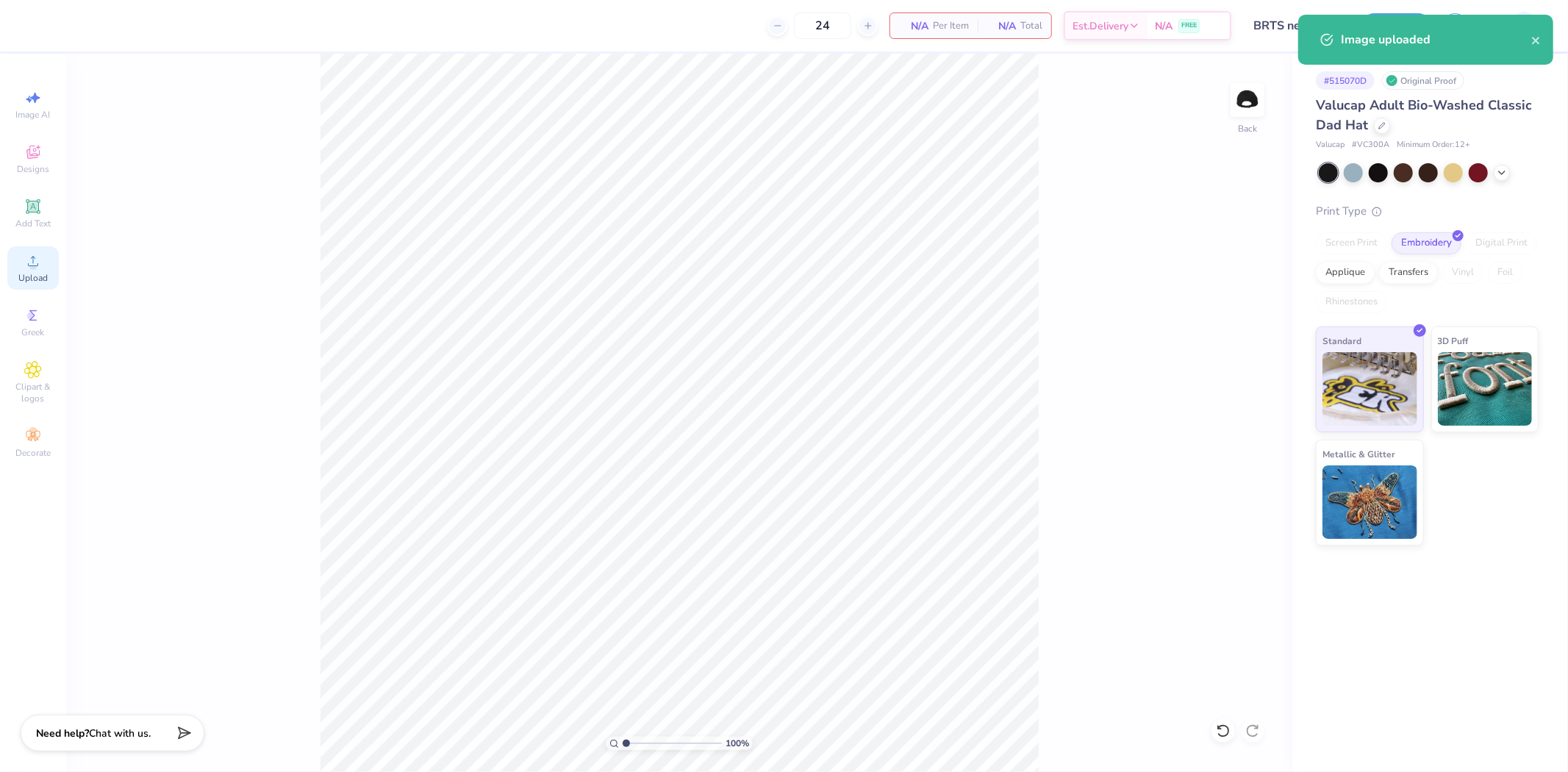
click at [54, 259] on div "Upload" at bounding box center [33, 269] width 52 height 44
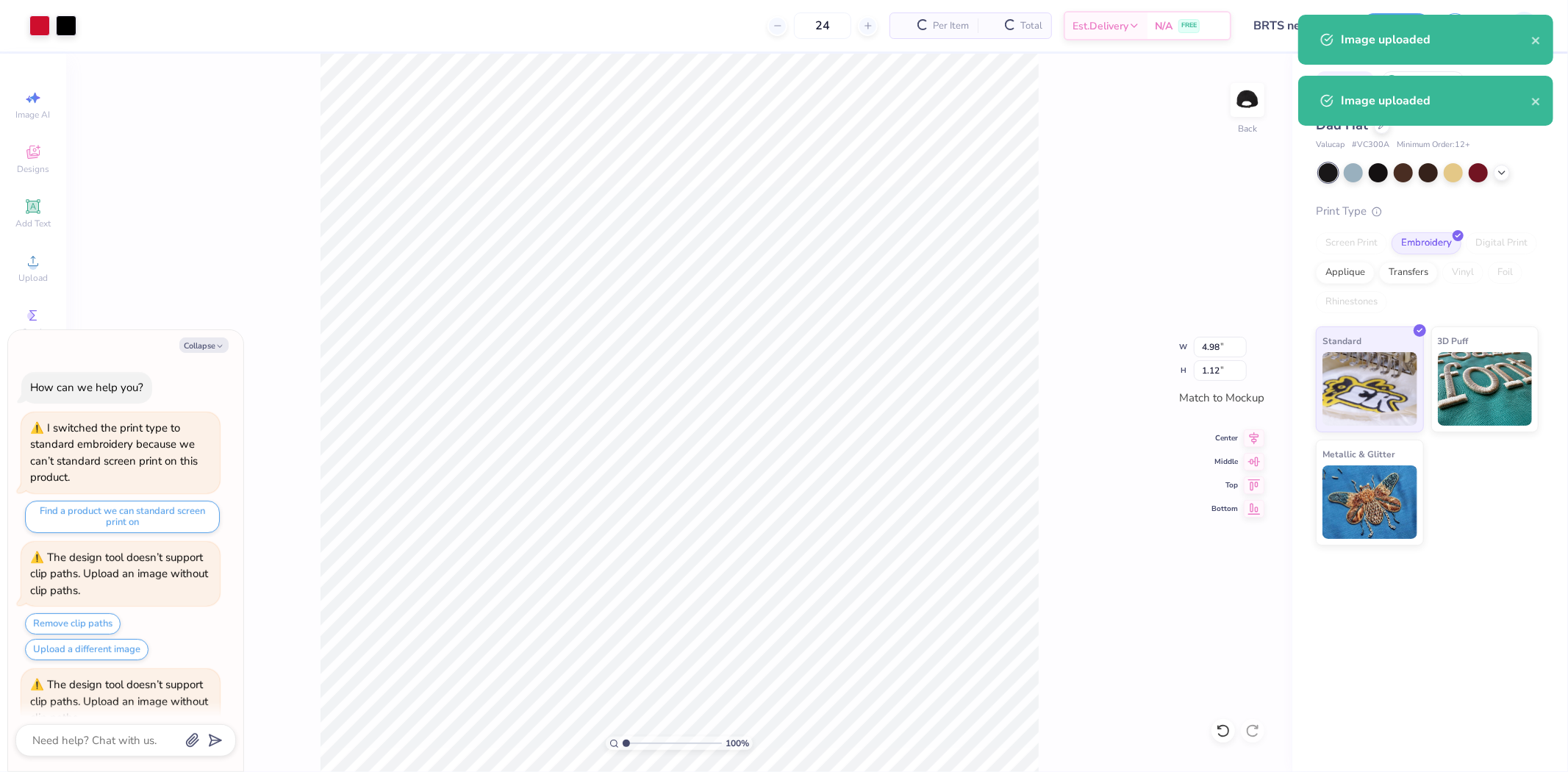
scroll to position [84, 0]
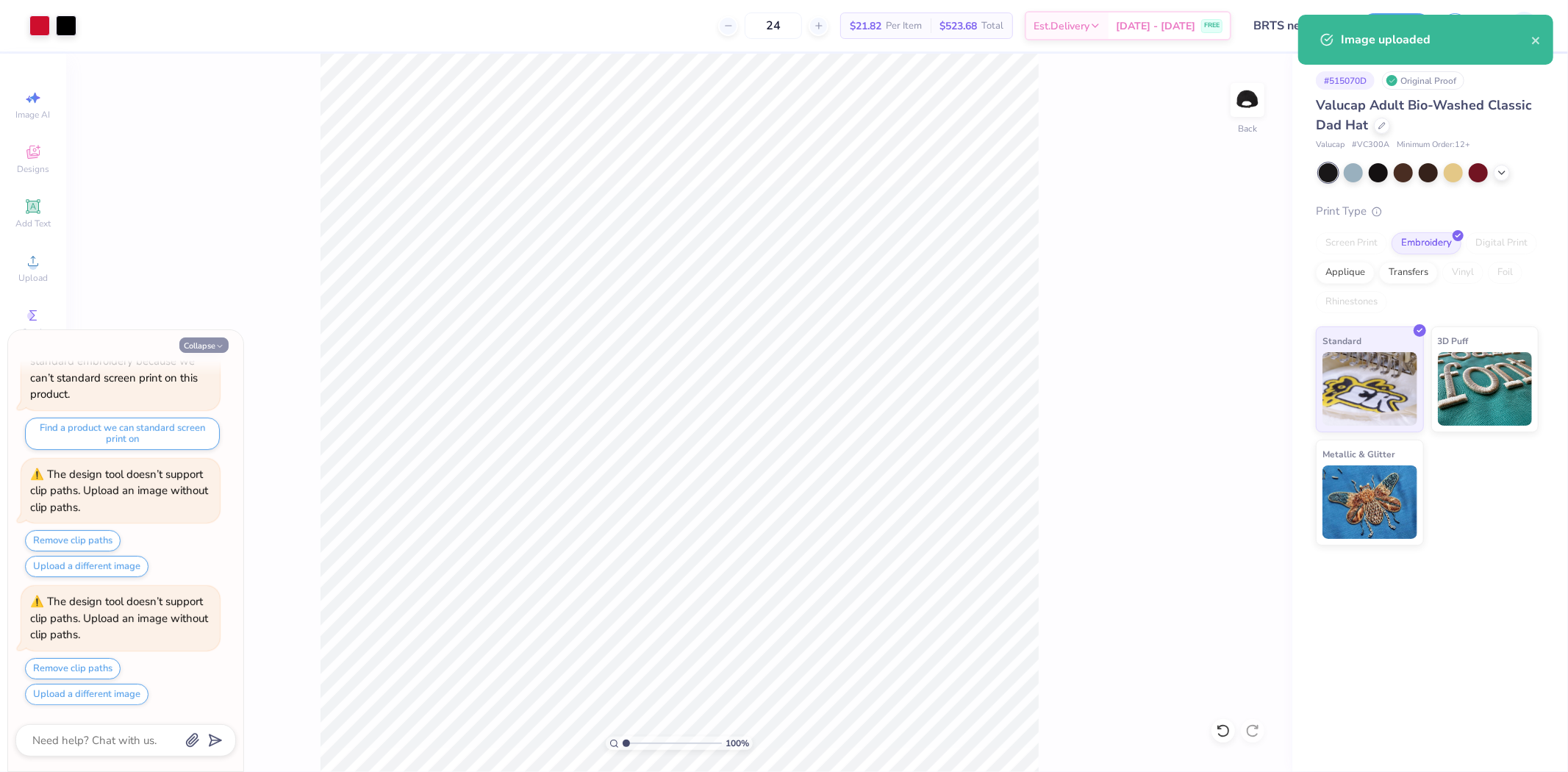
click at [219, 340] on button "Collapse" at bounding box center [204, 345] width 49 height 15
type textarea "x"
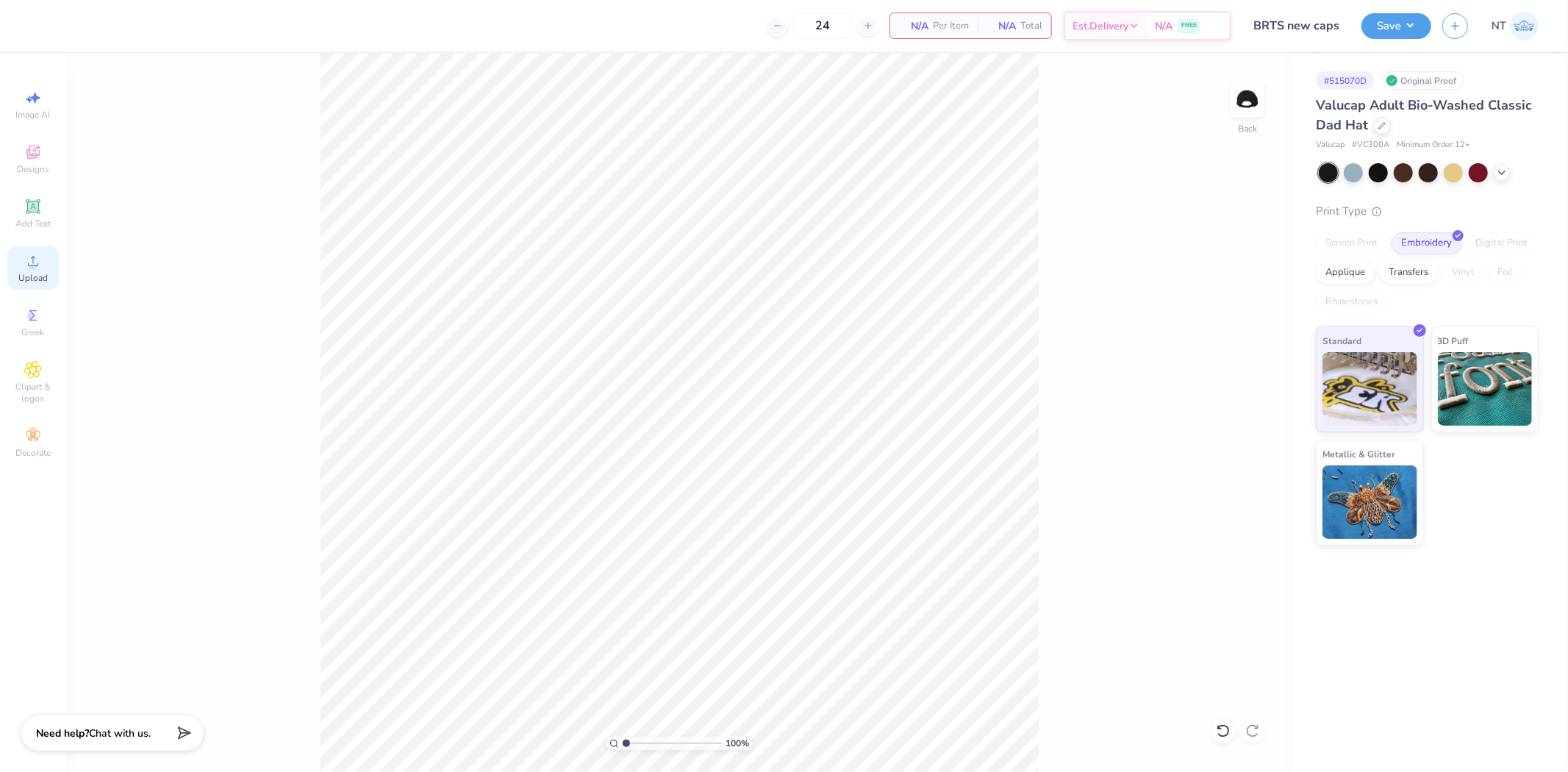
click at [42, 261] on div "Upload" at bounding box center [33, 269] width 52 height 44
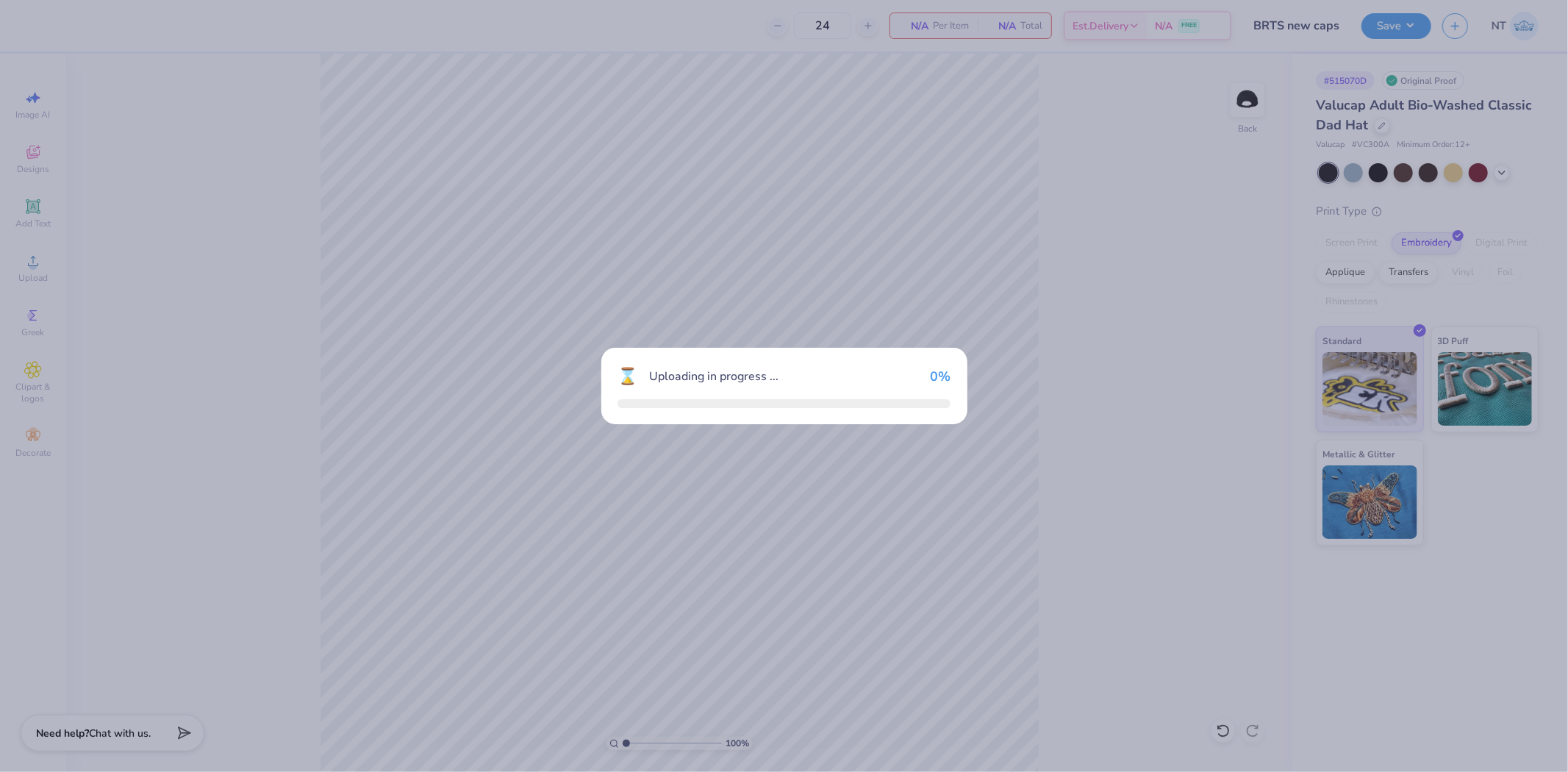
click at [1448, 741] on div "⌛ Uploading in progress ... 0 %" at bounding box center [784, 386] width 1568 height 772
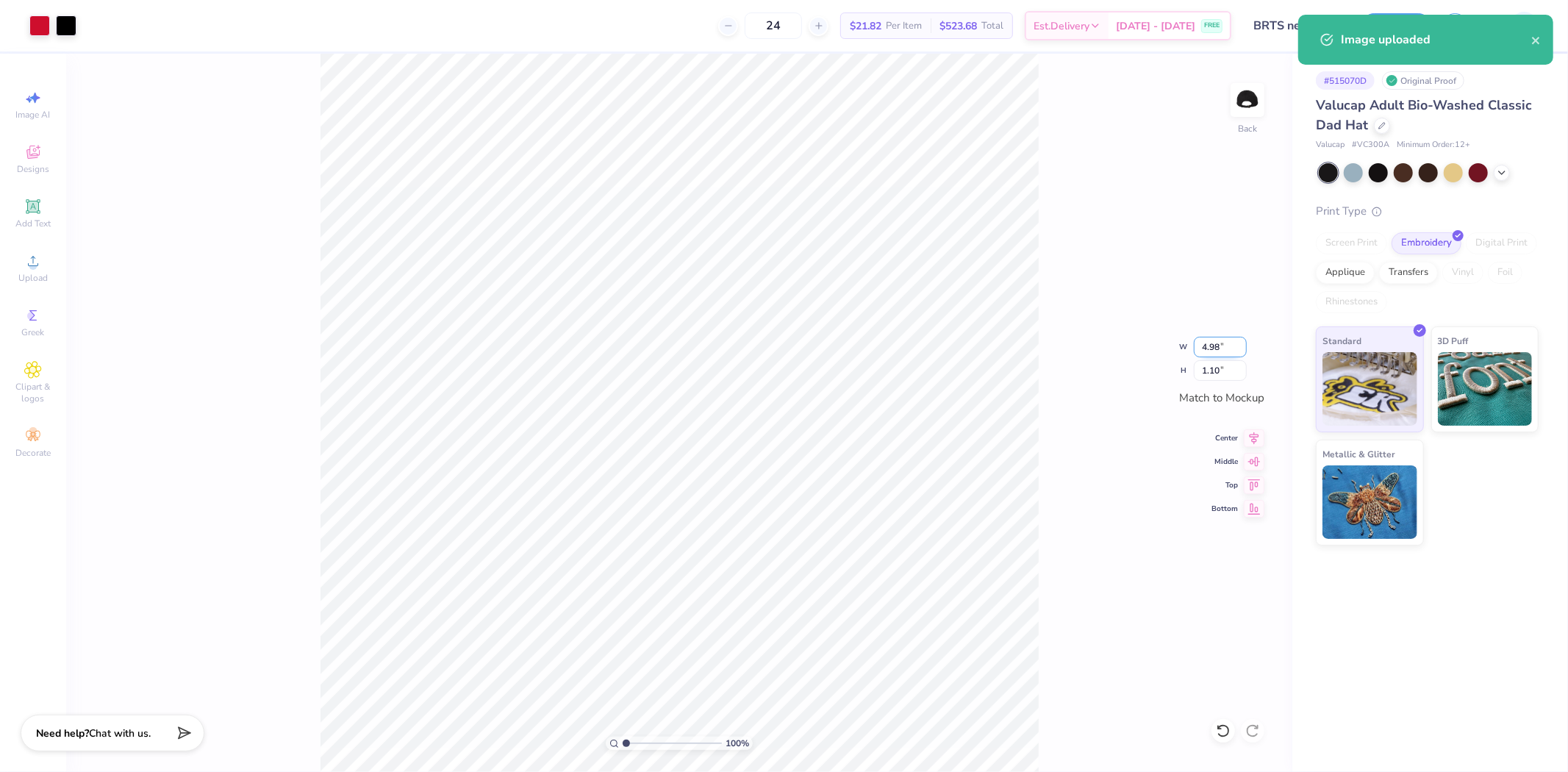
click at [1202, 337] on input "4.98" at bounding box center [1220, 347] width 53 height 21
type input "5.00"
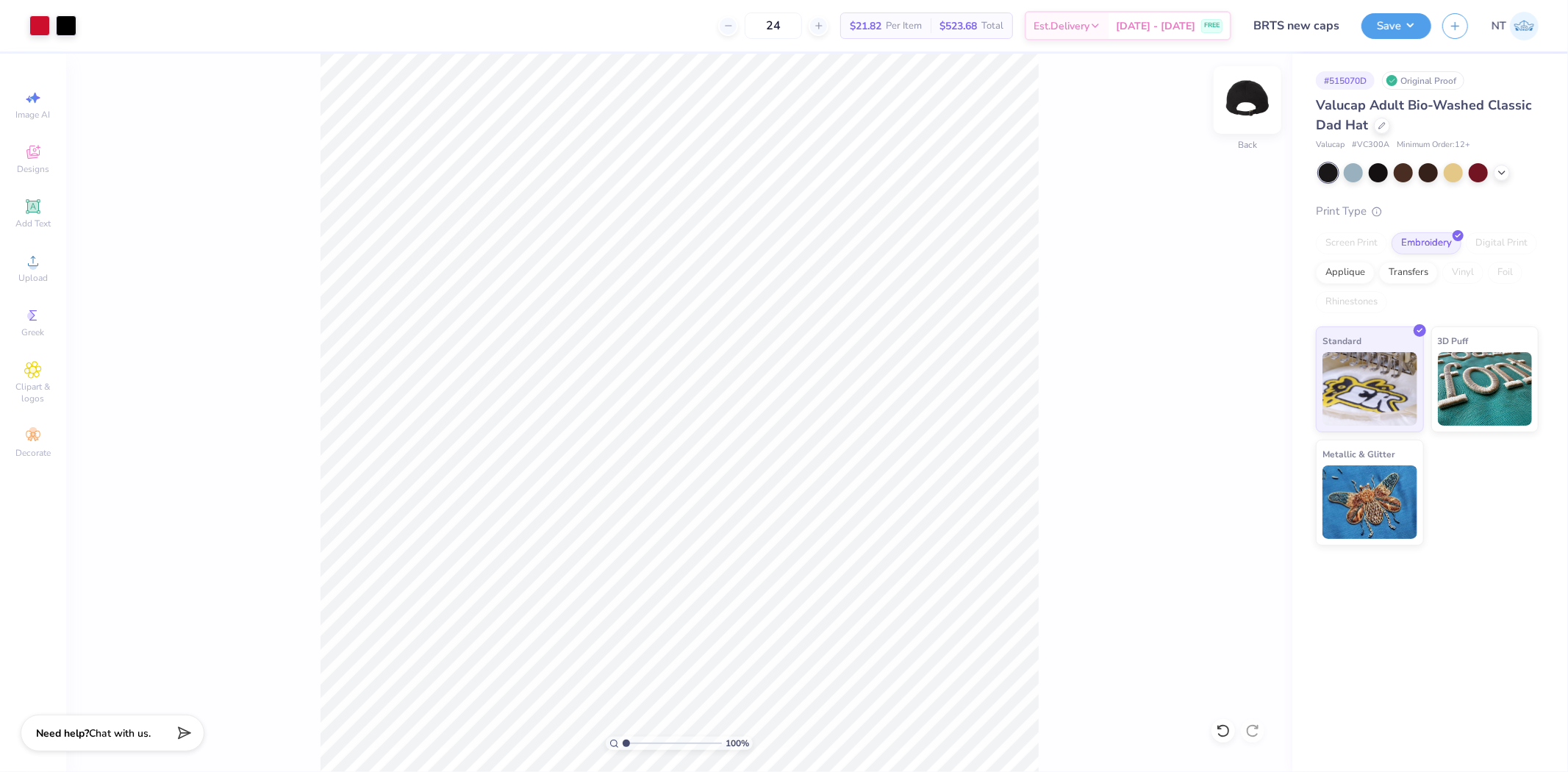
click at [1247, 101] on img at bounding box center [1247, 100] width 59 height 59
click at [27, 267] on icon at bounding box center [33, 260] width 17 height 17
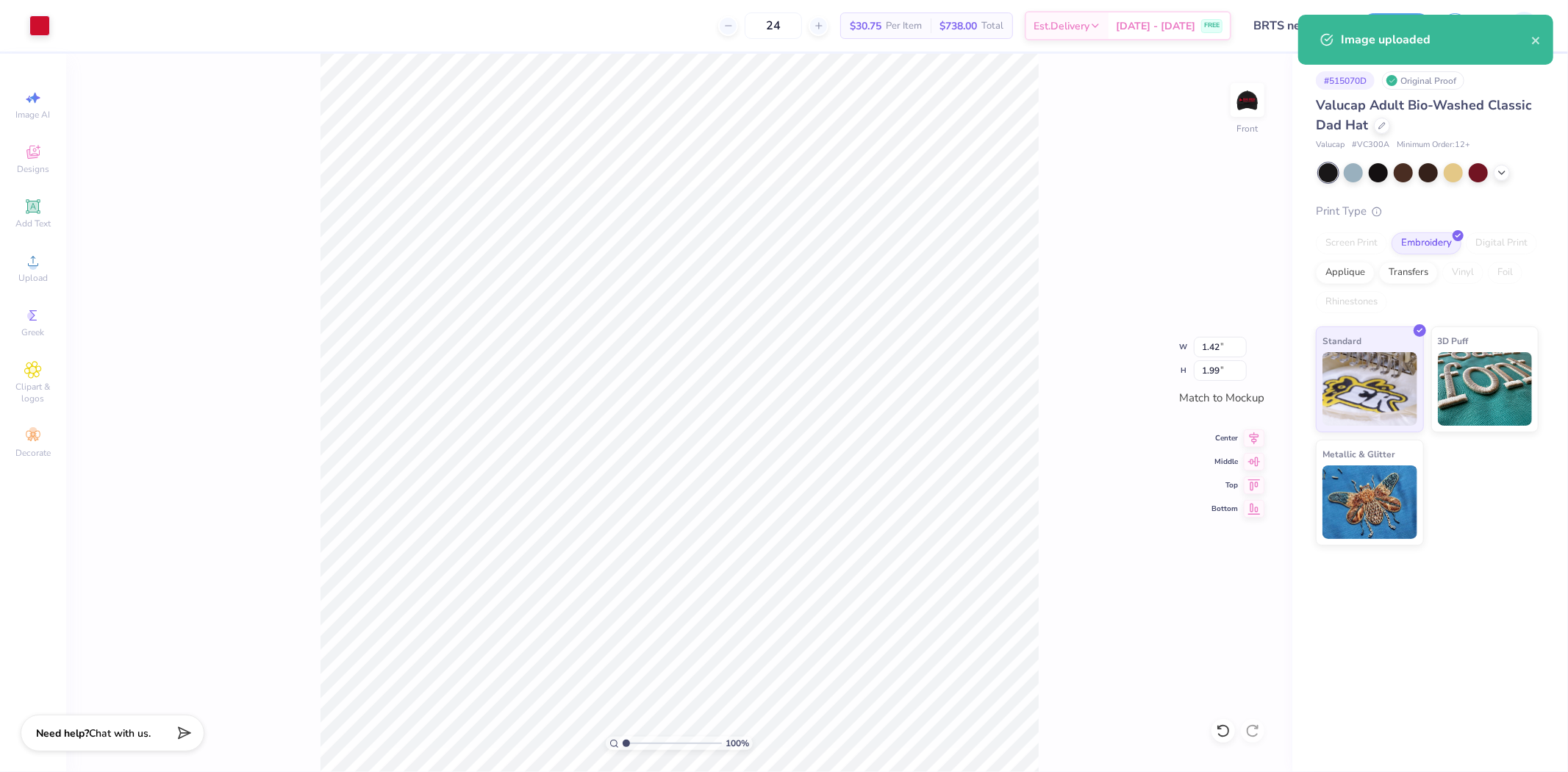
type input "0.75"
type input "1.04"
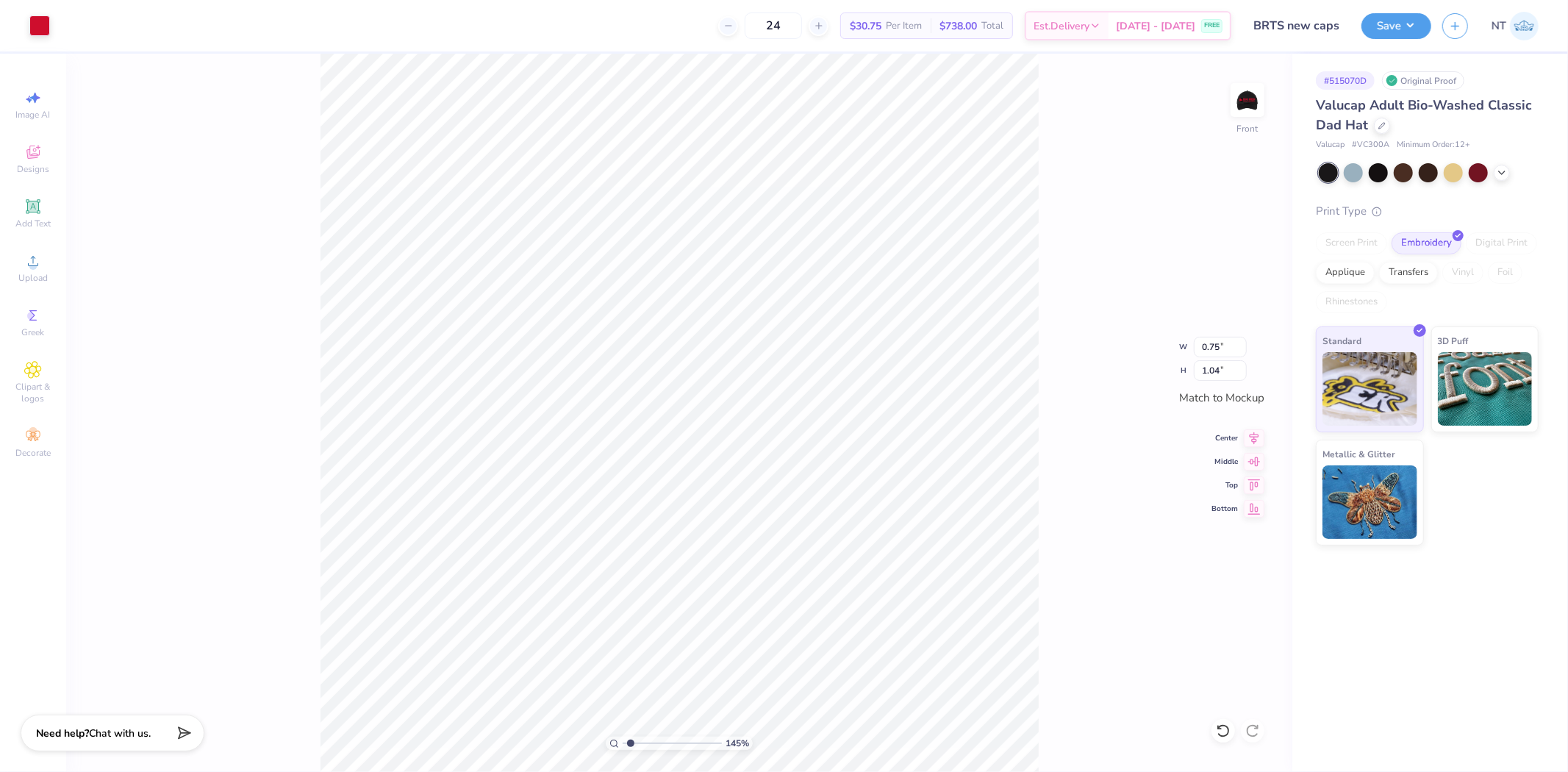
type input "1.44853929555282"
type input "0.70"
type input "0.98"
type input "1"
click at [1259, 96] on img at bounding box center [1247, 100] width 59 height 59
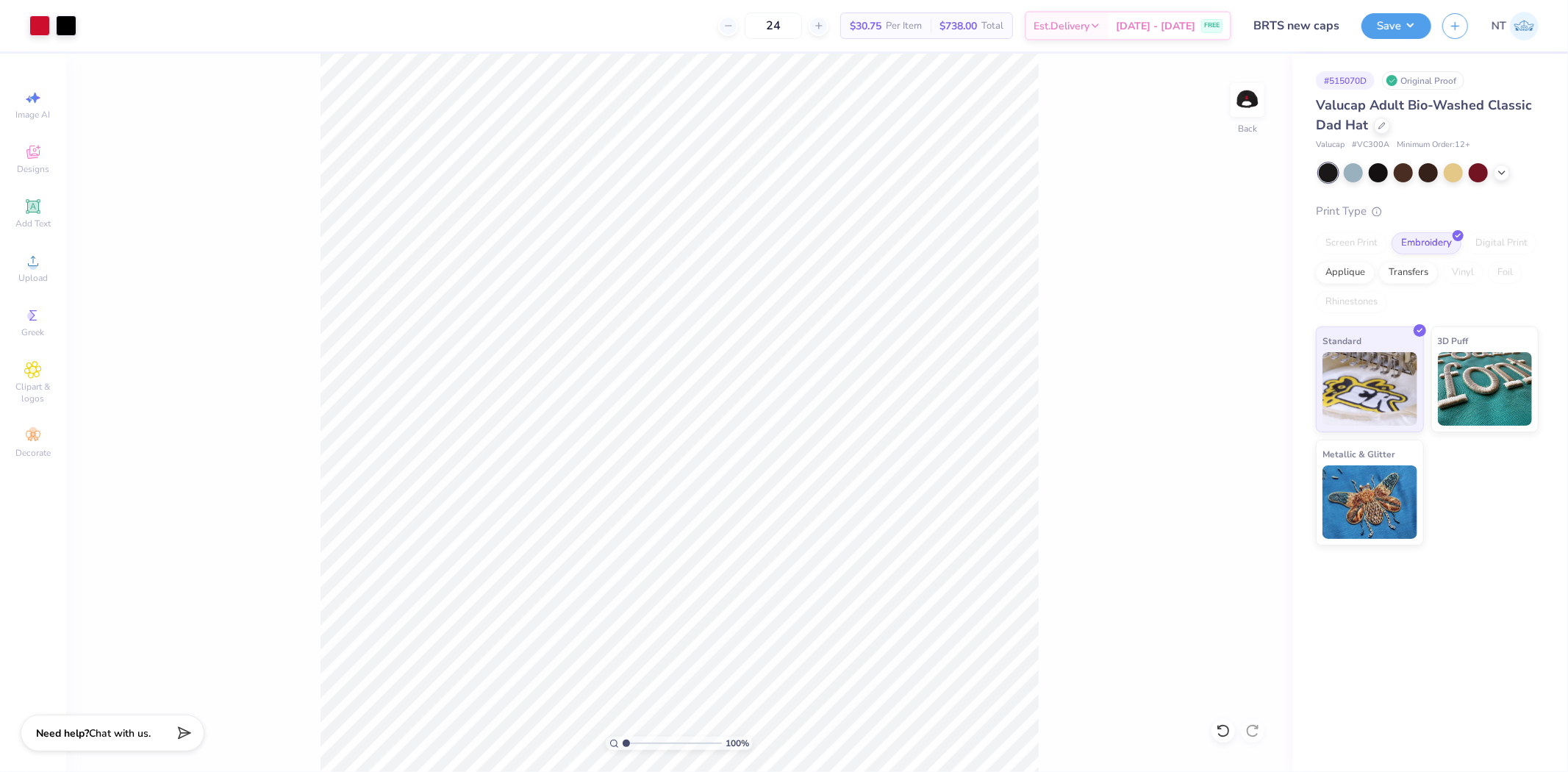
click at [1422, 10] on div "Save NT" at bounding box center [1464, 25] width 207 height 52
click at [1408, 29] on button "Save" at bounding box center [1396, 24] width 70 height 25
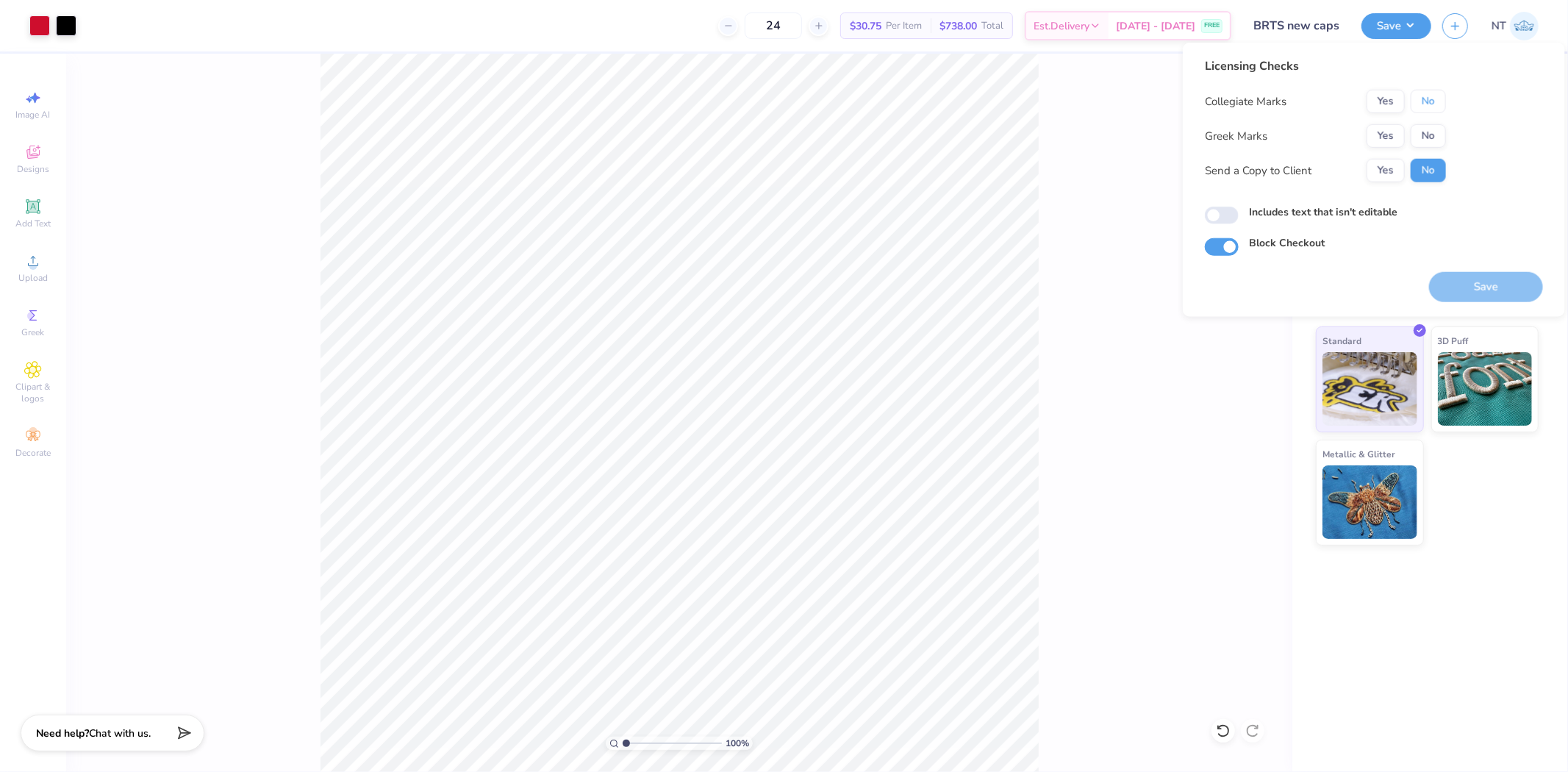
click at [1422, 92] on button "No" at bounding box center [1428, 102] width 35 height 24
click at [1424, 136] on button "No" at bounding box center [1428, 137] width 35 height 24
drag, startPoint x: 1257, startPoint y: 223, endPoint x: 1301, endPoint y: 231, distance: 44.7
click at [1258, 224] on div "Includes text that isn't editable" at bounding box center [1374, 215] width 339 height 20
click at [1297, 218] on label "Includes text that isn't editable" at bounding box center [1322, 212] width 148 height 15
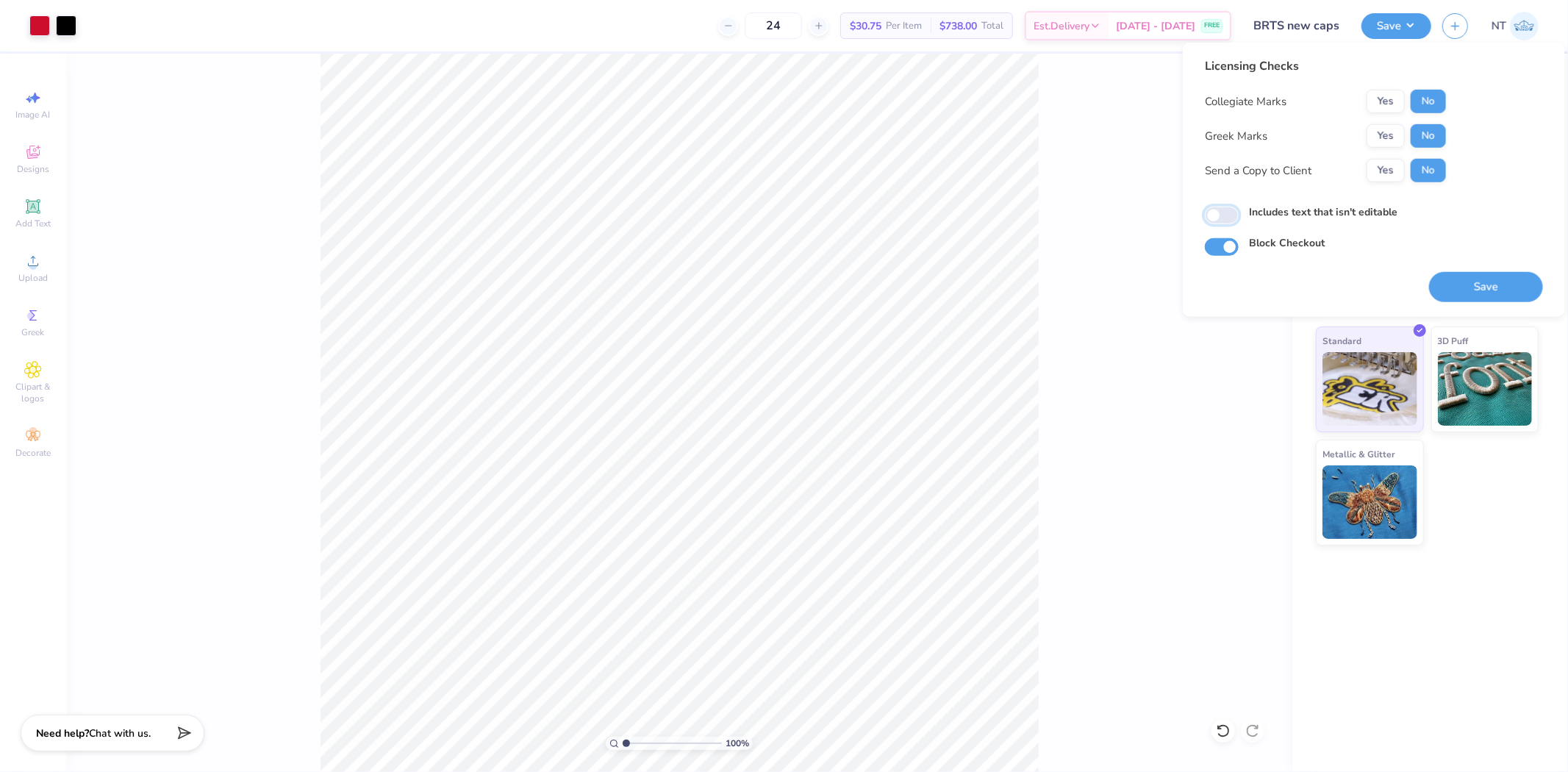
click at [1239, 218] on input "Includes text that isn't editable" at bounding box center [1221, 215] width 34 height 17
checkbox input "true"
click at [1455, 281] on button "Save" at bounding box center [1485, 287] width 114 height 30
